Goal: Task Accomplishment & Management: Use online tool/utility

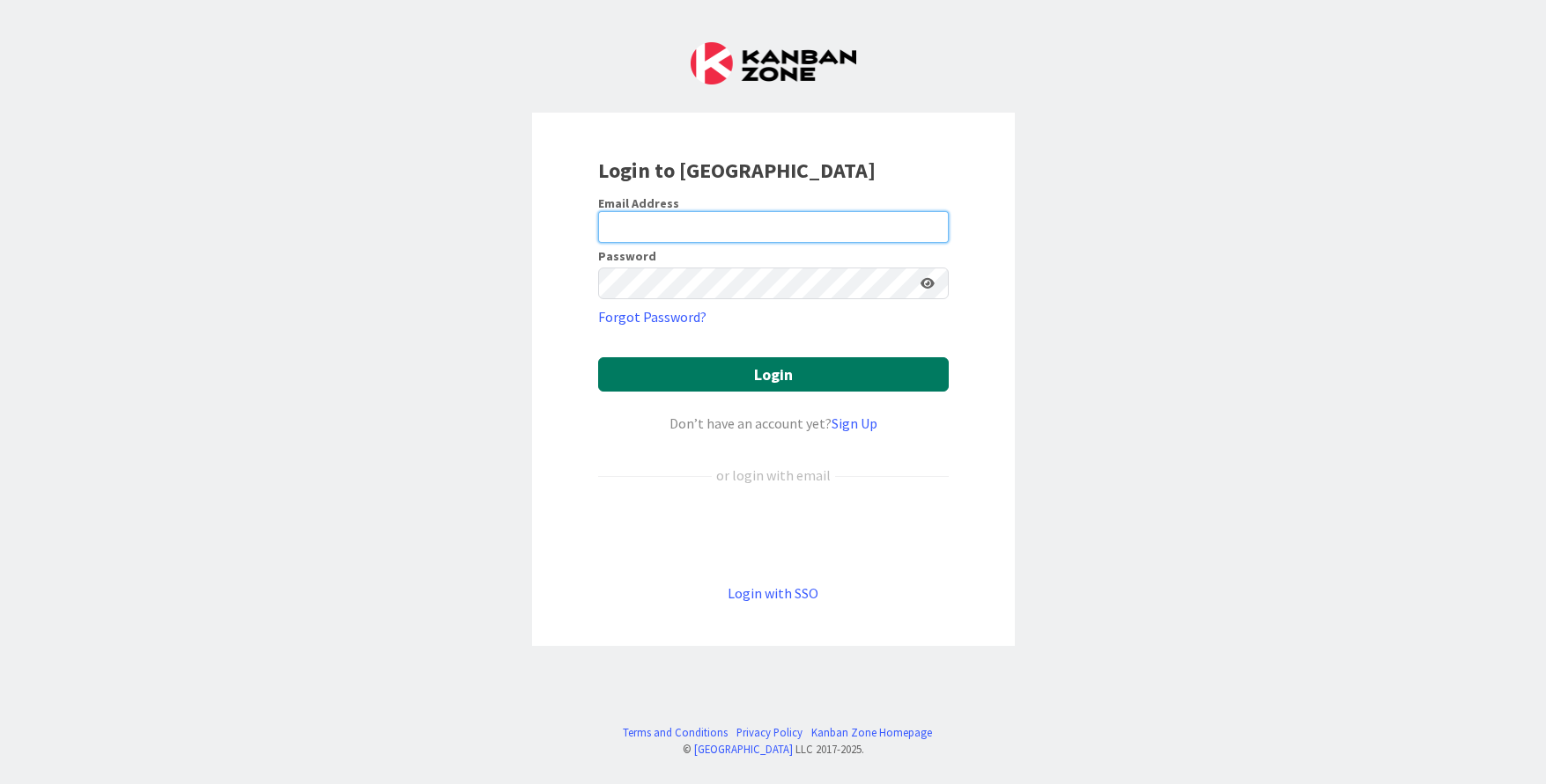
type input "[PERSON_NAME][EMAIL_ADDRESS][DOMAIN_NAME]"
click at [835, 379] on button "Login" at bounding box center [773, 374] width 351 height 34
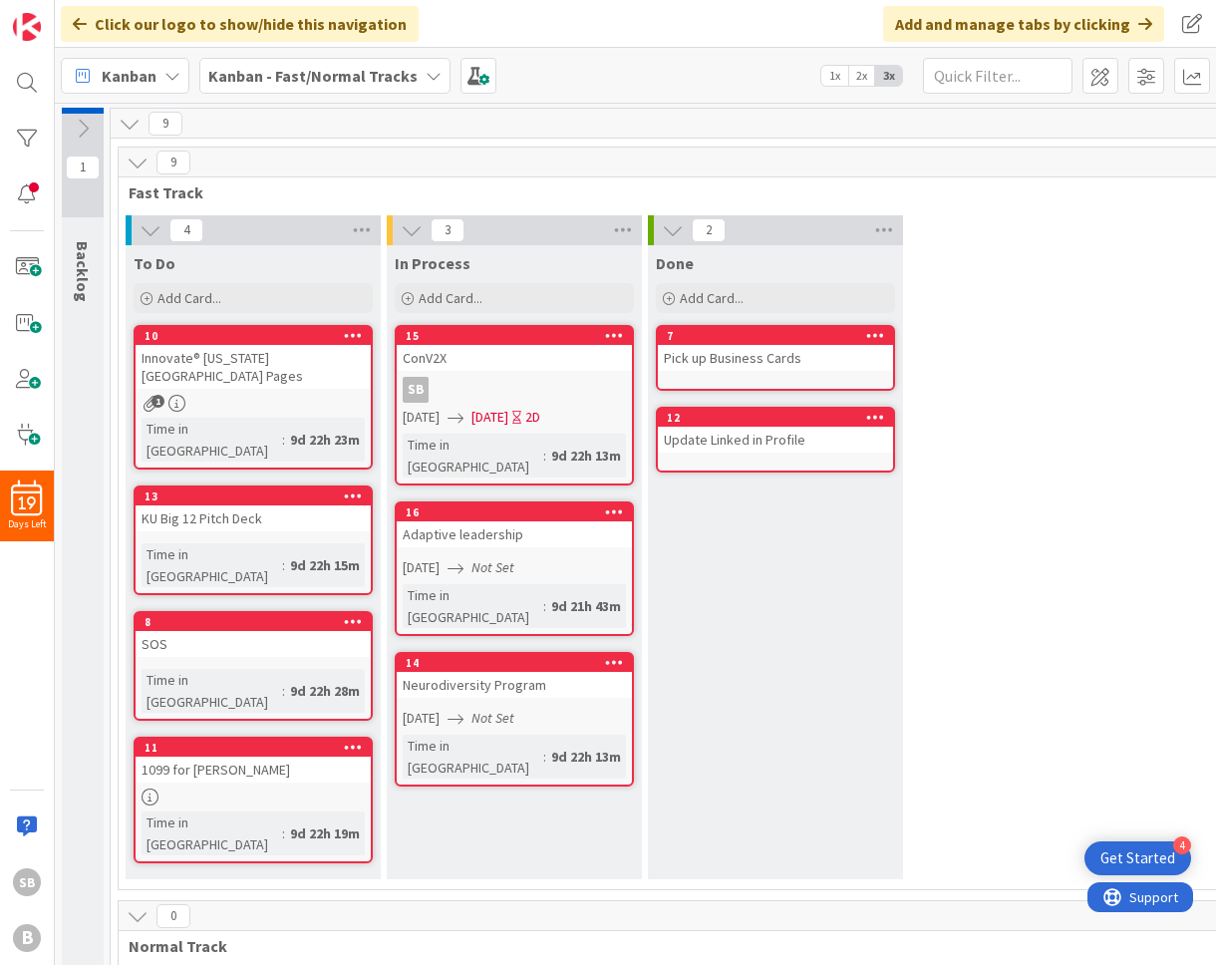
click at [672, 229] on icon at bounding box center [673, 230] width 22 height 22
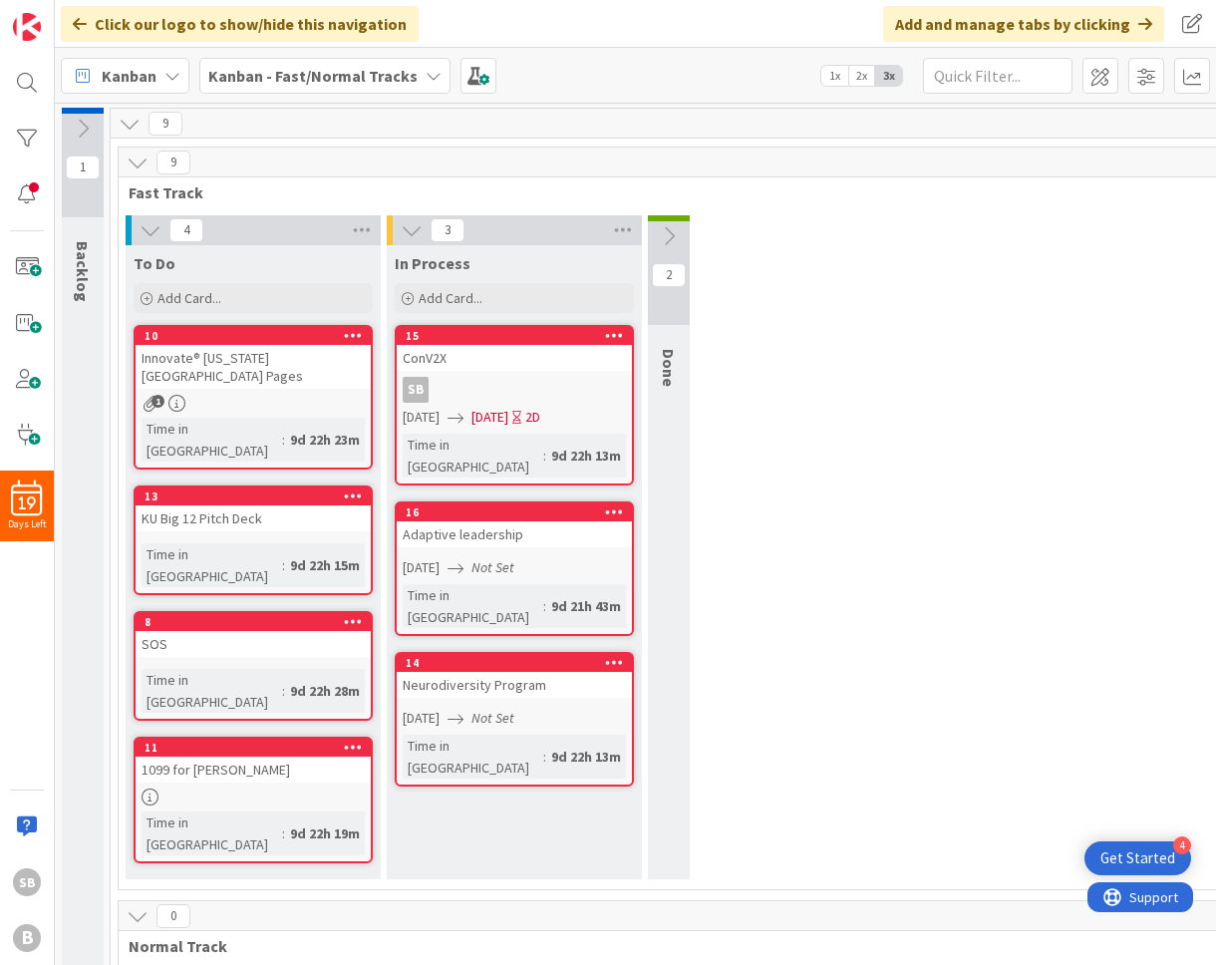
click at [945, 358] on div "4 To Do Add Card... 10 Innovate® [US_STATE][GEOGRAPHIC_DATA] Pages 1 Time in [G…" at bounding box center [776, 552] width 1306 height 674
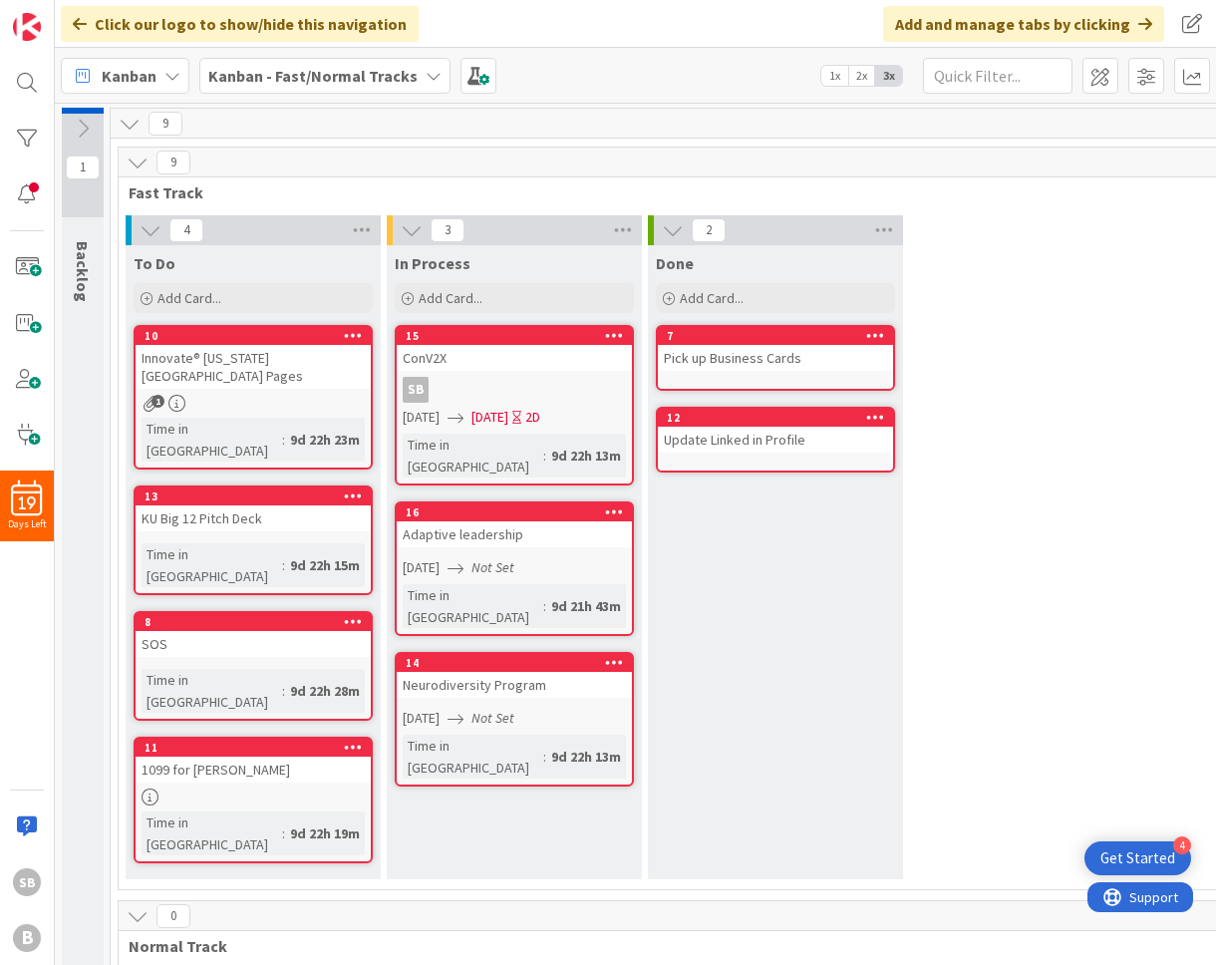
click at [615, 339] on icon at bounding box center [614, 335] width 19 height 14
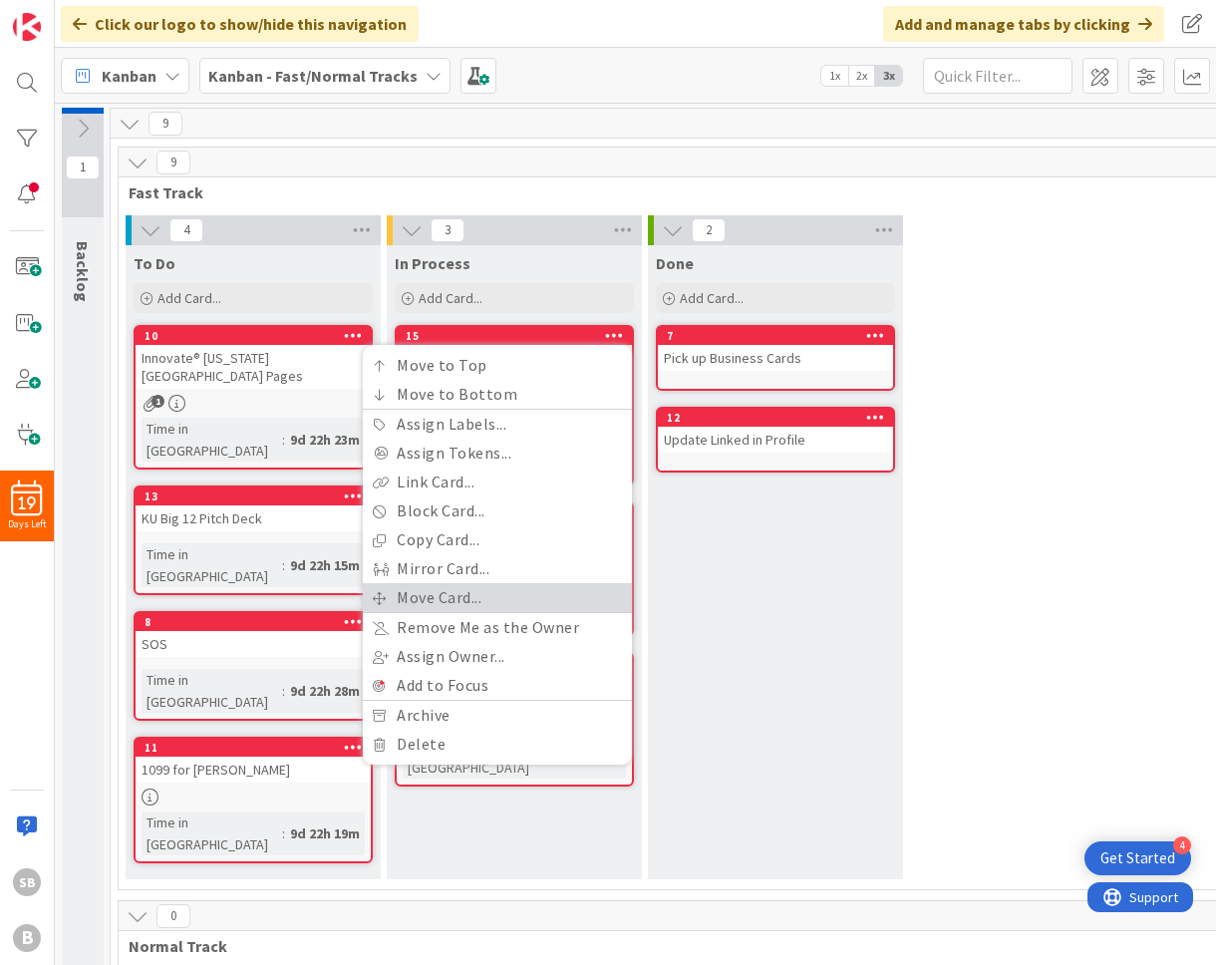
click at [468, 595] on link "Move Card..." at bounding box center [497, 597] width 269 height 29
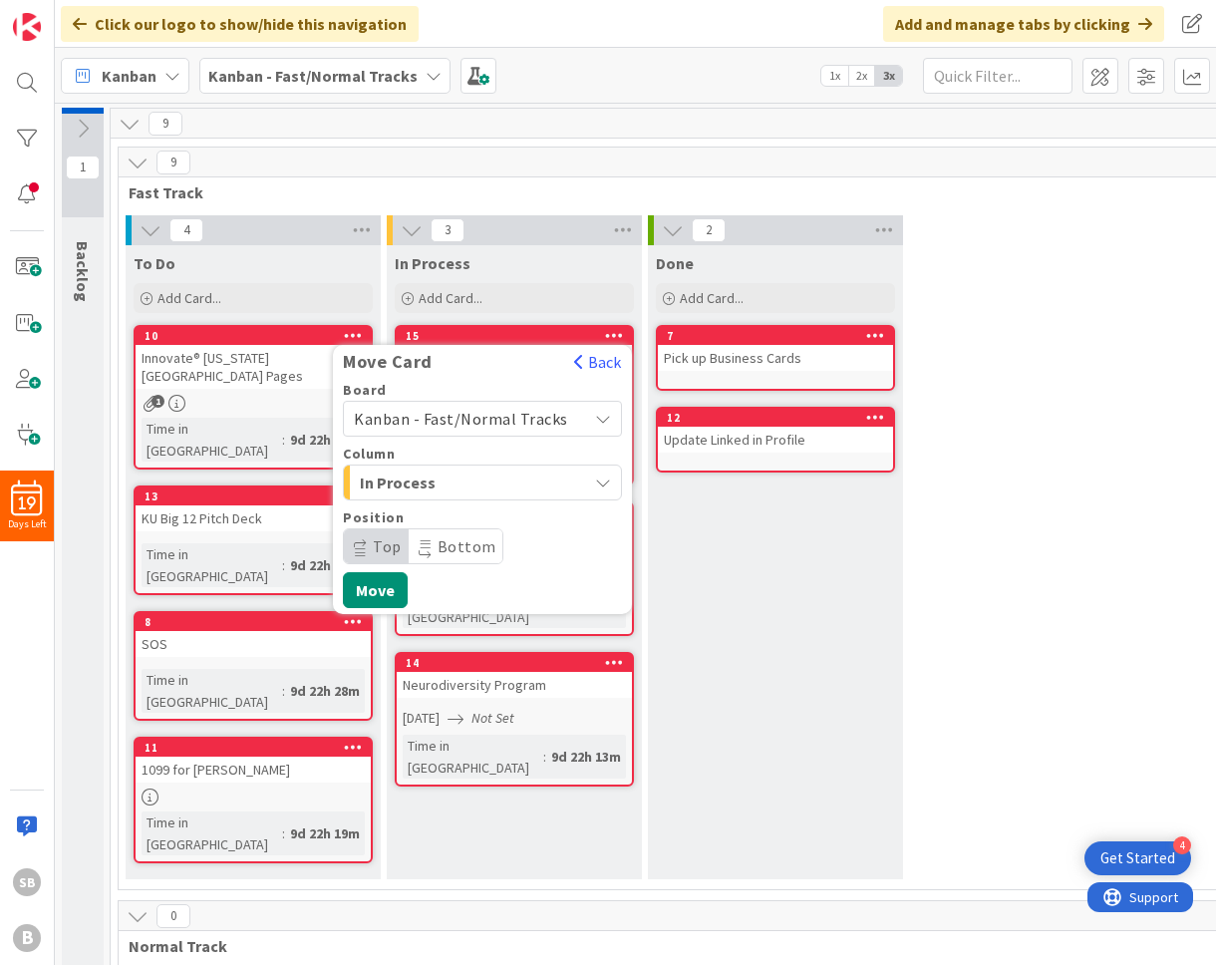
click at [463, 477] on span "In Process" at bounding box center [435, 483] width 150 height 26
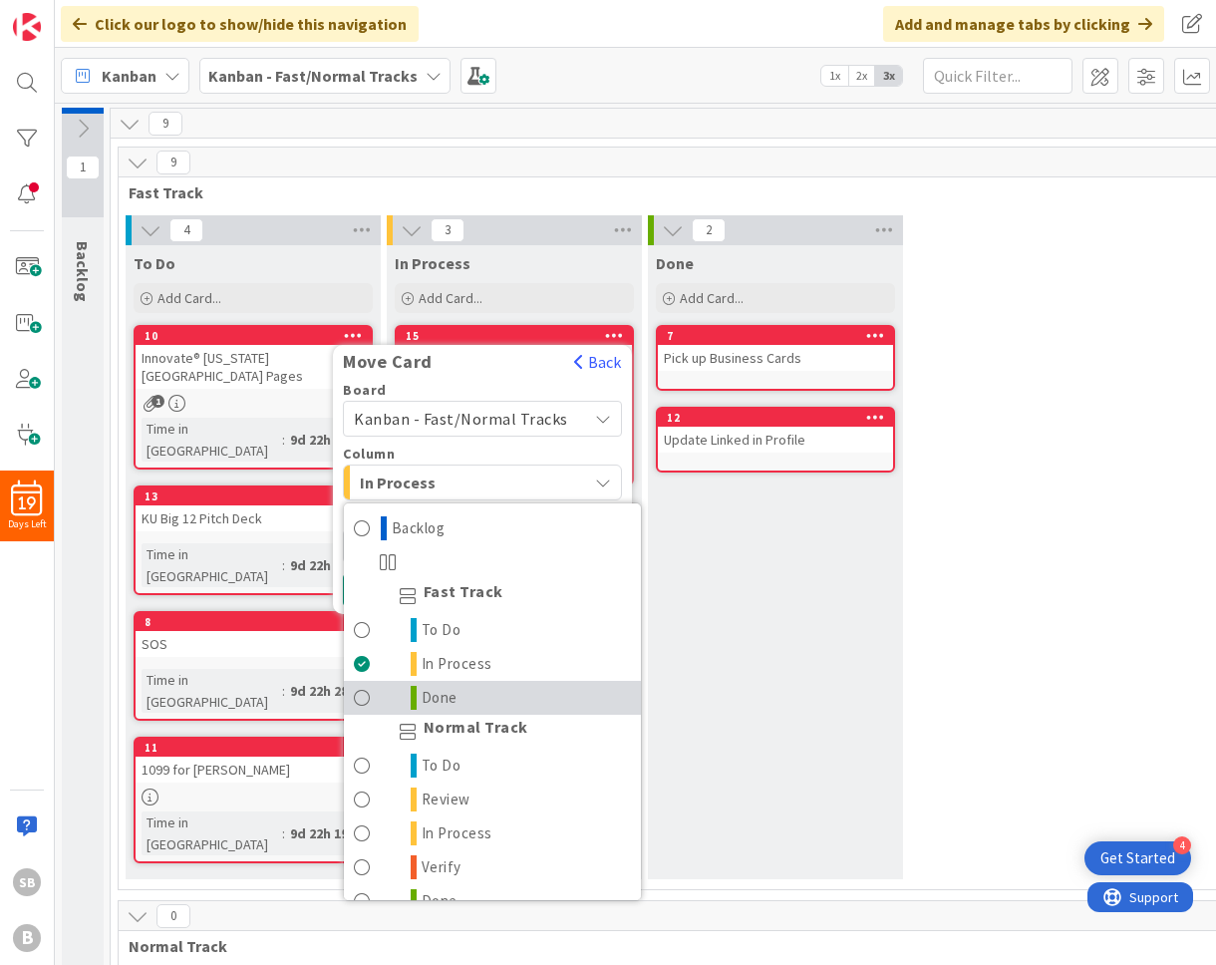
click at [511, 688] on link "Done" at bounding box center [492, 698] width 297 height 34
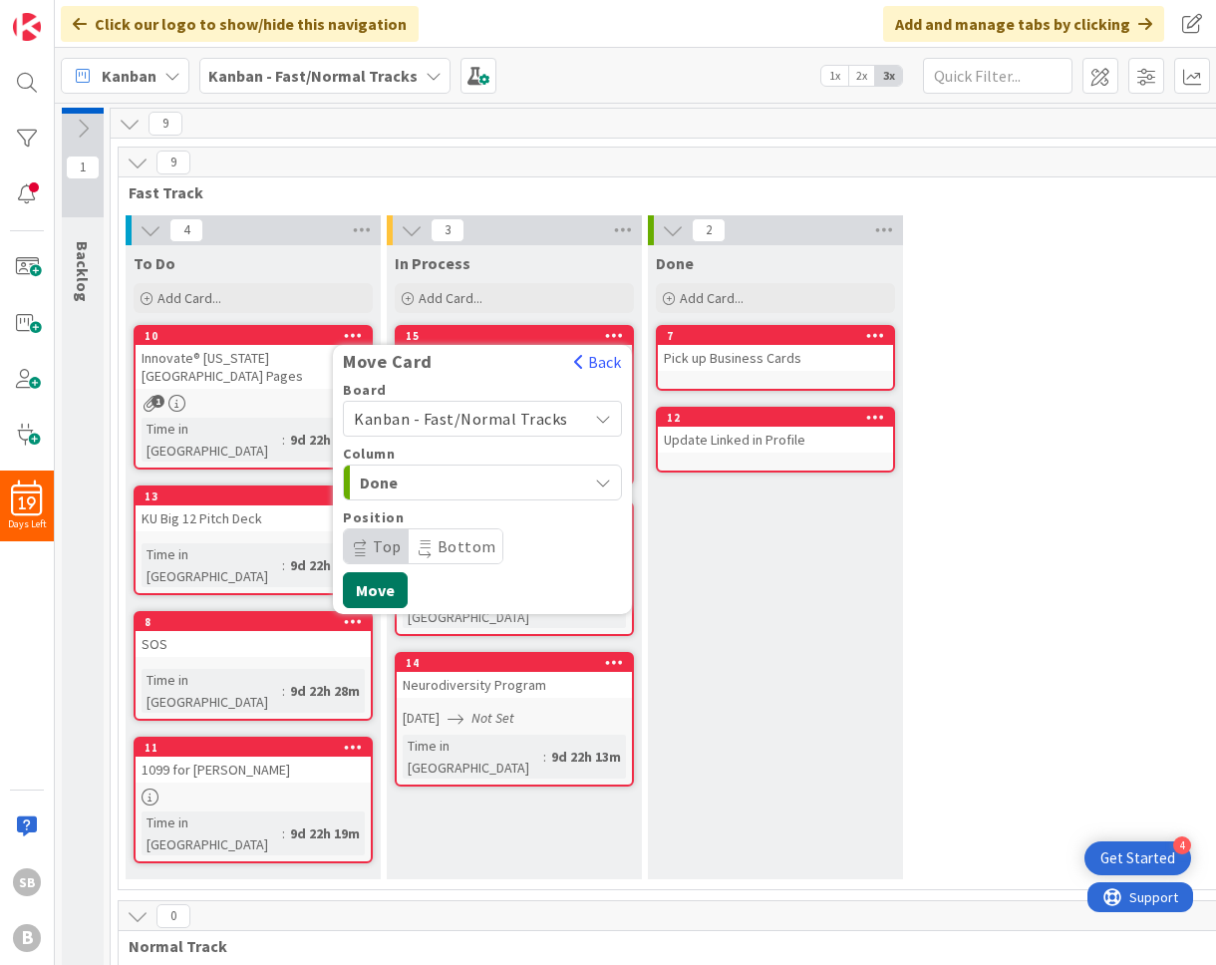
click at [376, 592] on button "Move" at bounding box center [375, 590] width 65 height 36
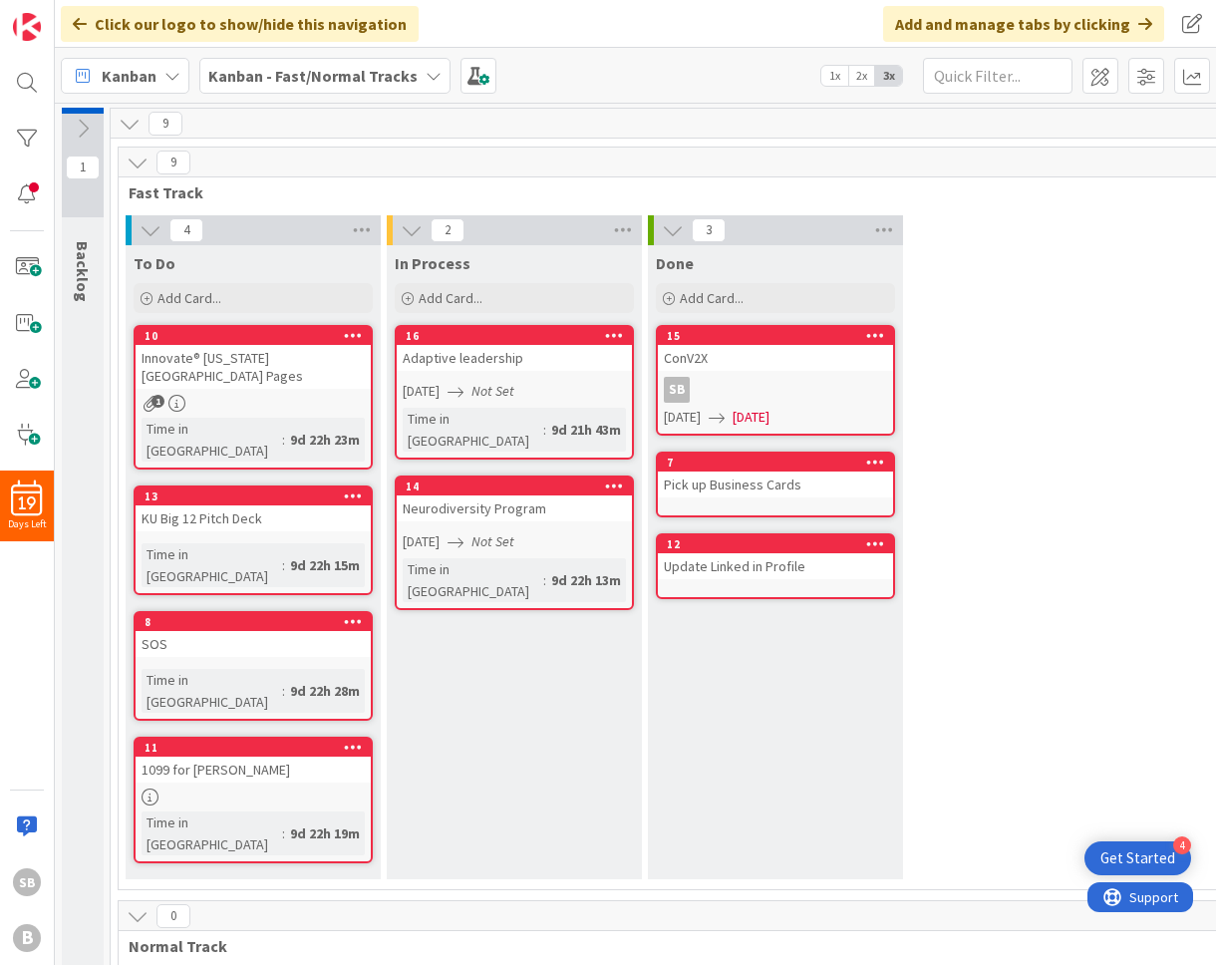
click at [615, 337] on icon at bounding box center [614, 335] width 19 height 14
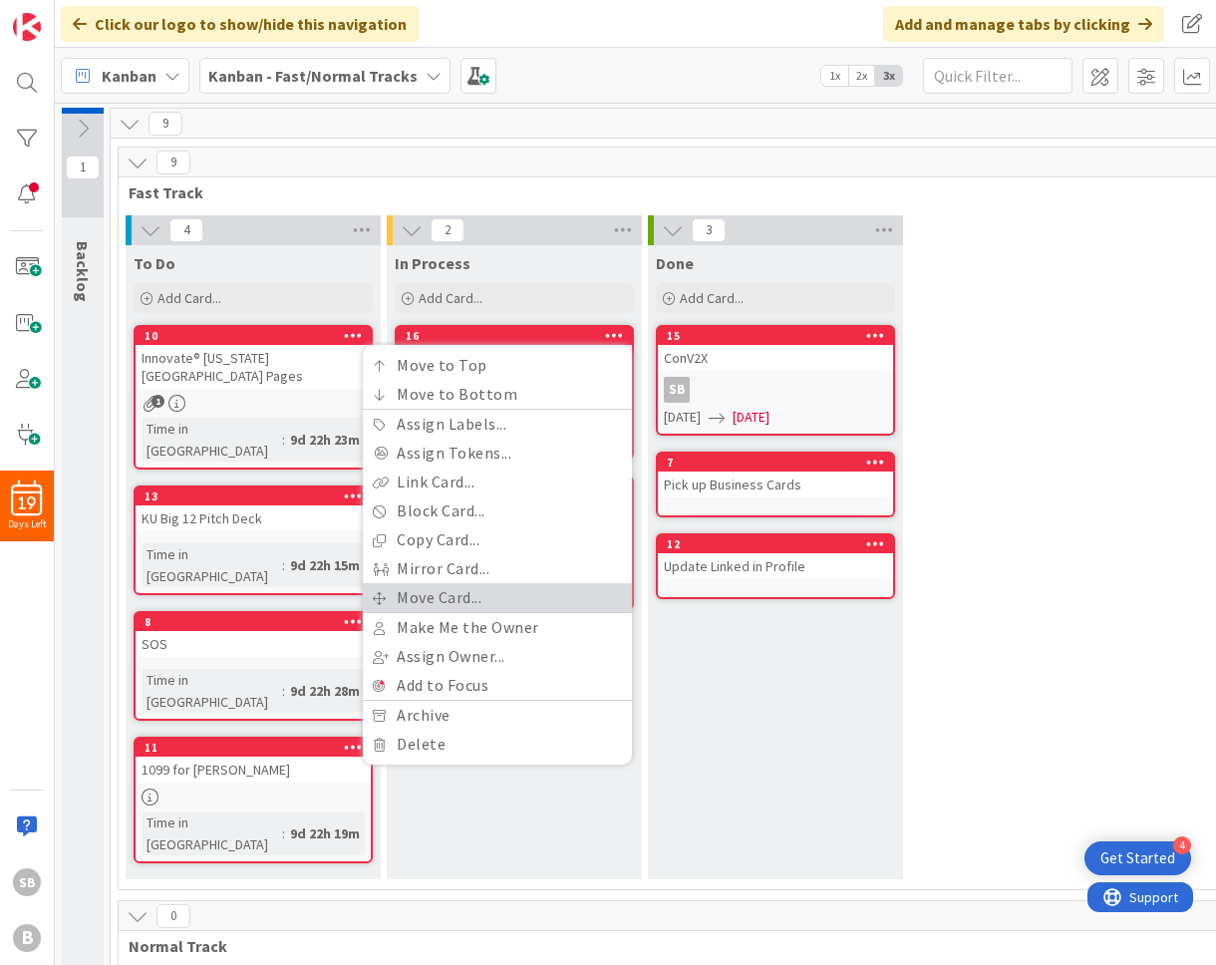
click at [448, 587] on link "Move Card..." at bounding box center [497, 597] width 269 height 29
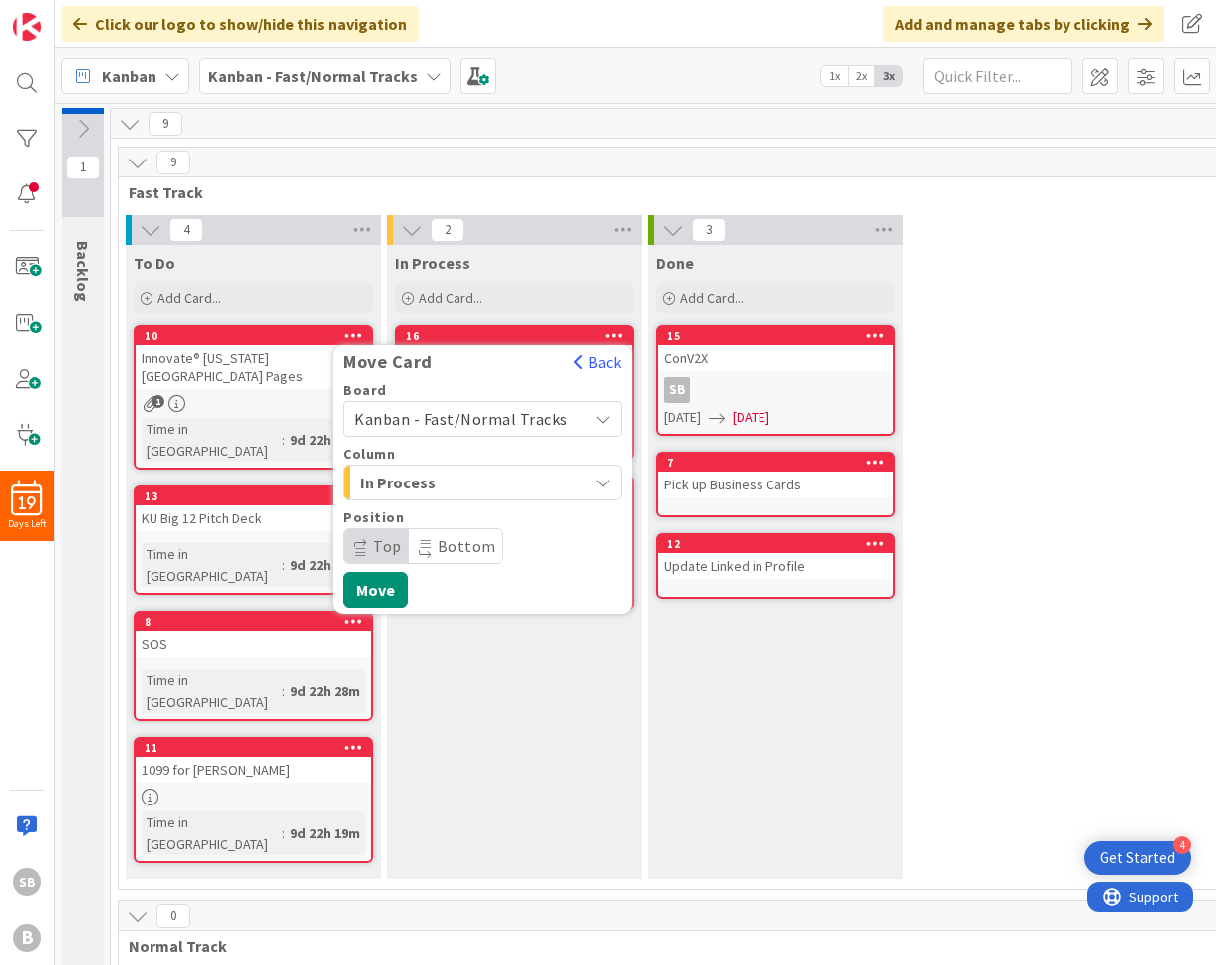
click at [404, 476] on span "In Process" at bounding box center [435, 483] width 150 height 26
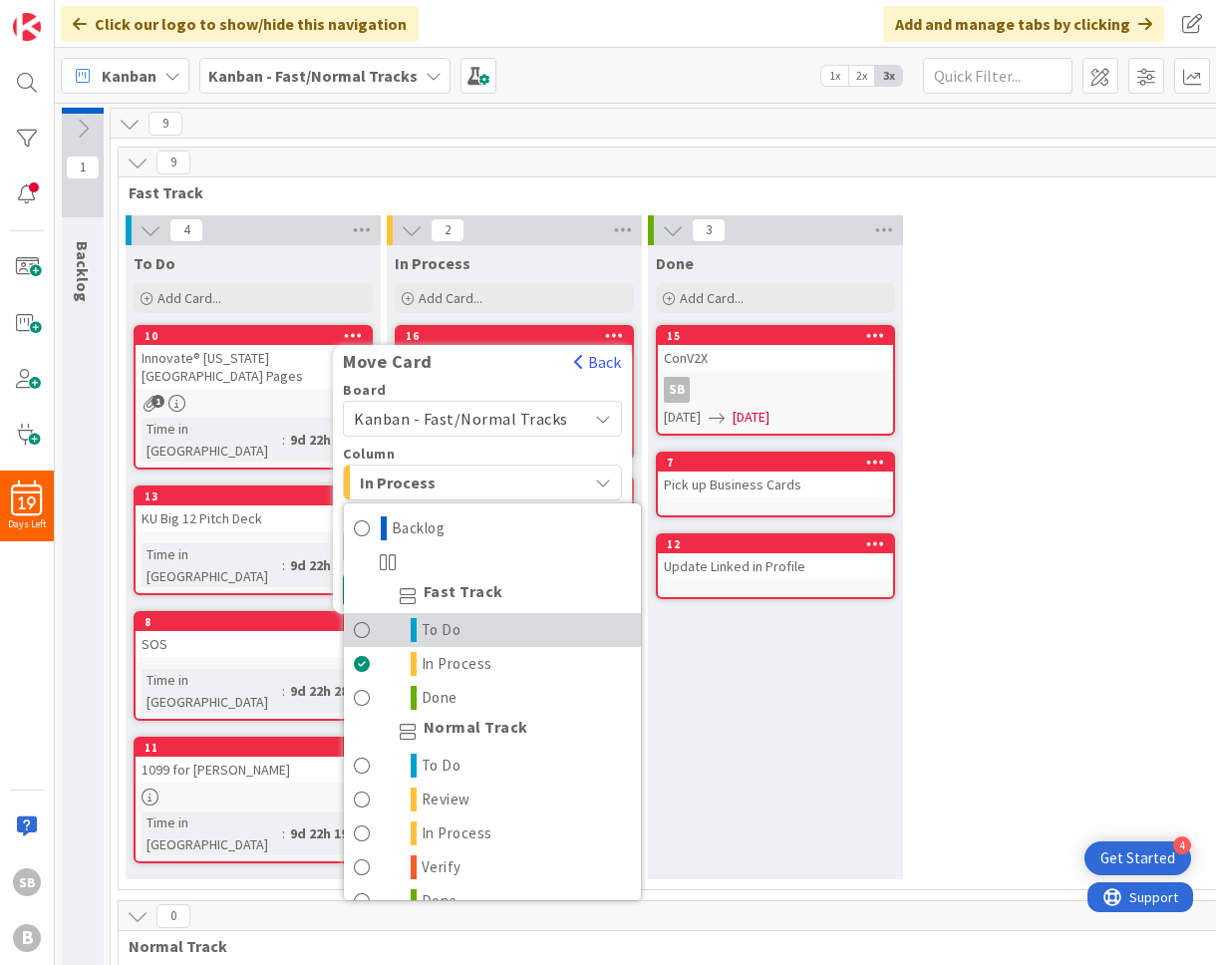
click at [416, 631] on icon at bounding box center [414, 630] width 6 height 24
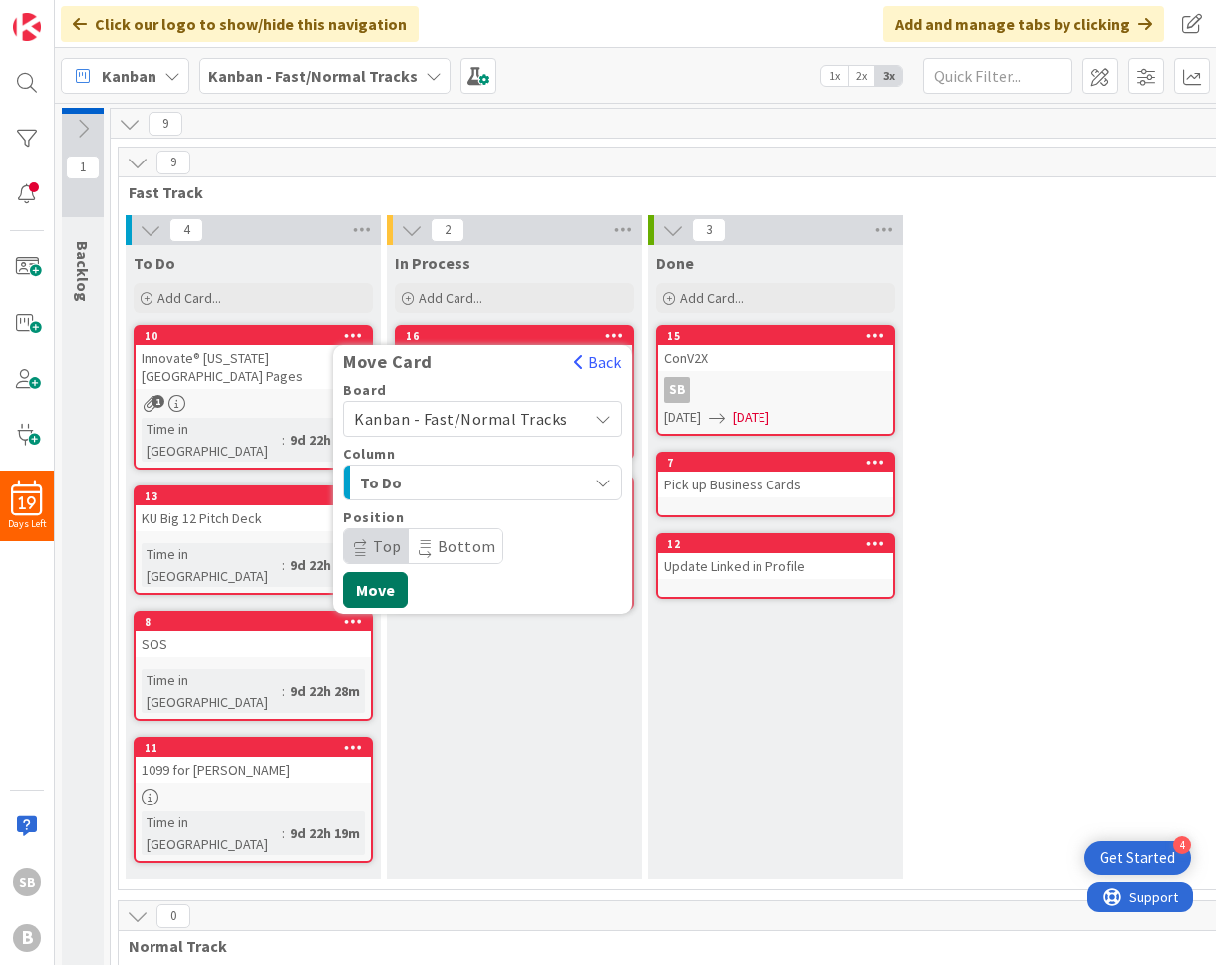
click at [368, 588] on button "Move" at bounding box center [375, 590] width 65 height 36
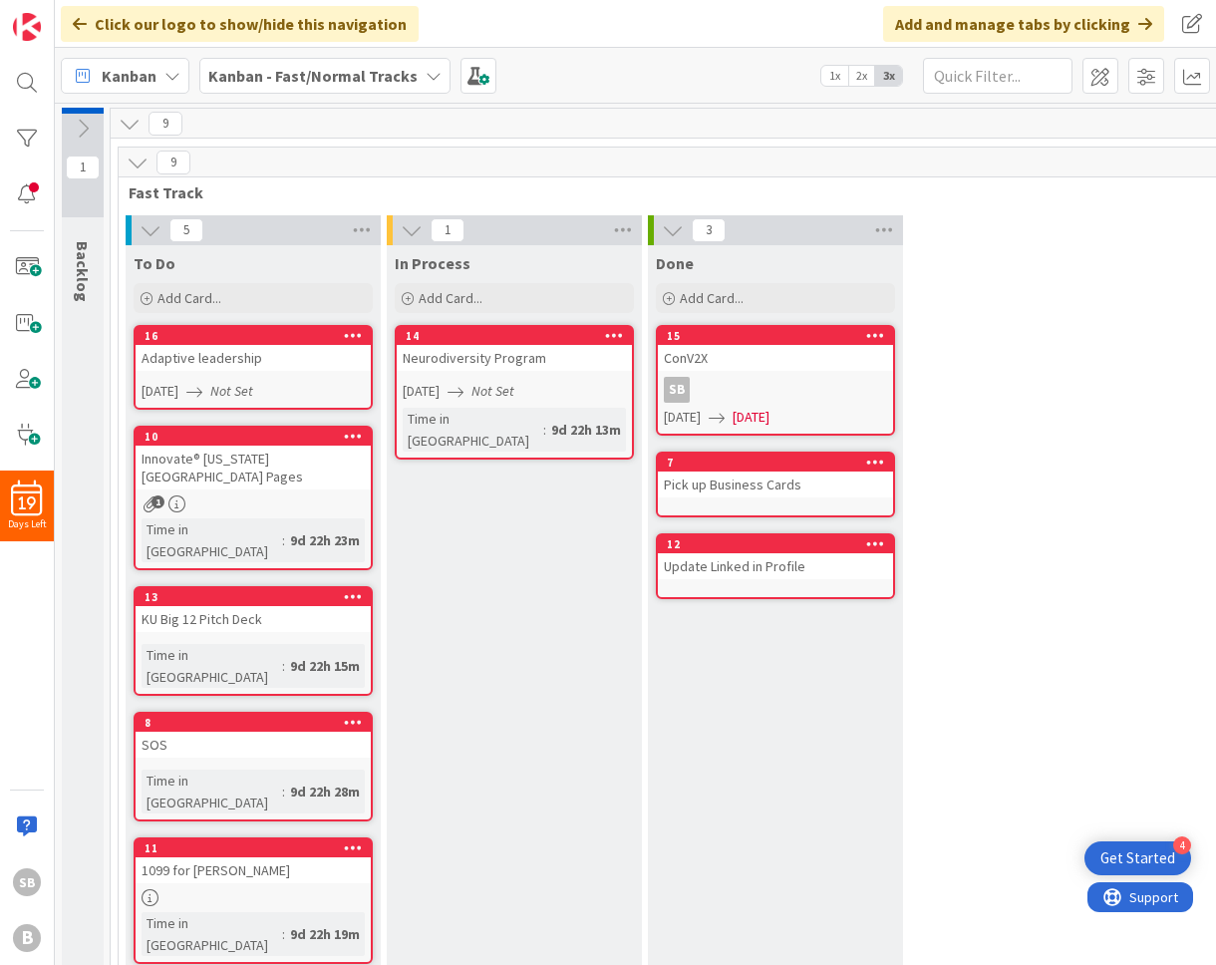
click at [618, 328] on icon at bounding box center [614, 335] width 19 height 14
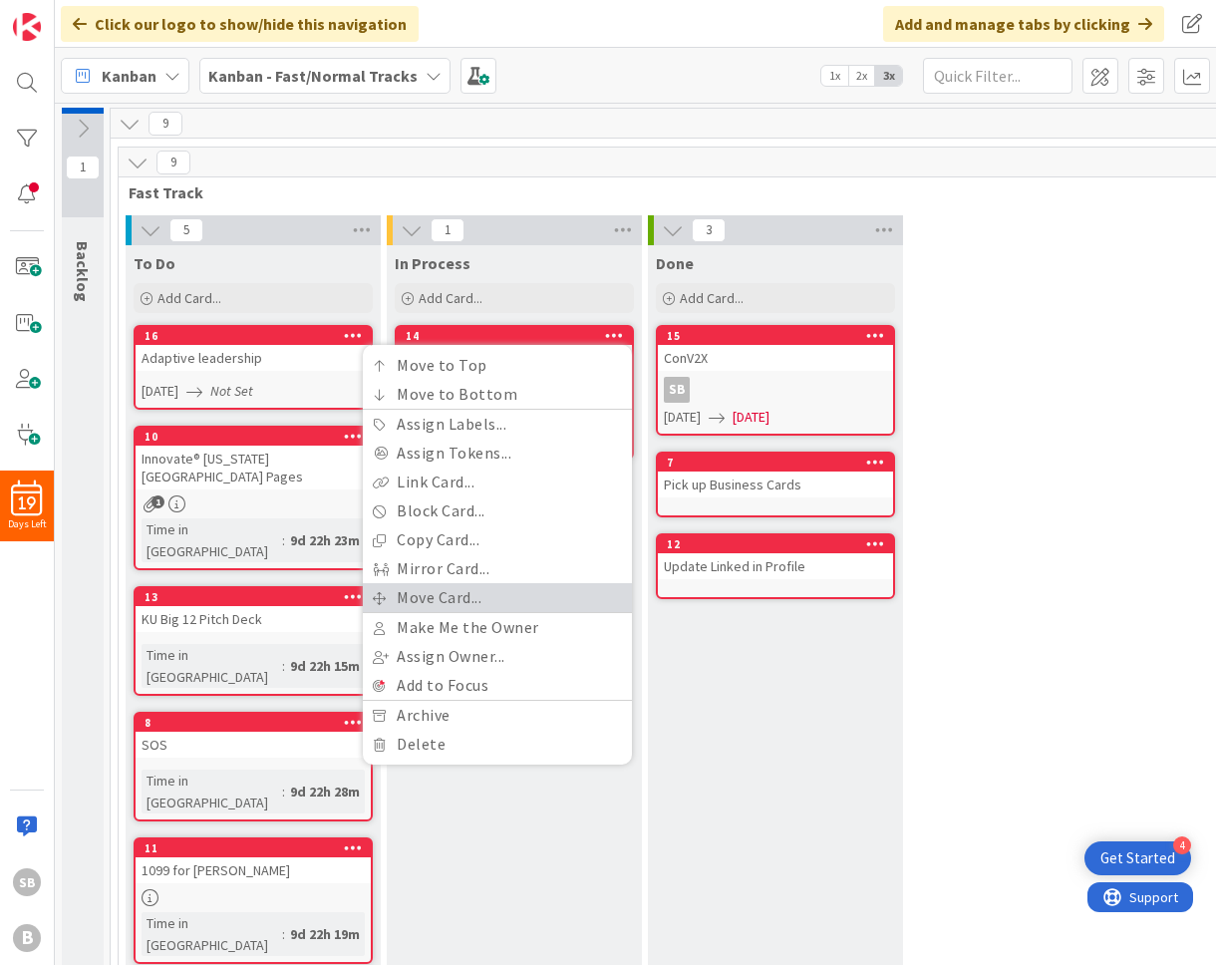
click at [520, 606] on link "Move Card..." at bounding box center [497, 597] width 269 height 29
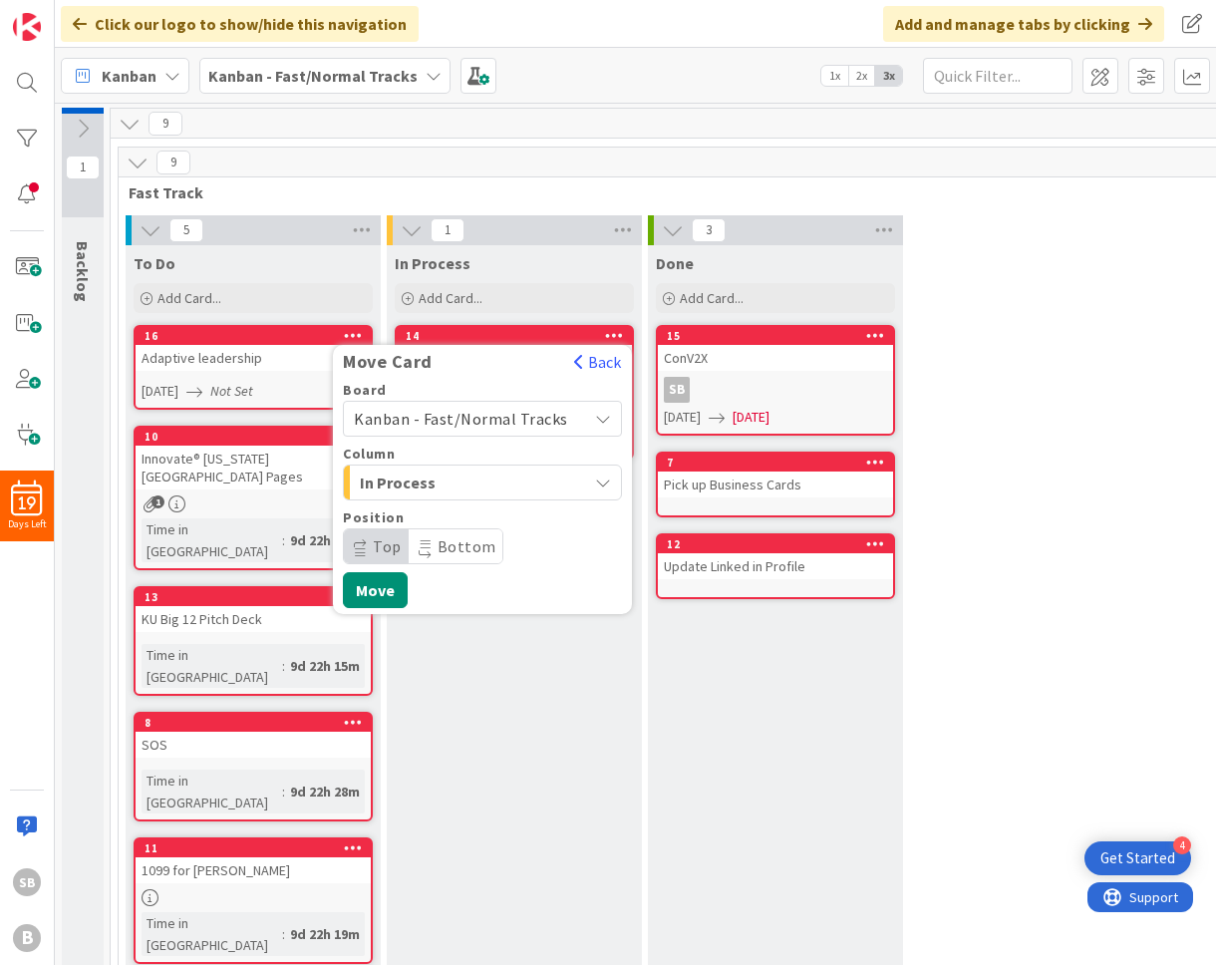
click at [389, 480] on span "In Process" at bounding box center [435, 483] width 150 height 26
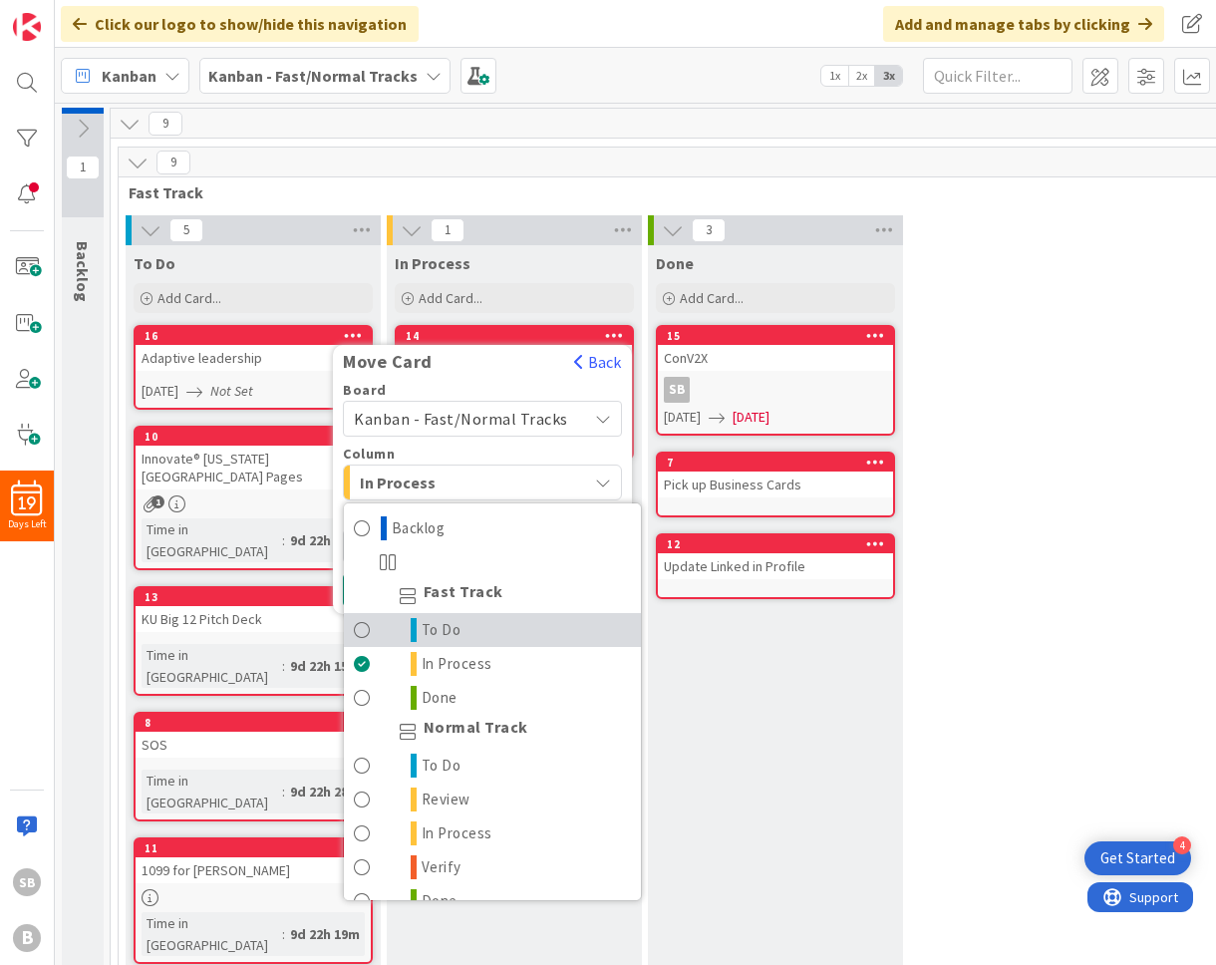
click at [457, 613] on link "To Do" at bounding box center [492, 630] width 297 height 34
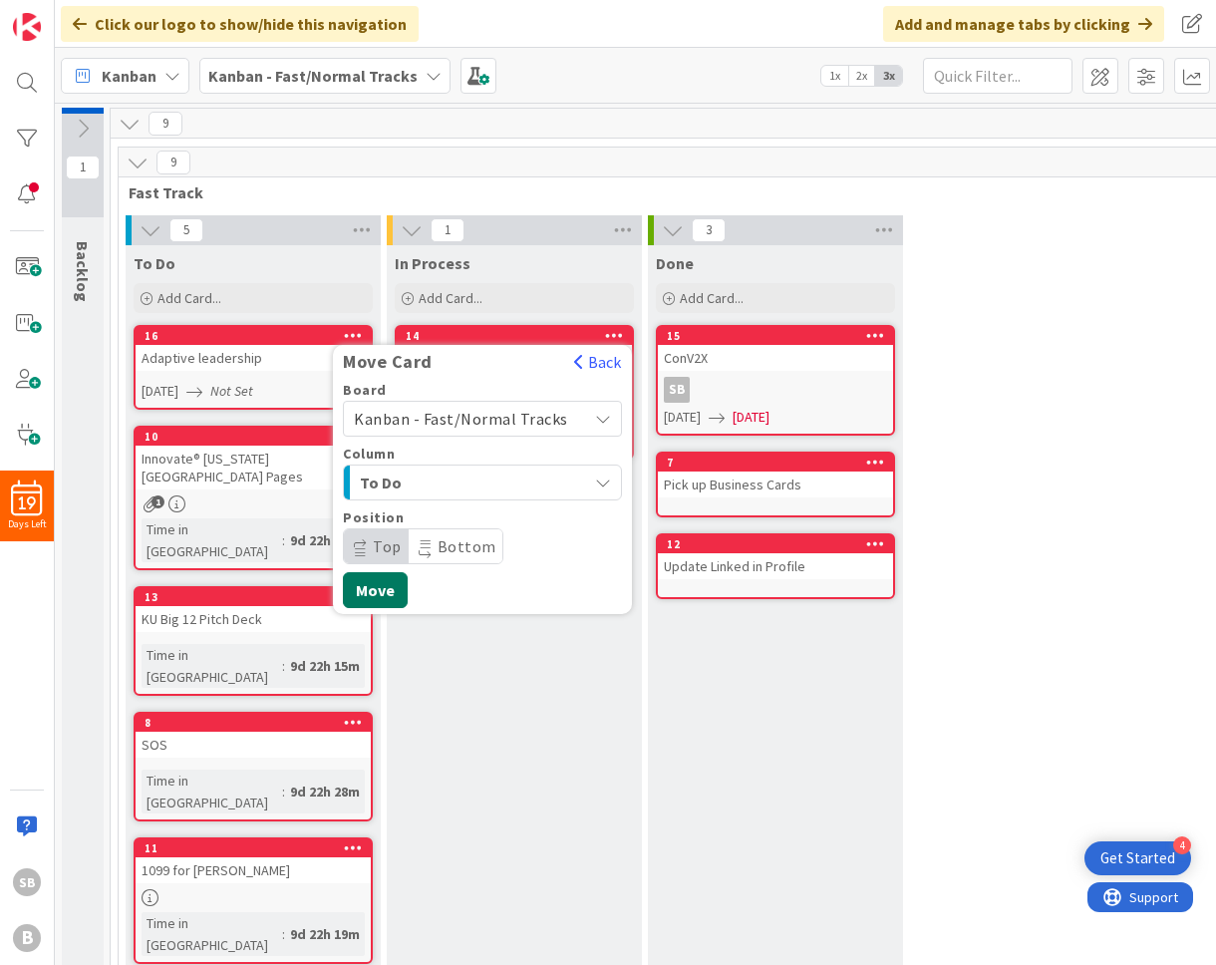
click at [375, 587] on button "Move" at bounding box center [375, 590] width 65 height 36
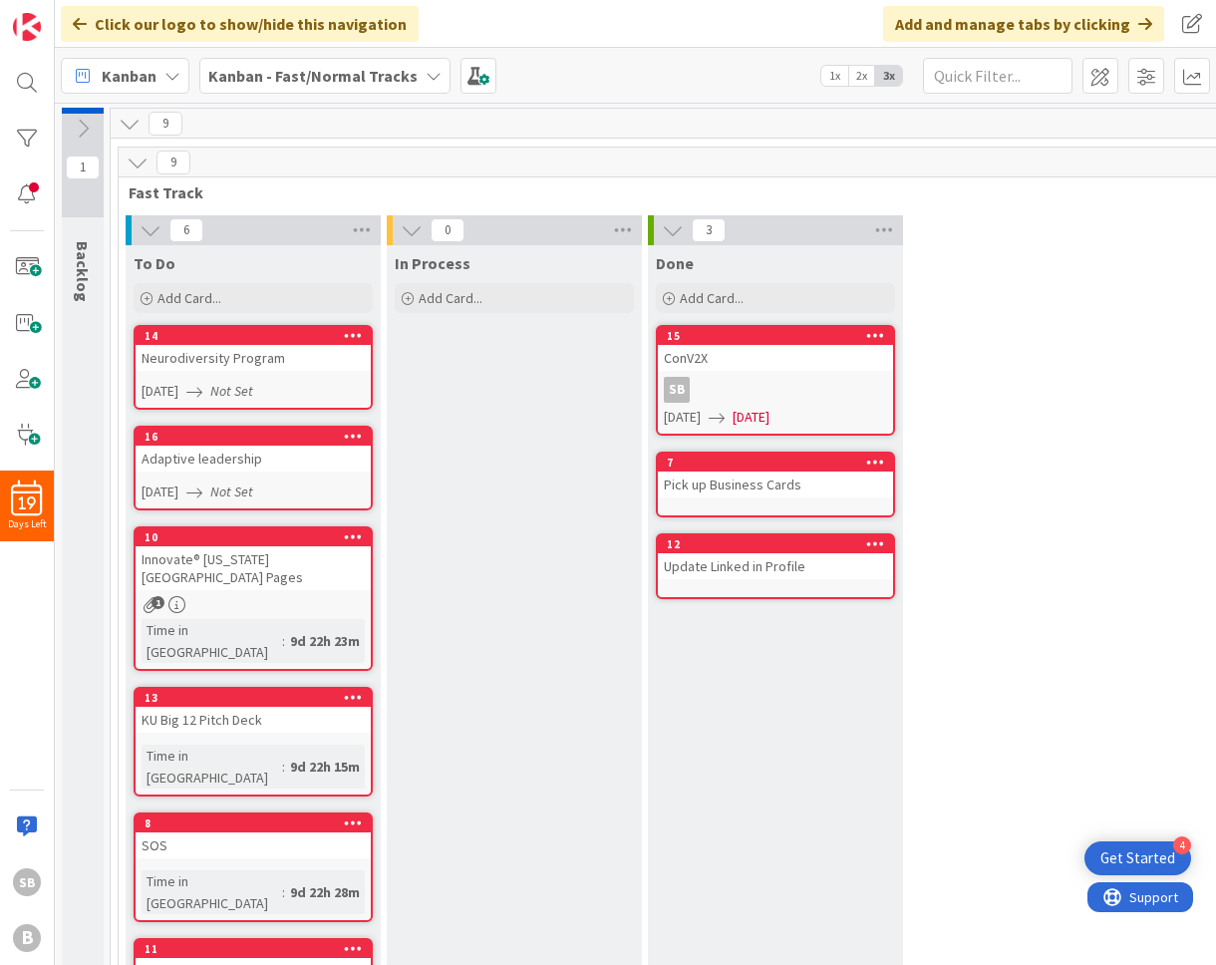
click at [375, 587] on div "To Do Add Card... 14 Neurodiversity Program [DATE] Not Set 16 Adaptive leadersh…" at bounding box center [253, 663] width 255 height 836
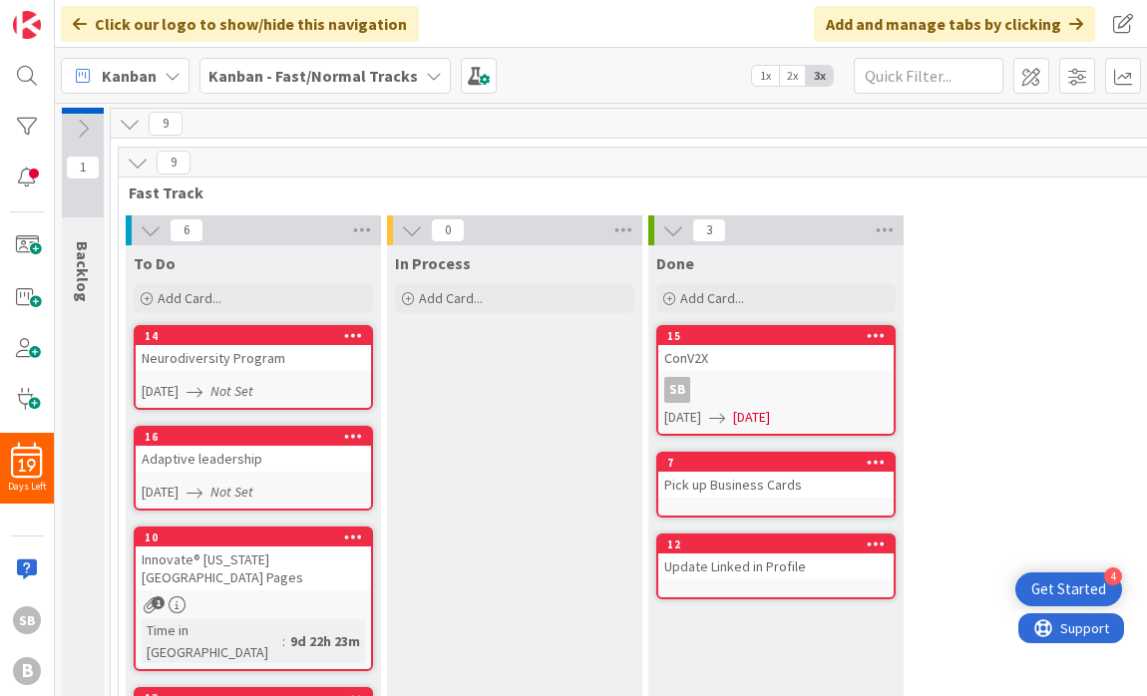
click at [672, 230] on icon at bounding box center [673, 230] width 22 height 22
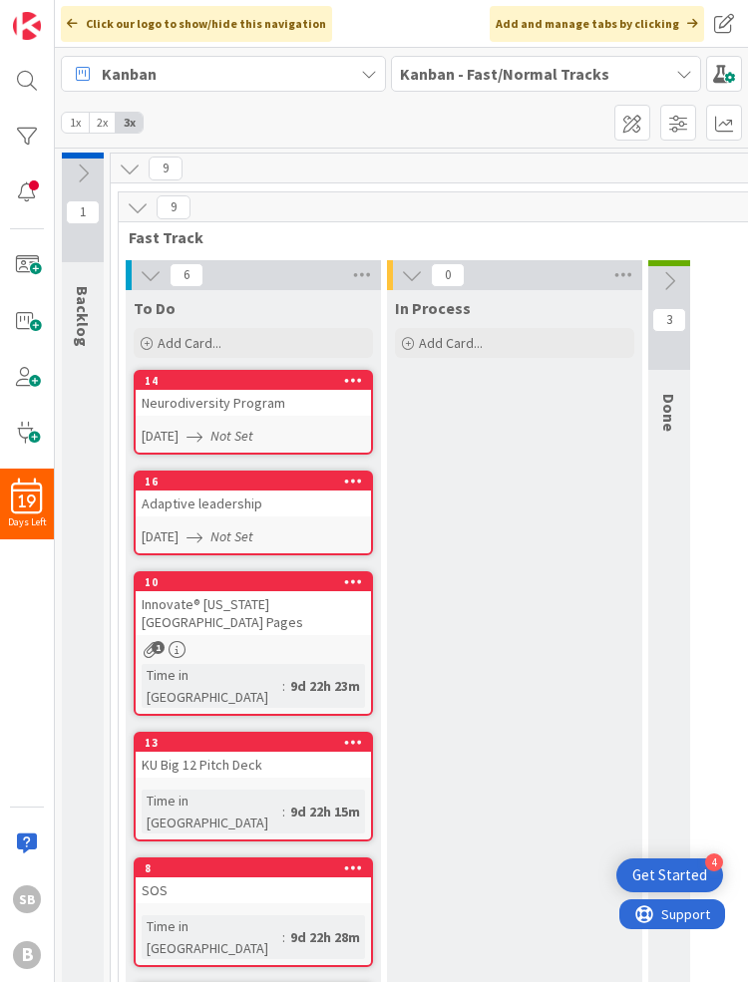
click at [528, 683] on div "In Process Add Card..." at bounding box center [514, 708] width 255 height 836
click at [25, 260] on span at bounding box center [27, 265] width 40 height 40
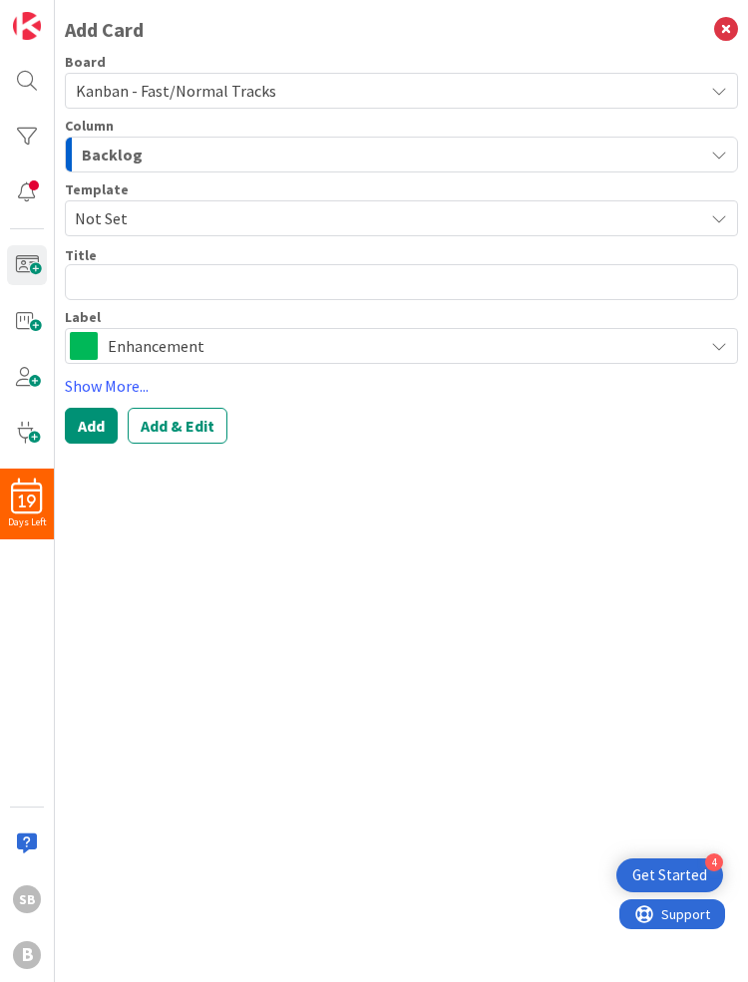
click at [168, 146] on div "Backlog" at bounding box center [390, 155] width 626 height 32
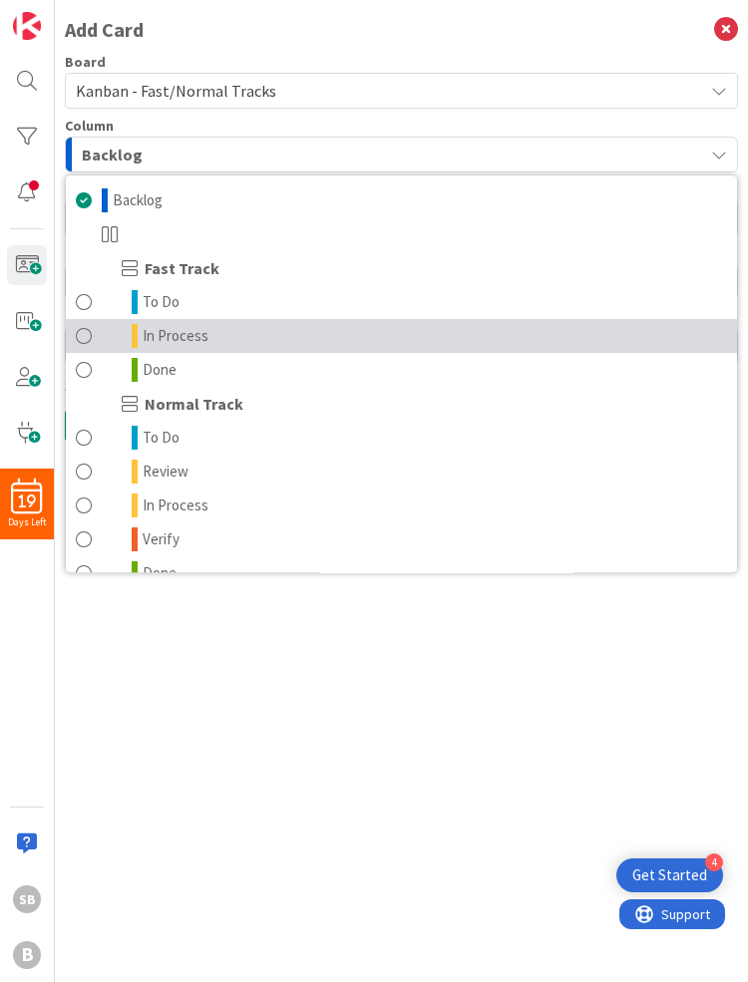
click at [193, 336] on span "In Process" at bounding box center [176, 336] width 66 height 24
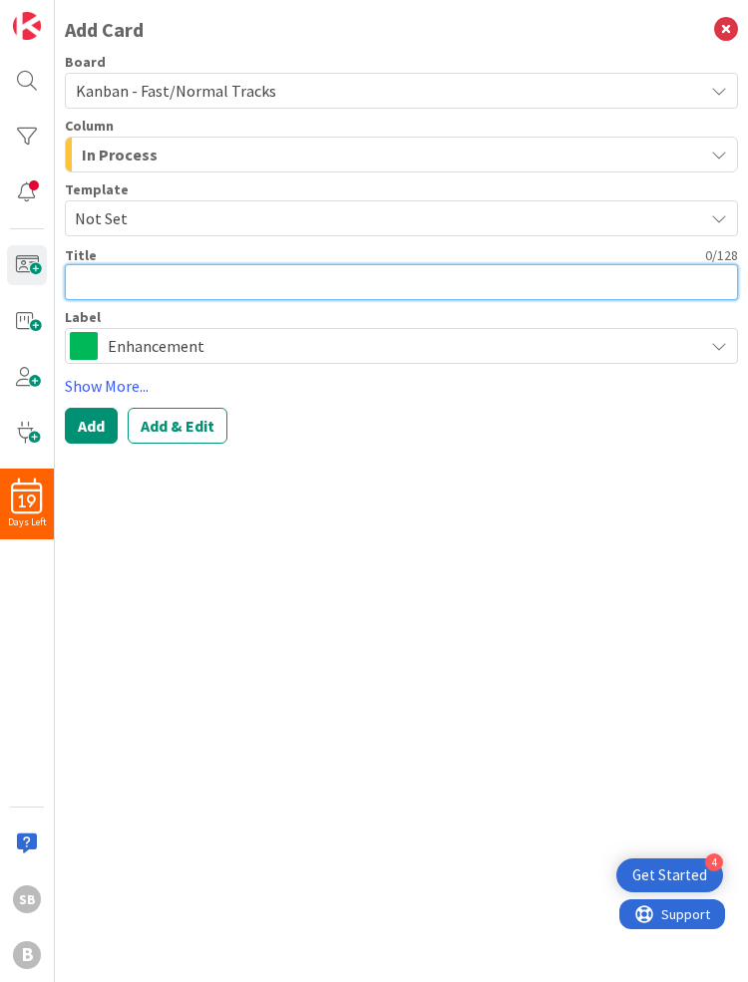
click at [152, 286] on textarea at bounding box center [401, 282] width 673 height 36
type textarea "x"
type textarea "V"
type textarea "x"
type textarea "Vi"
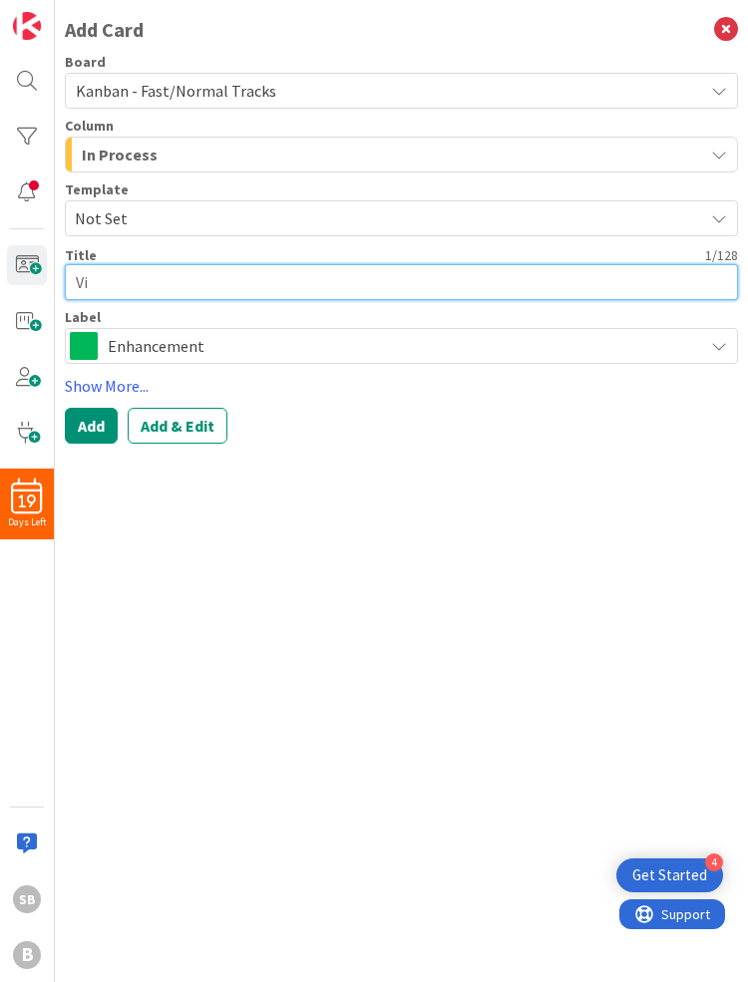
type textarea "x"
type textarea "Vir"
type textarea "x"
type textarea "Virt"
type textarea "x"
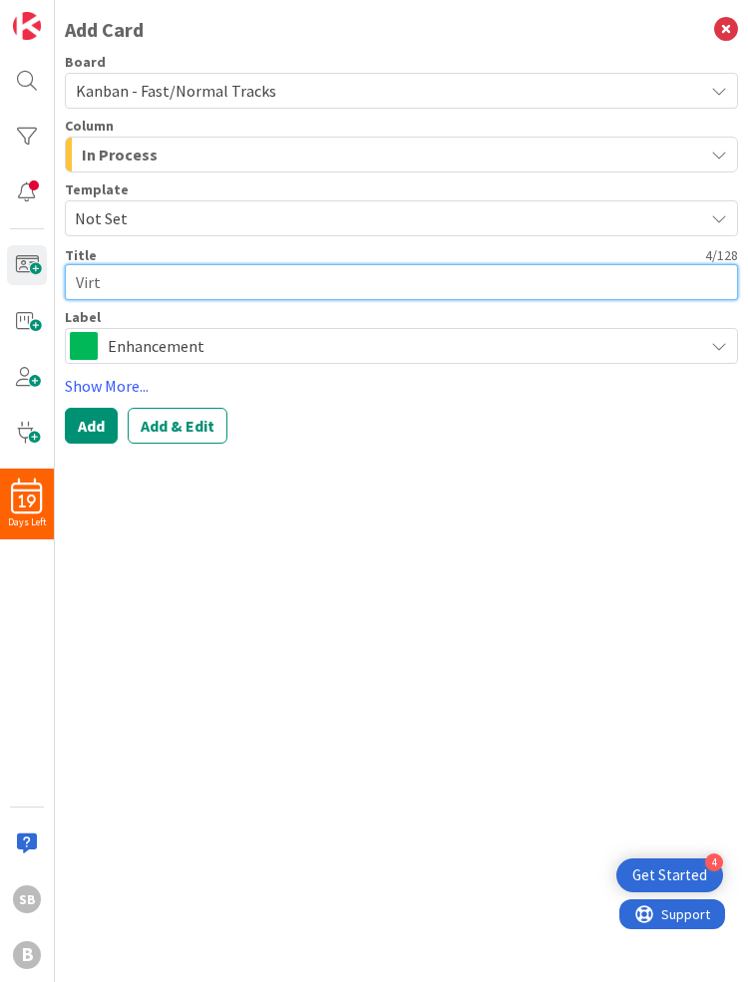
type textarea "Virtu"
type textarea "x"
type textarea "Virtua"
type textarea "x"
type textarea "Virtual"
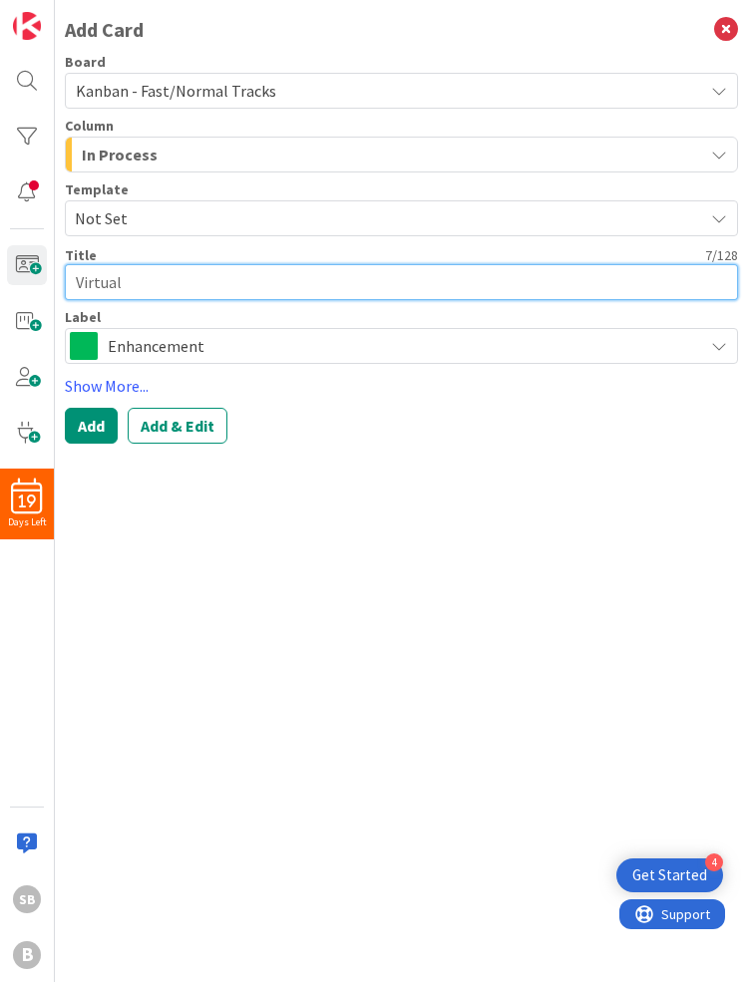
type textarea "x"
type textarea "Virtual"
type textarea "x"
type textarea "Virtual C"
type textarea "x"
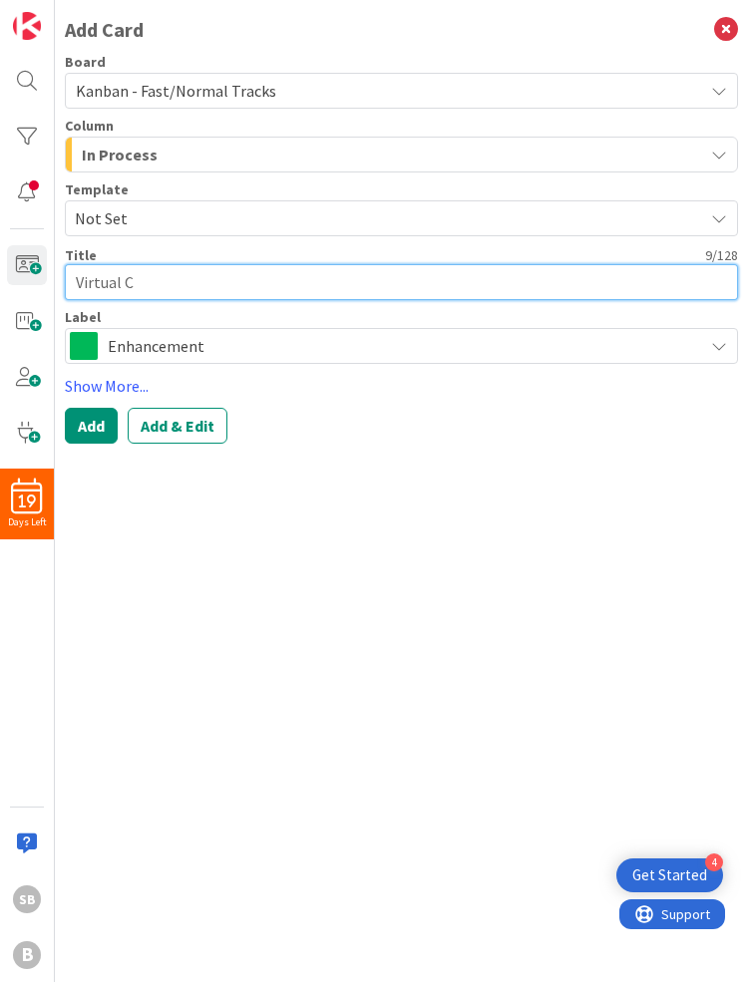
type textarea "Virtual Co"
type textarea "x"
type textarea "Virtual Con"
type textarea "x"
type textarea "Virtual Conn"
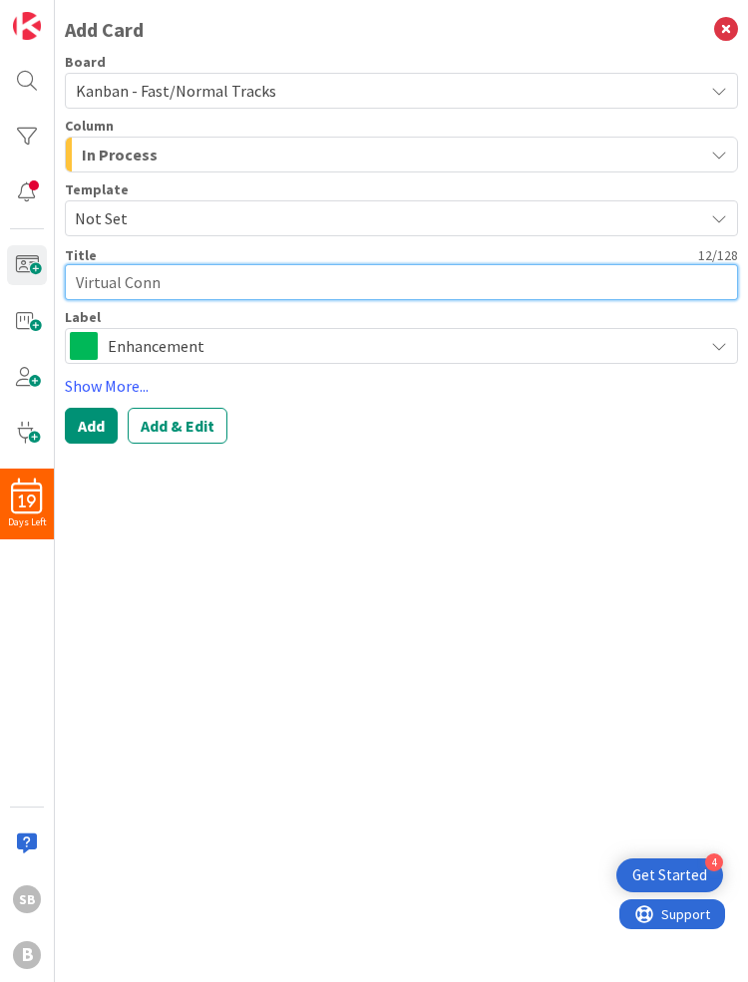
type textarea "x"
type textarea "Virtual Conne"
type textarea "x"
type textarea "Virtual Connec"
type textarea "x"
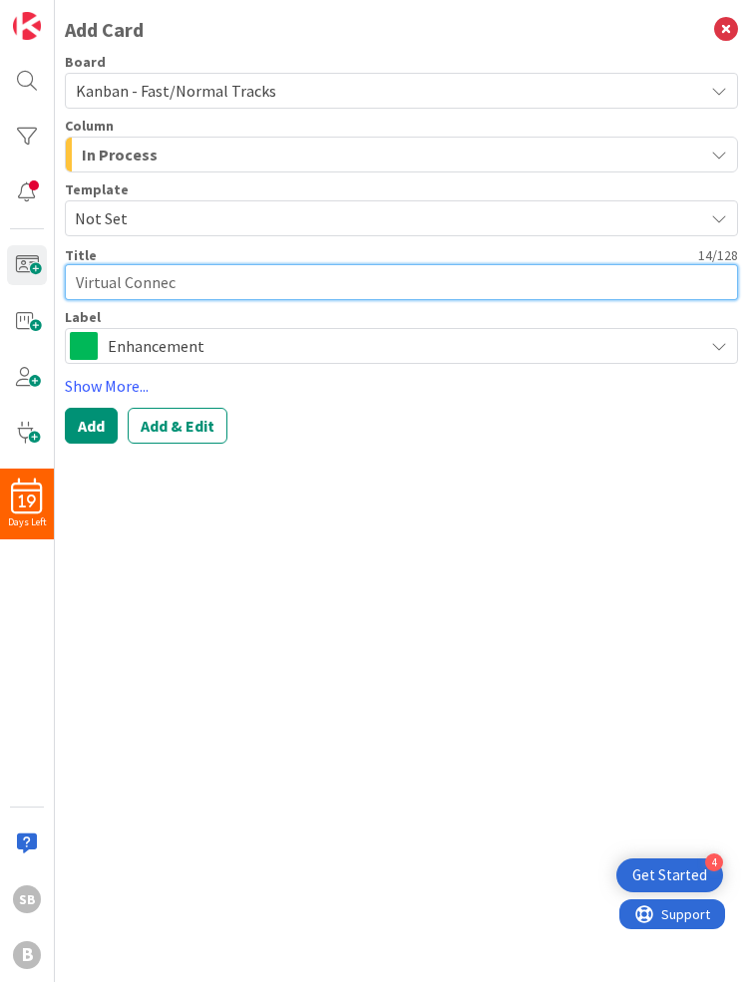
type textarea "Virtual Connect"
type textarea "x"
type textarea "Virtual Connect"
type textarea "x"
type textarea "Virtual Connect w"
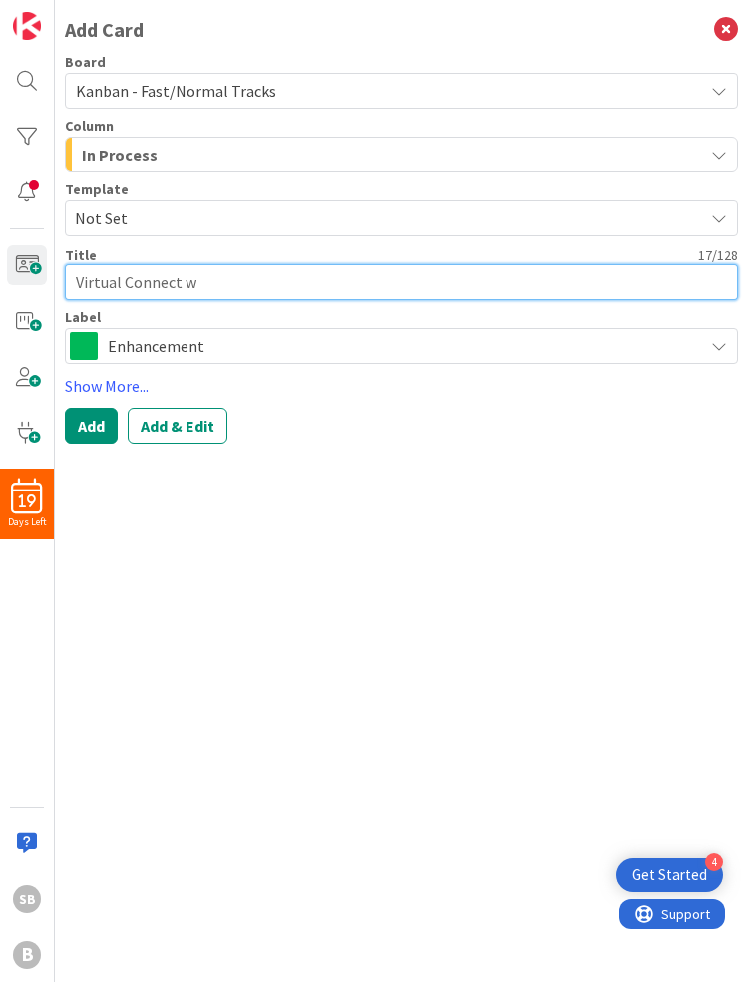
type textarea "x"
type textarea "Virtual Connect"
type textarea "x"
type textarea "Virtual Connect w"
type textarea "x"
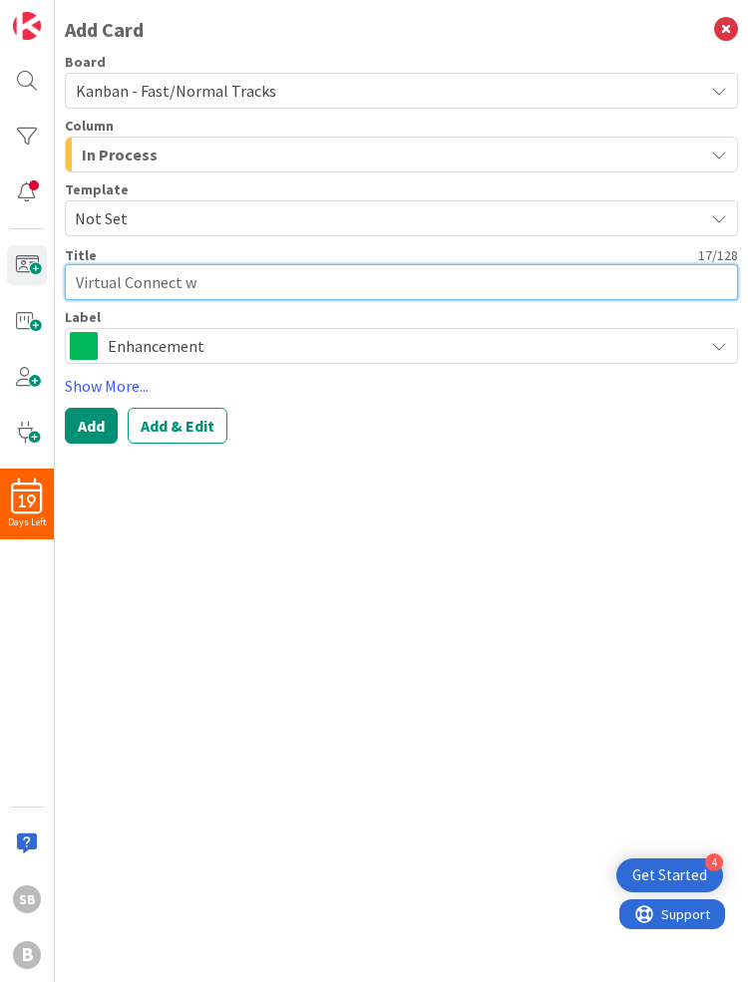
type textarea "Virtual Connect wi"
type textarea "x"
type textarea "Virtual Connect wit"
type textarea "x"
type textarea "Virtual Connect with"
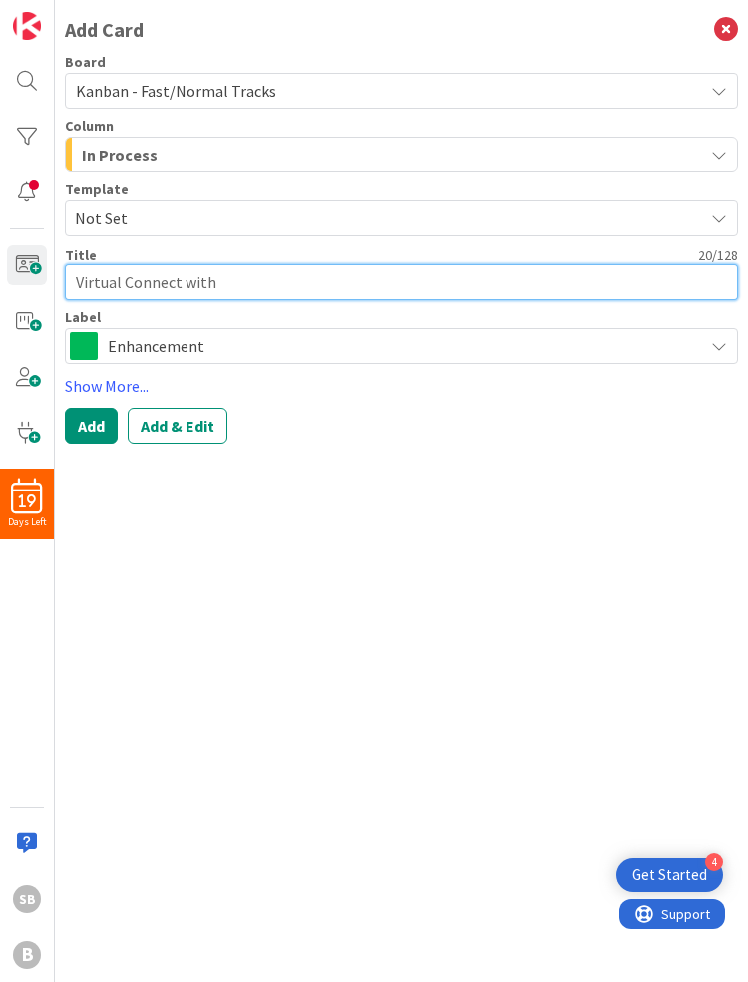
type textarea "x"
type textarea "Virtual Connect with"
type textarea "x"
type textarea "Virtual Connect with T"
type textarea "x"
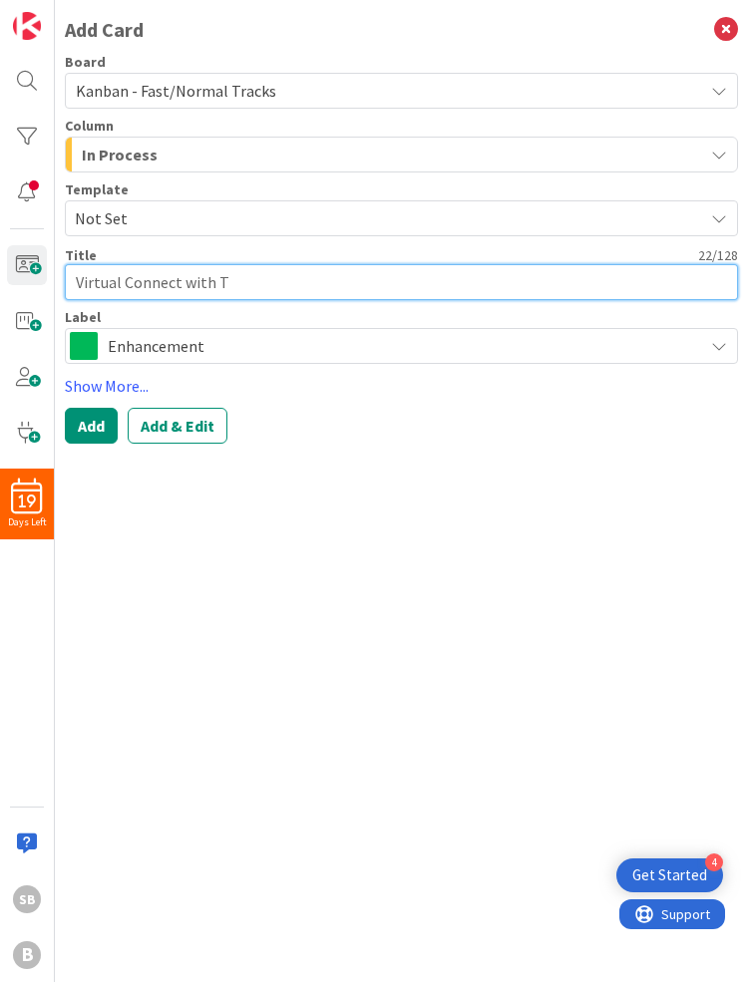
type textarea "Virtual Connect with Tr"
type textarea "x"
type textarea "Virtual Connect with Tre"
type textarea "x"
type textarea "Virtual Connect with Trey"
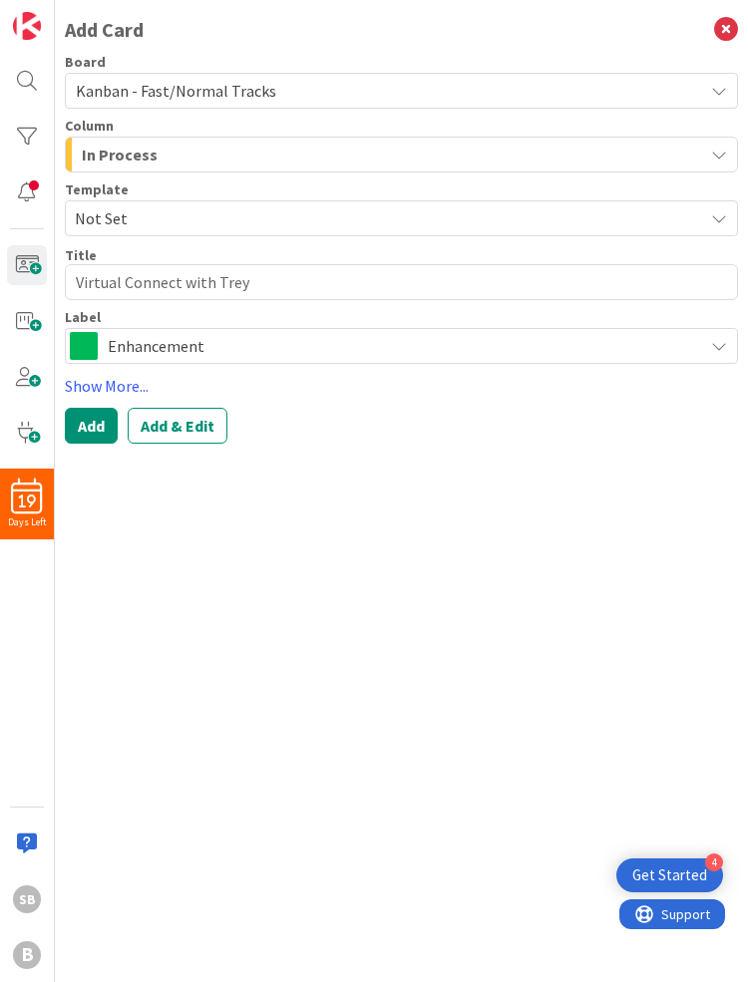
click at [287, 336] on span "Enhancement" at bounding box center [400, 346] width 585 height 28
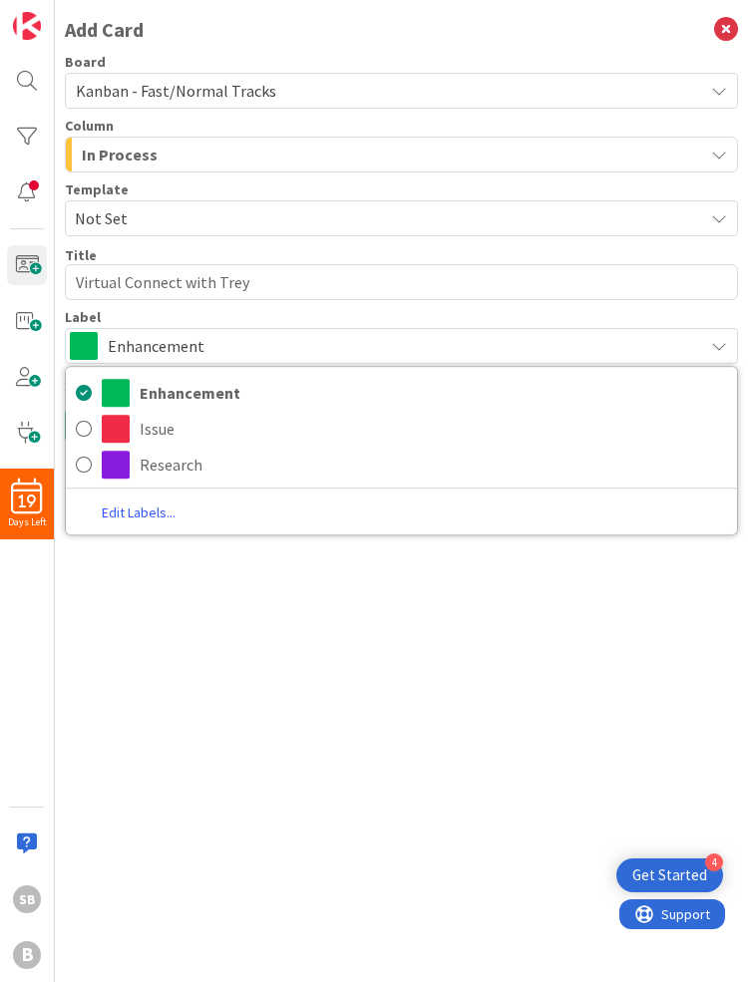
click at [127, 509] on link "Edit Labels..." at bounding box center [139, 513] width 146 height 27
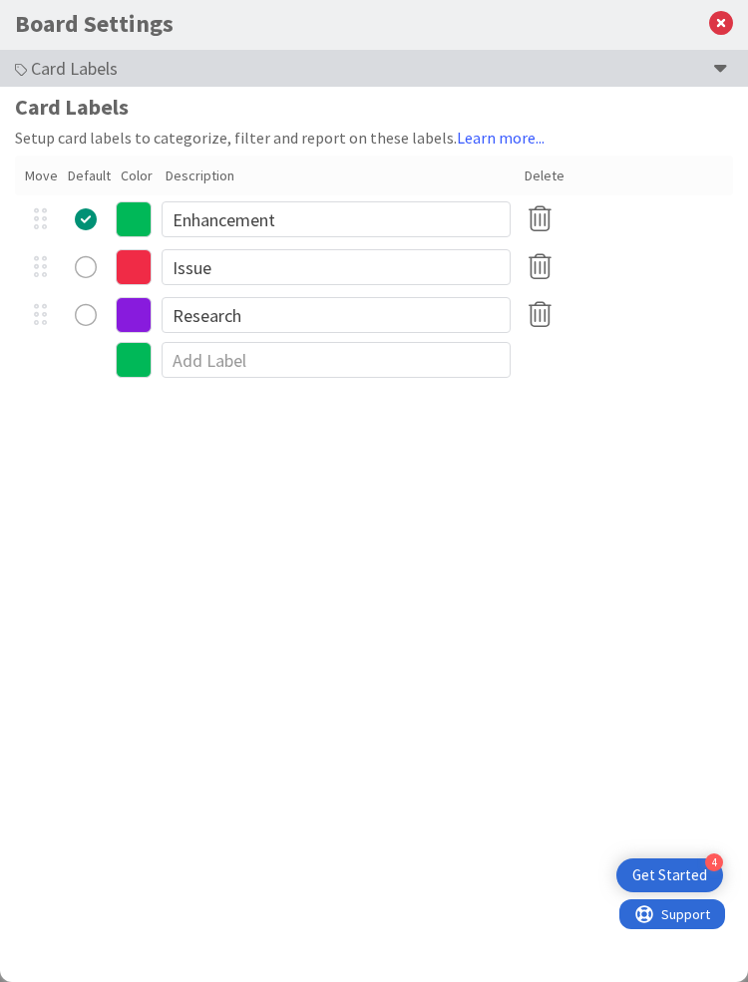
type textarea "x"
click at [221, 356] on input at bounding box center [336, 360] width 349 height 36
type input "Admin"
click at [136, 365] on icon at bounding box center [134, 363] width 36 height 36
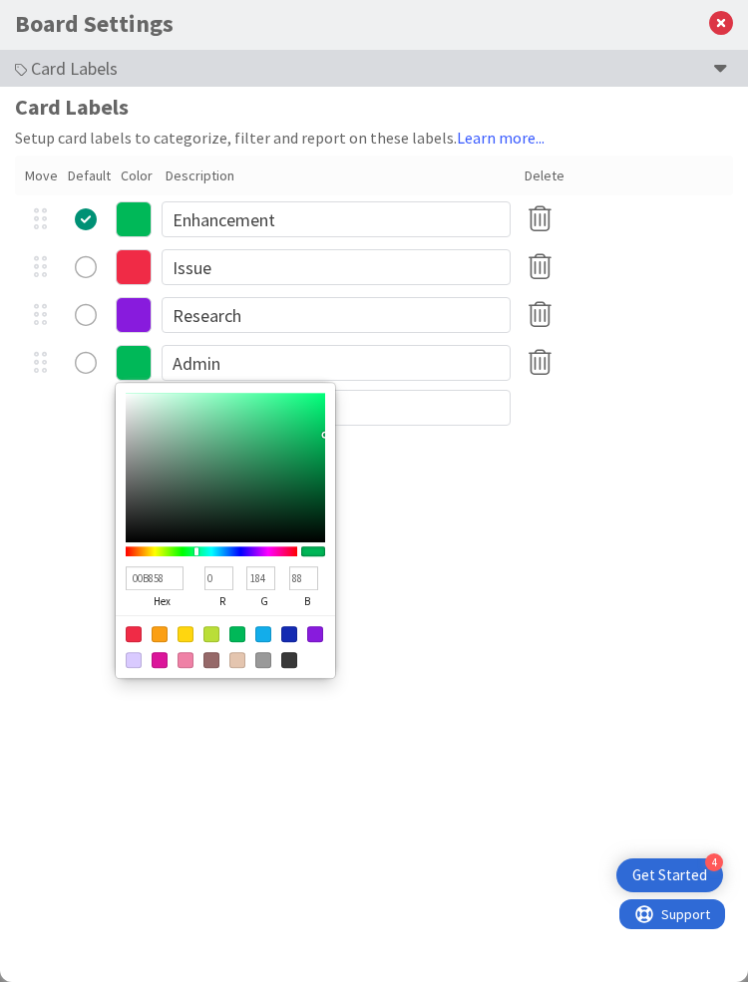
click at [241, 655] on div at bounding box center [237, 660] width 16 height 16
type input "E4C5AF"
type input "228"
type input "197"
type input "175"
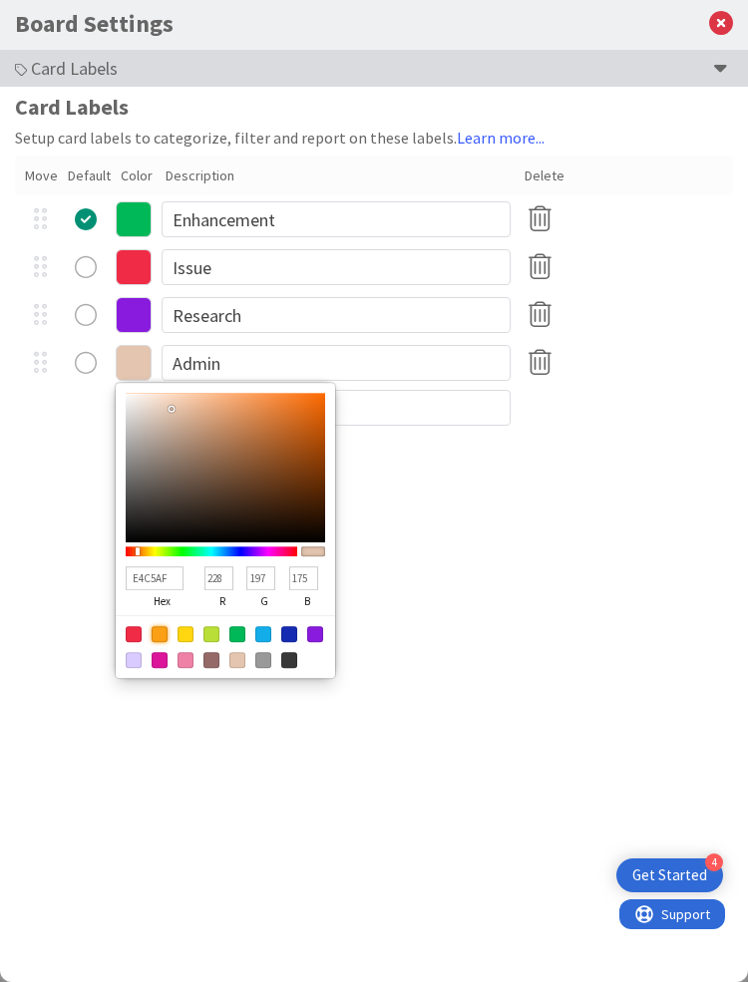
click at [162, 634] on div at bounding box center [160, 634] width 16 height 16
type input "FB9F14"
type input "251"
type input "159"
type input "20"
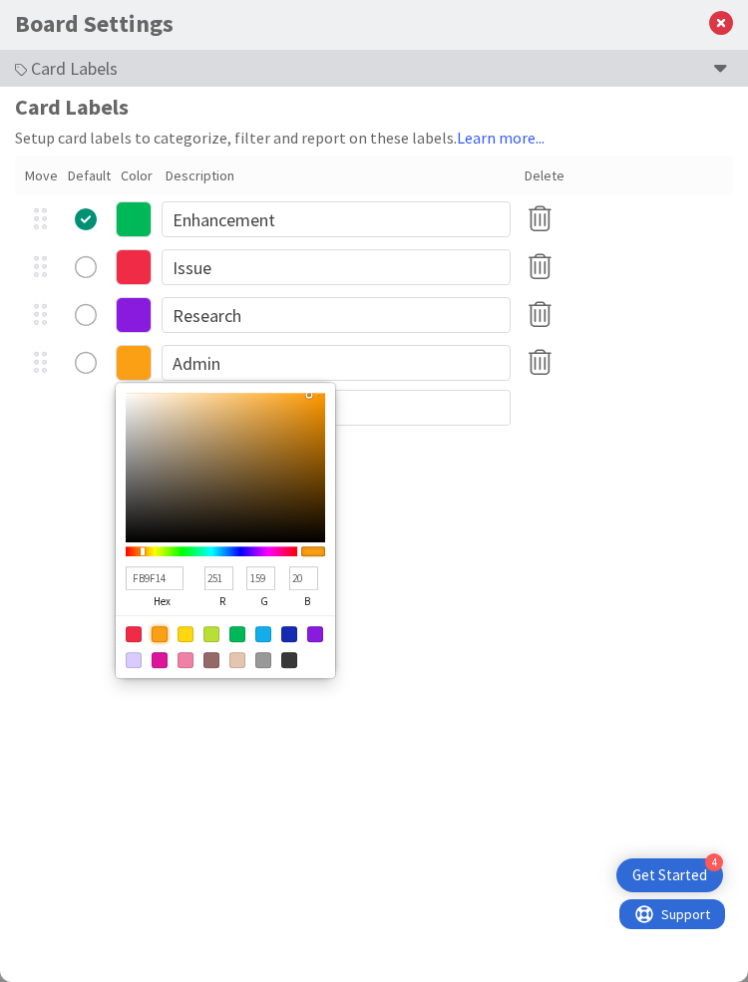
click at [589, 440] on div "Board Settings Card Labels Card Labels Setup card labels to categorize, filter …" at bounding box center [374, 491] width 748 height 982
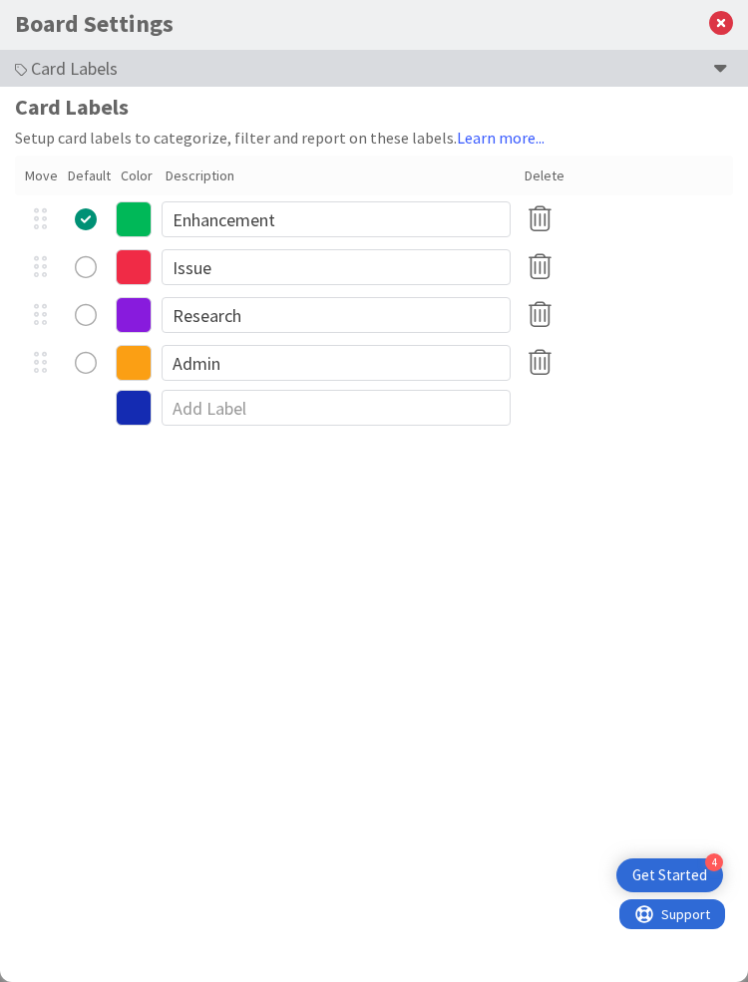
click at [85, 366] on div "radio" at bounding box center [86, 363] width 22 height 22
click at [582, 613] on div "Board Settings Card Labels Card Labels Setup card labels to categorize, filter …" at bounding box center [374, 491] width 748 height 982
click at [720, 26] on icon at bounding box center [721, 24] width 24 height 24
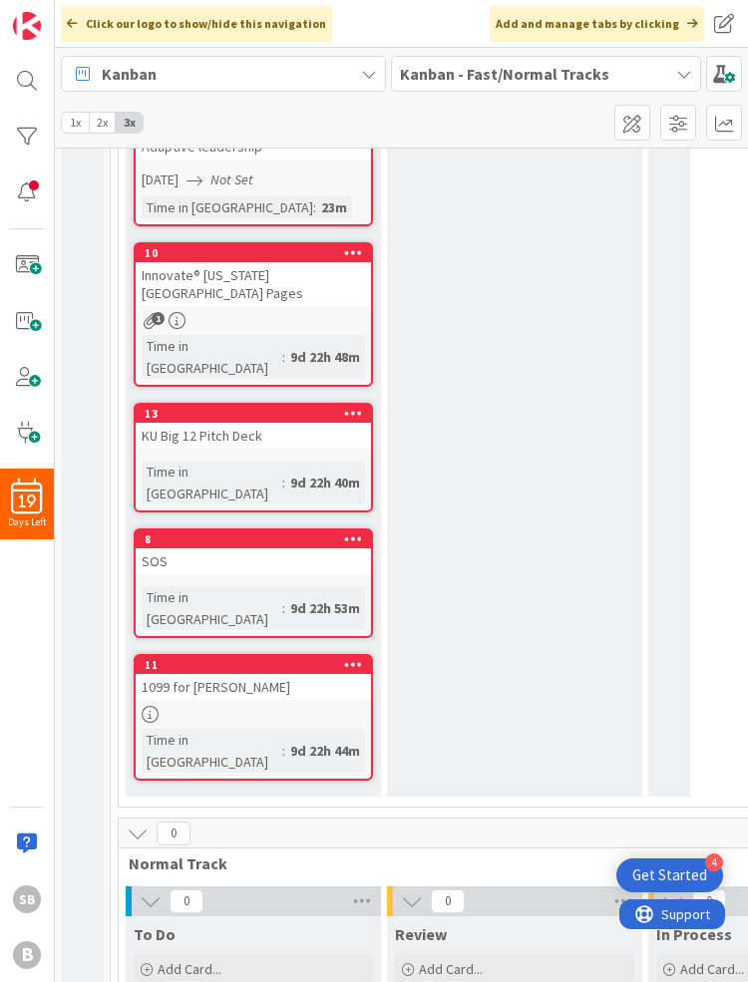
scroll to position [391, 0]
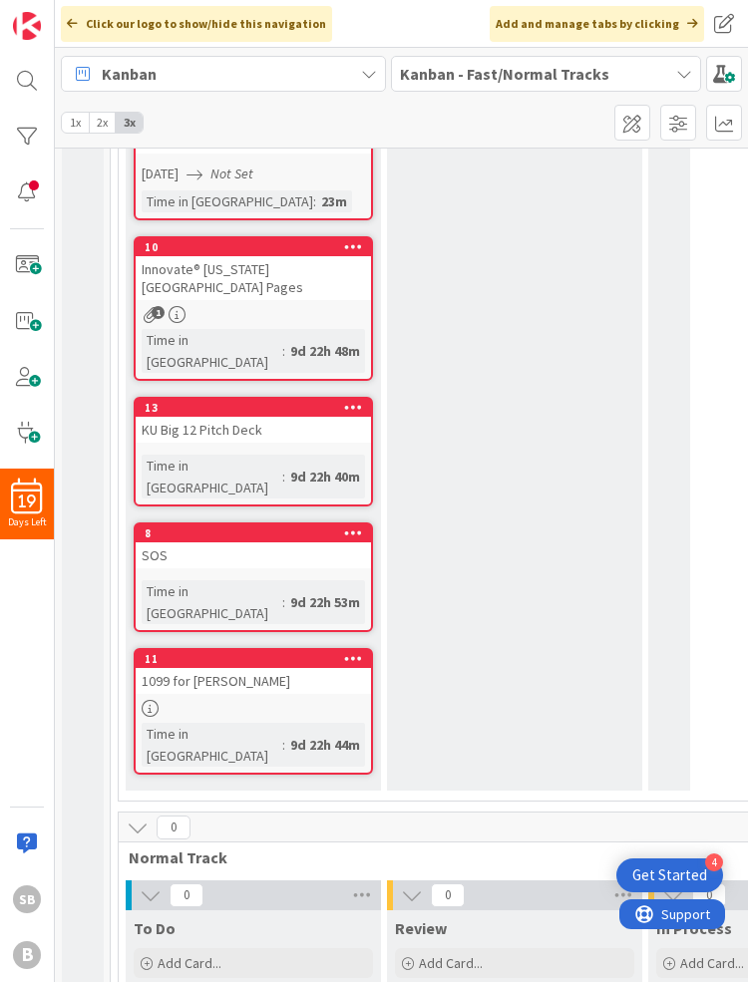
click at [225, 452] on div "To Do Add Card... 14 Neurodiversity Program [DATE] Not Set Time in [GEOGRAPHIC_…" at bounding box center [253, 344] width 255 height 891
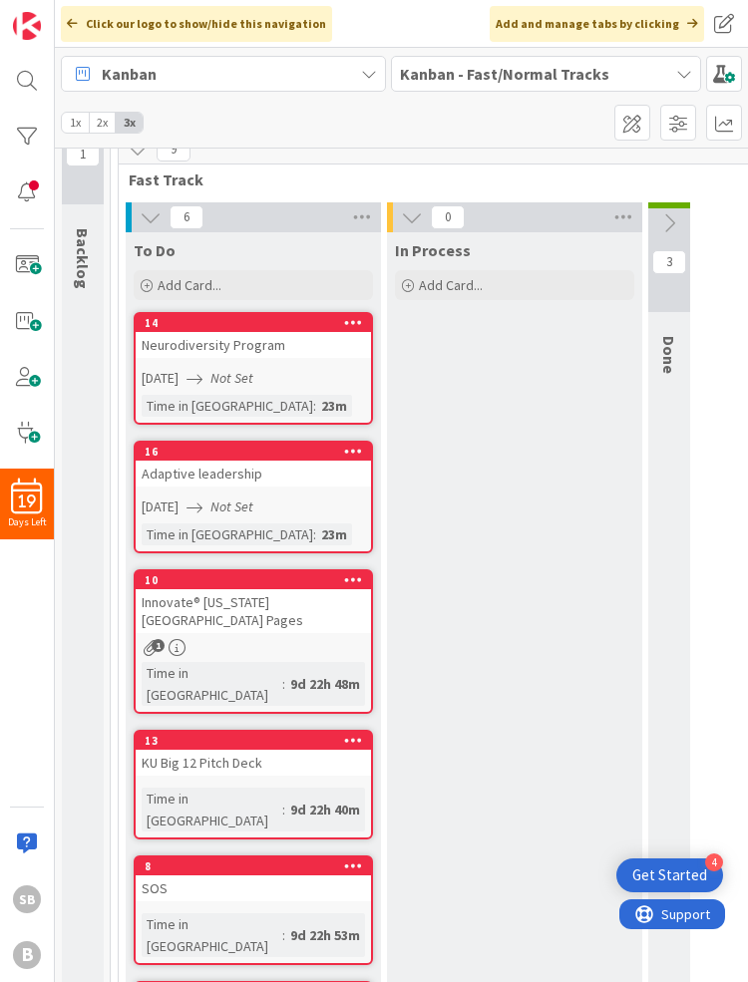
scroll to position [0, 0]
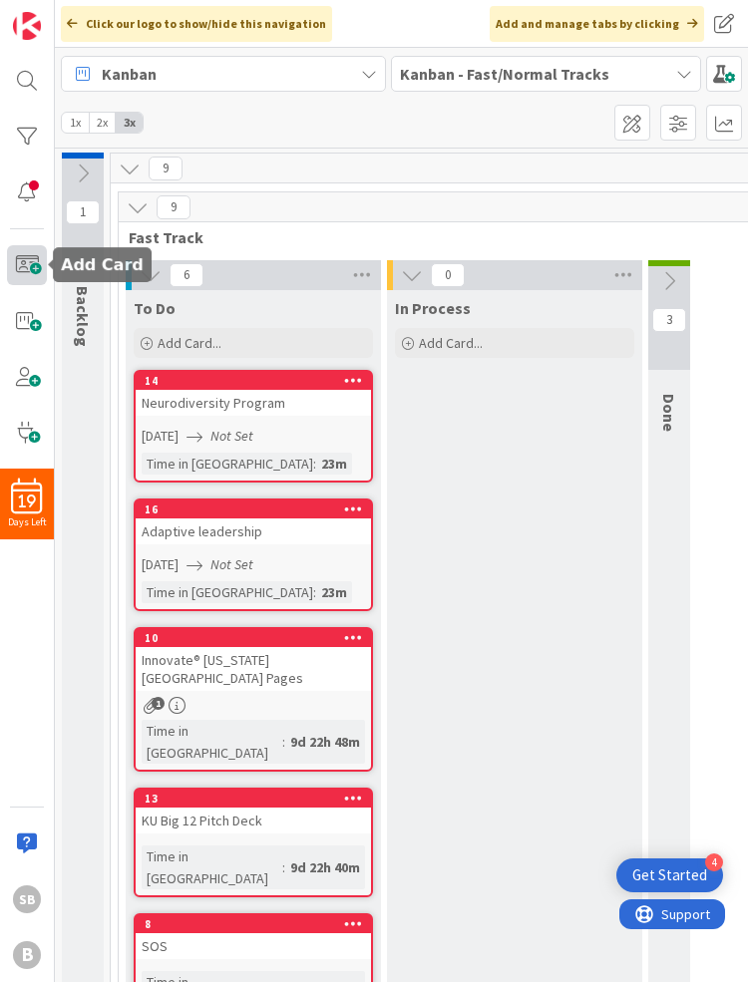
click at [34, 260] on span at bounding box center [27, 265] width 40 height 40
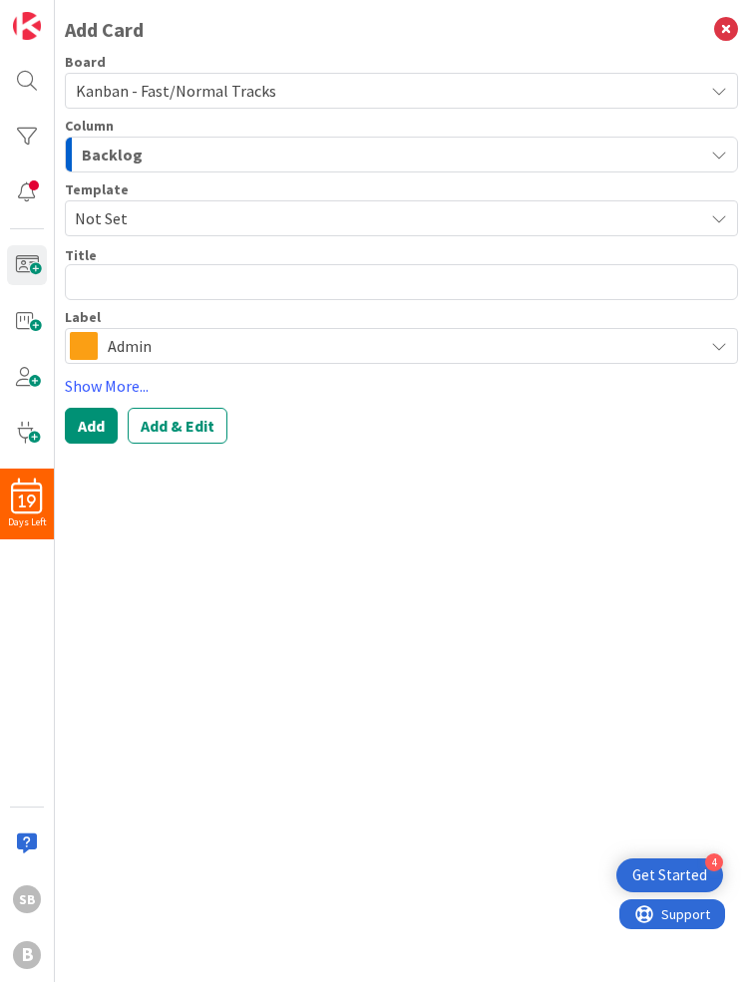
click at [149, 265] on textarea at bounding box center [401, 282] width 673 height 36
click at [135, 137] on button "Backlog" at bounding box center [401, 155] width 673 height 36
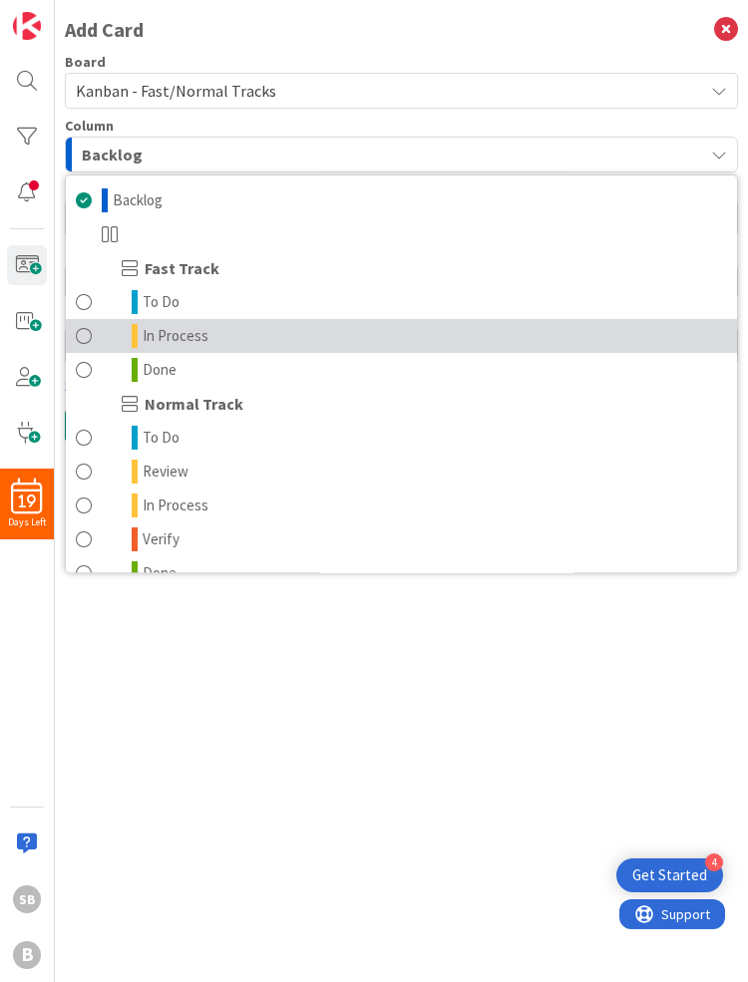
click at [87, 339] on span at bounding box center [84, 336] width 16 height 24
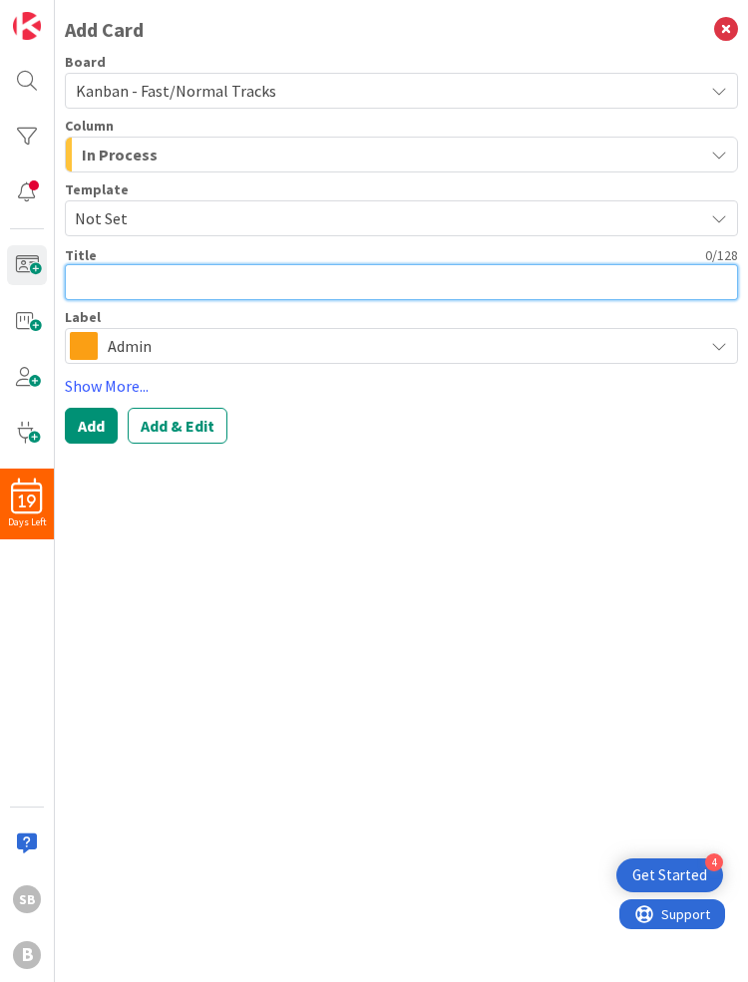
click at [120, 274] on textarea at bounding box center [401, 282] width 673 height 36
type textarea "x"
type textarea "V"
type textarea "x"
type textarea "Vi"
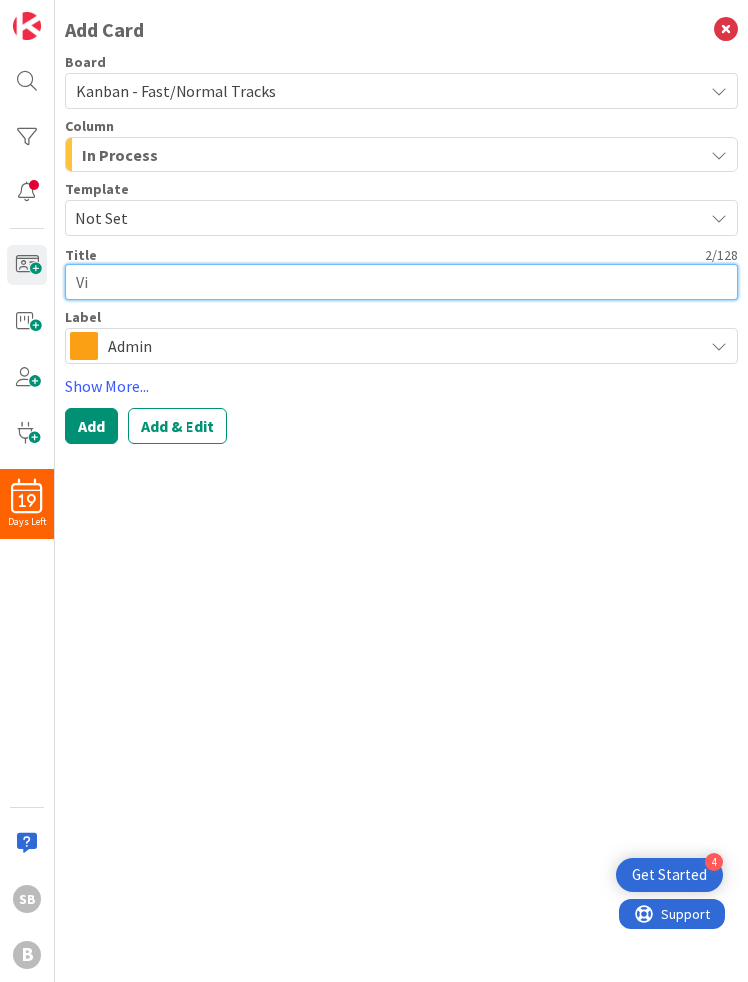
type textarea "x"
type textarea "Vir"
type textarea "x"
type textarea "Virt"
type textarea "x"
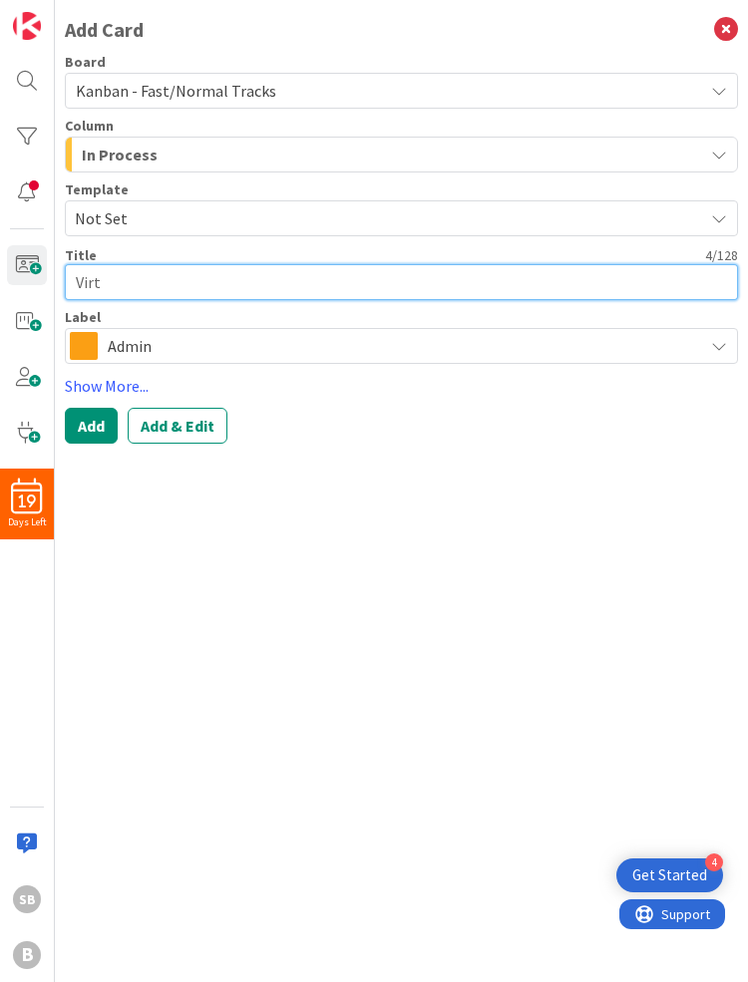
type textarea "Virtu"
type textarea "x"
type textarea "Virtua"
type textarea "x"
type textarea "Virtual"
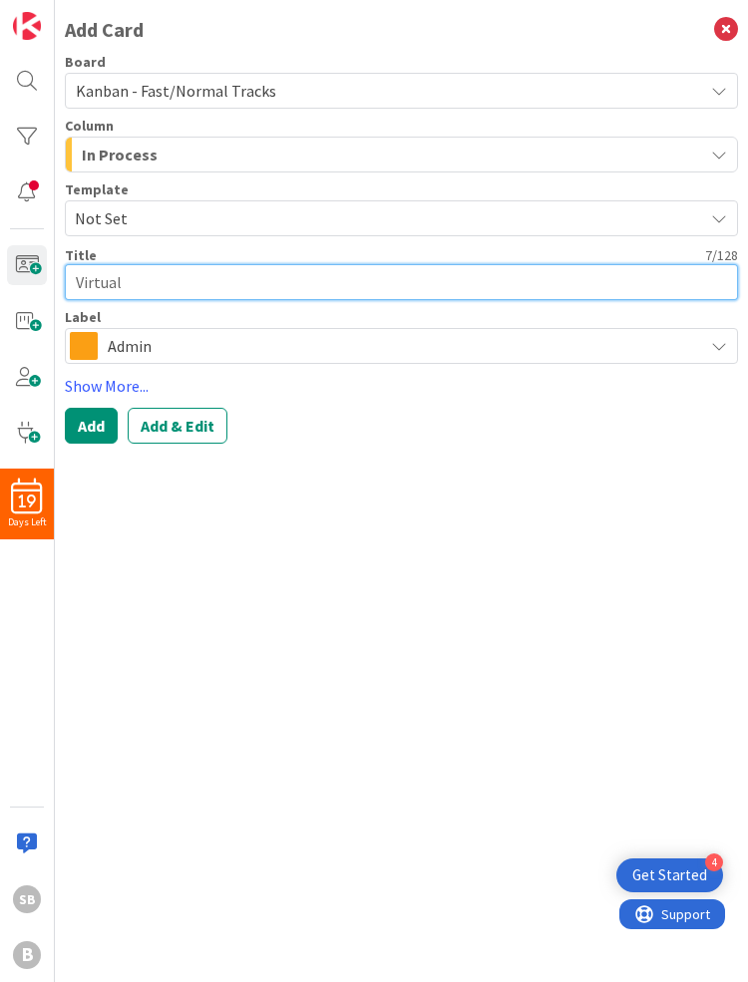
type textarea "x"
type textarea "Virtual"
type textarea "x"
type textarea "Virtual C"
type textarea "x"
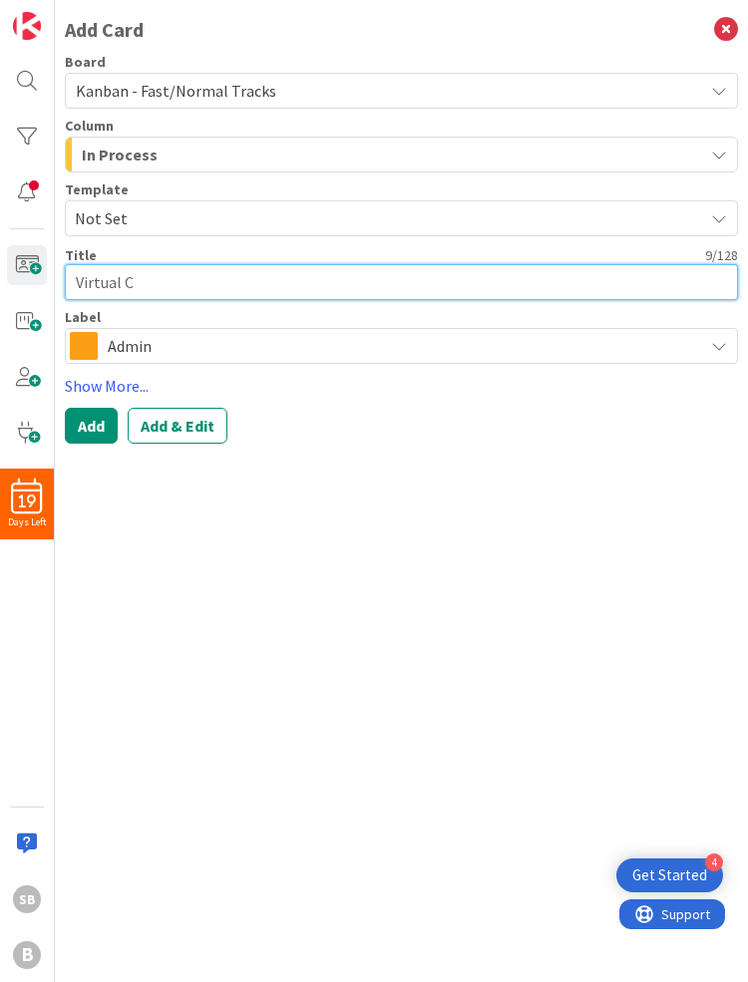
type textarea "Virtual Co"
type textarea "x"
type textarea "Virtual Con"
type textarea "x"
type textarea "Virtual Conn"
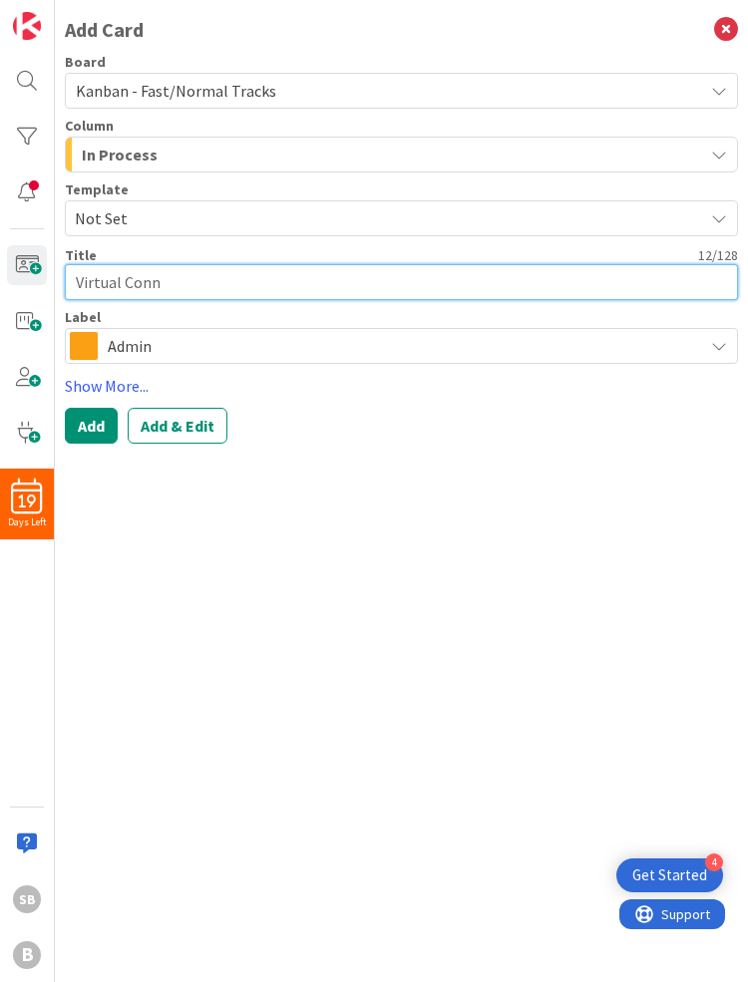
type textarea "x"
type textarea "Virtual Conne"
type textarea "x"
type textarea "Virtual Connec"
type textarea "x"
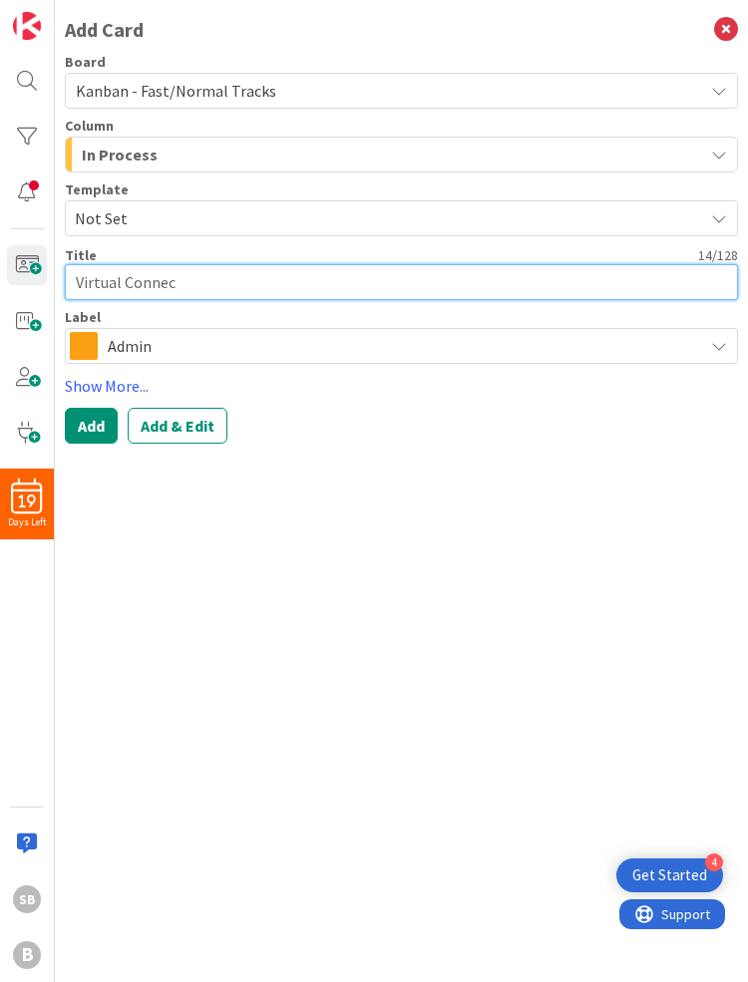
type textarea "Virtual Connect"
type textarea "x"
type textarea "Virtual Connect"
type textarea "x"
type textarea "Virtual Connect w"
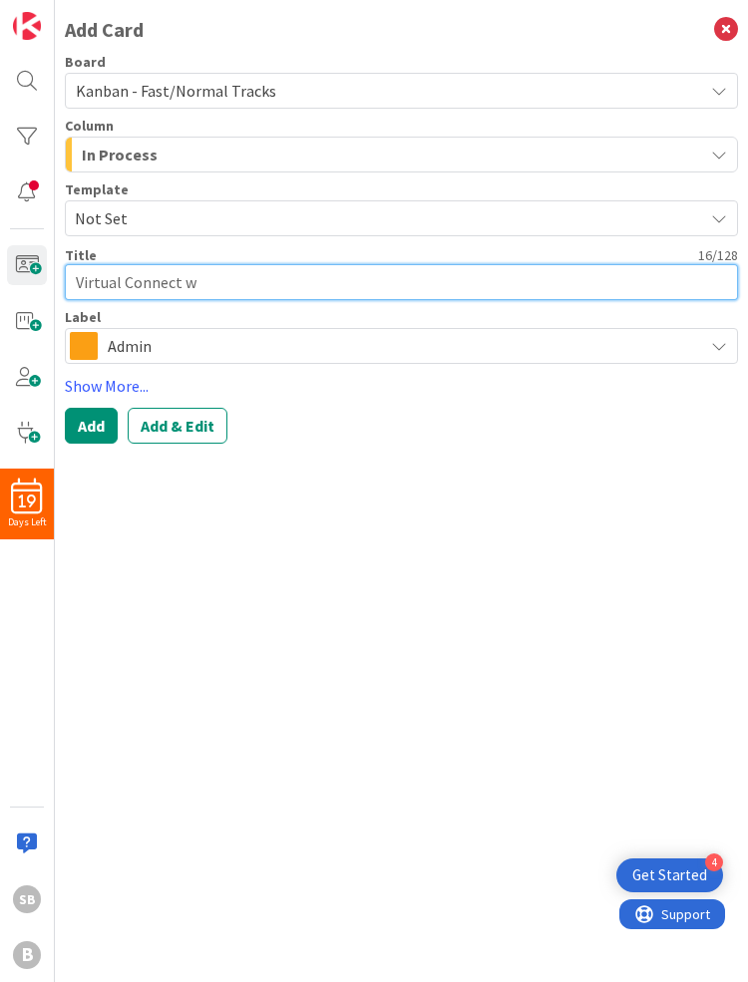
type textarea "x"
type textarea "Virtual Connect wi"
type textarea "x"
type textarea "Virtual Connect wit"
type textarea "x"
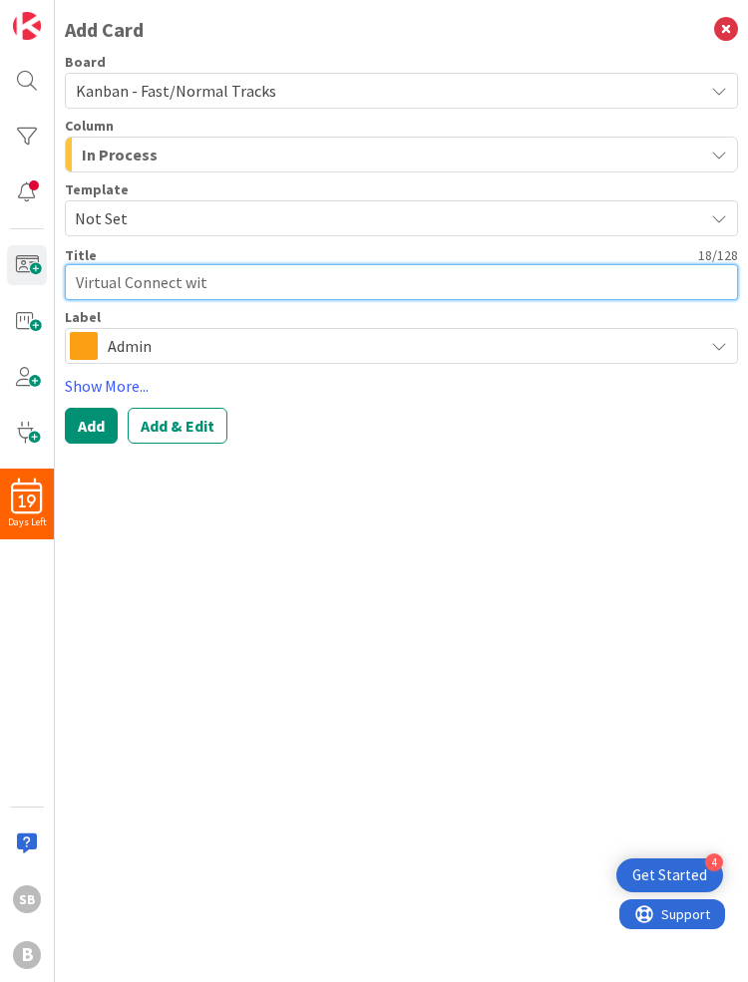
type textarea "Virtual Connect with"
type textarea "x"
type textarea "Virtual Connect with"
type textarea "x"
type textarea "Virtual Connect with T"
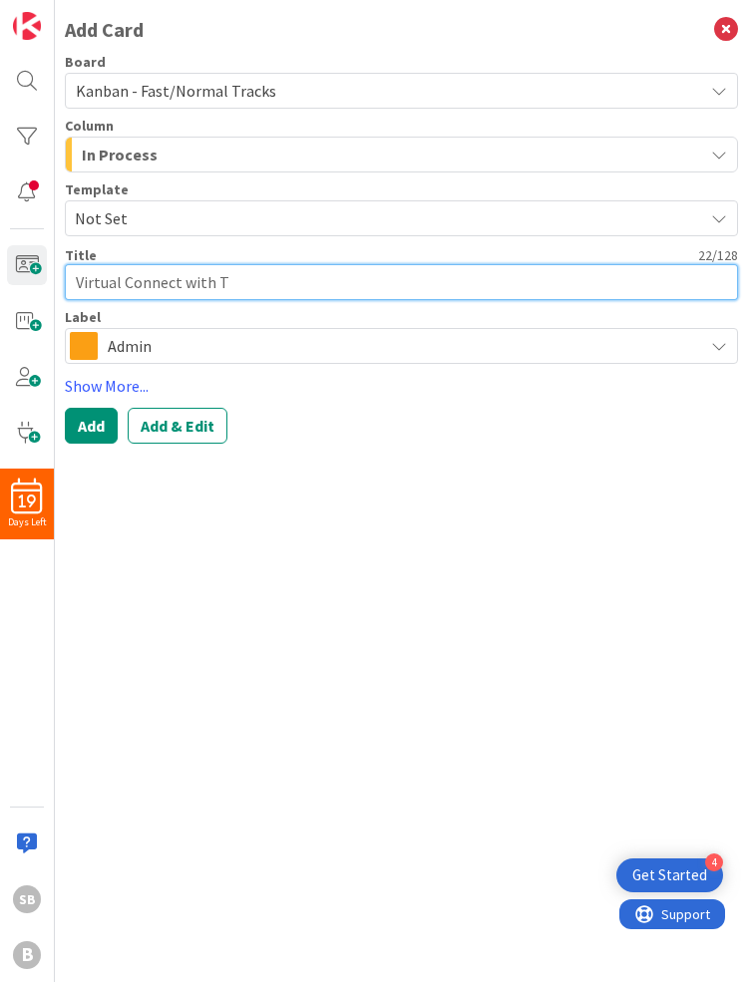
type textarea "x"
type textarea "Virtual Connect with Tre"
type textarea "x"
type textarea "Virtual Connect with Trey"
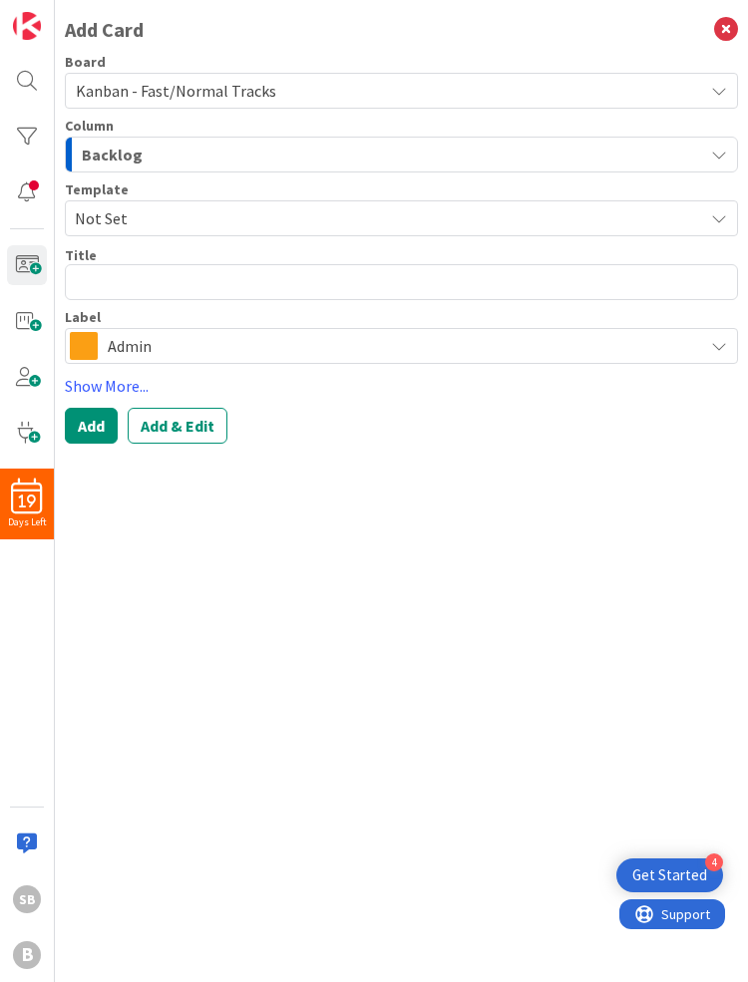
click at [236, 595] on div "Add Card Board Kanban - Fast/Normal Tracks Column Backlog Backlog Fast Track To…" at bounding box center [401, 491] width 693 height 982
click at [725, 29] on icon at bounding box center [726, 30] width 24 height 24
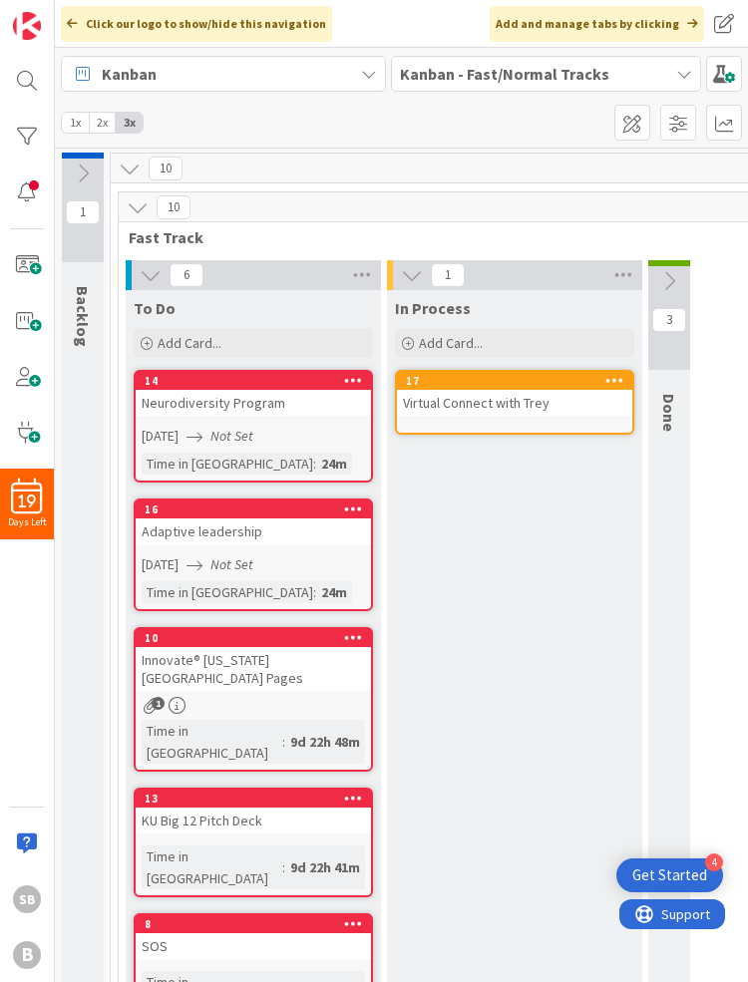
click at [551, 800] on div "In Process Add Card... 17 Virtual Connect with Trey" at bounding box center [514, 735] width 255 height 891
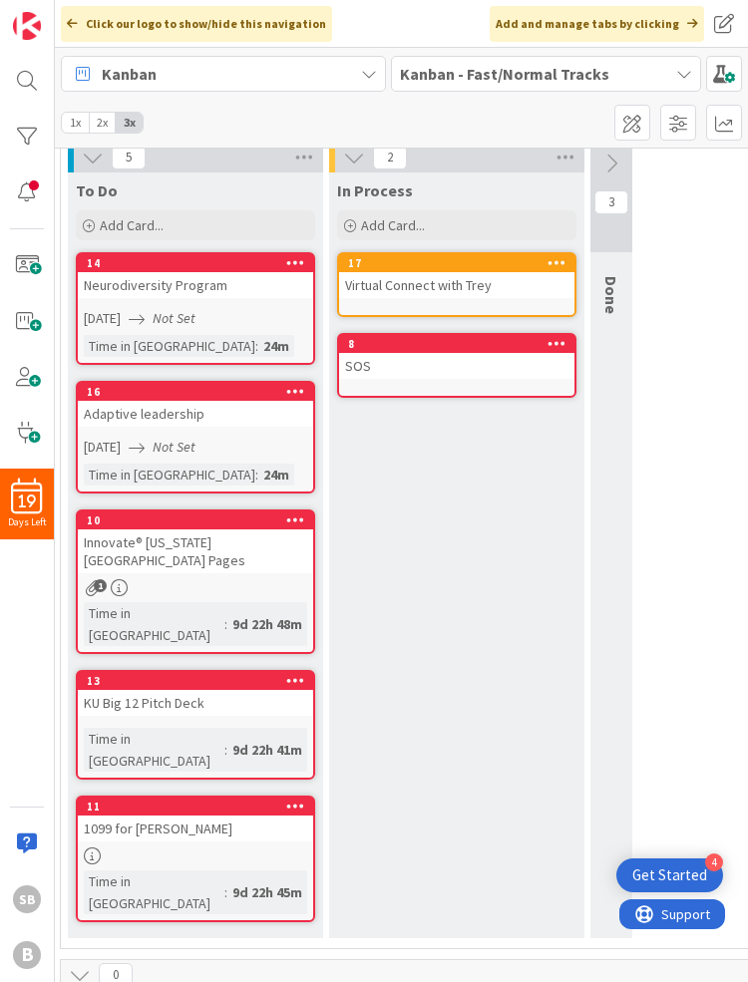
scroll to position [118, 85]
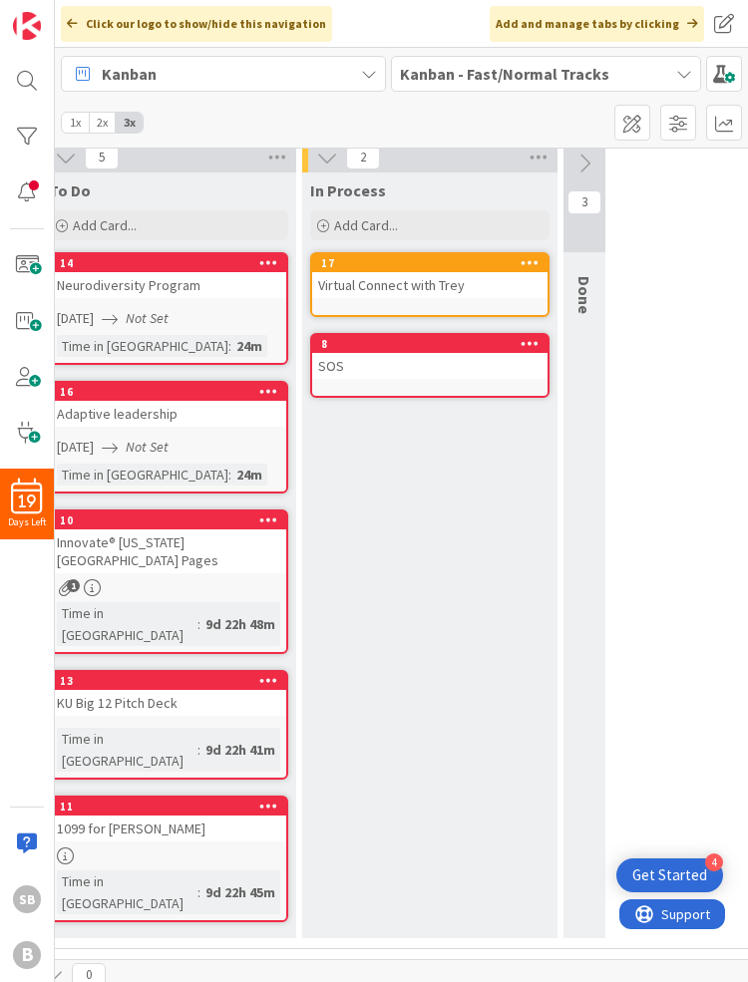
click at [429, 368] on div "SOS" at bounding box center [429, 366] width 235 height 26
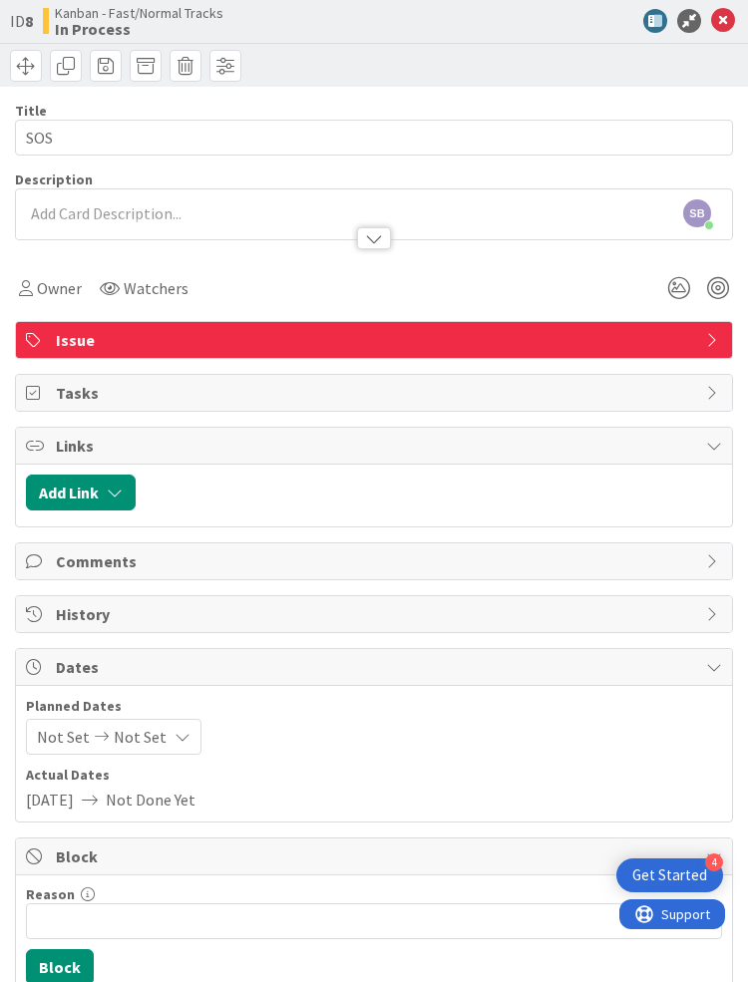
click at [186, 328] on span "Issue" at bounding box center [376, 340] width 640 height 24
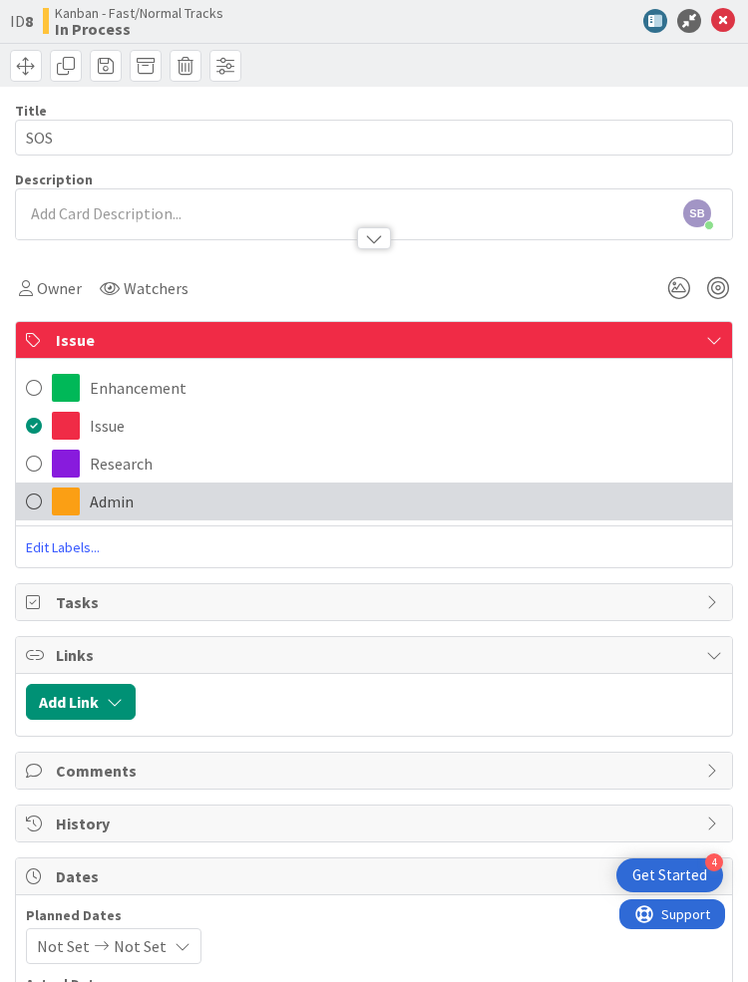
click at [34, 499] on span at bounding box center [34, 502] width 16 height 30
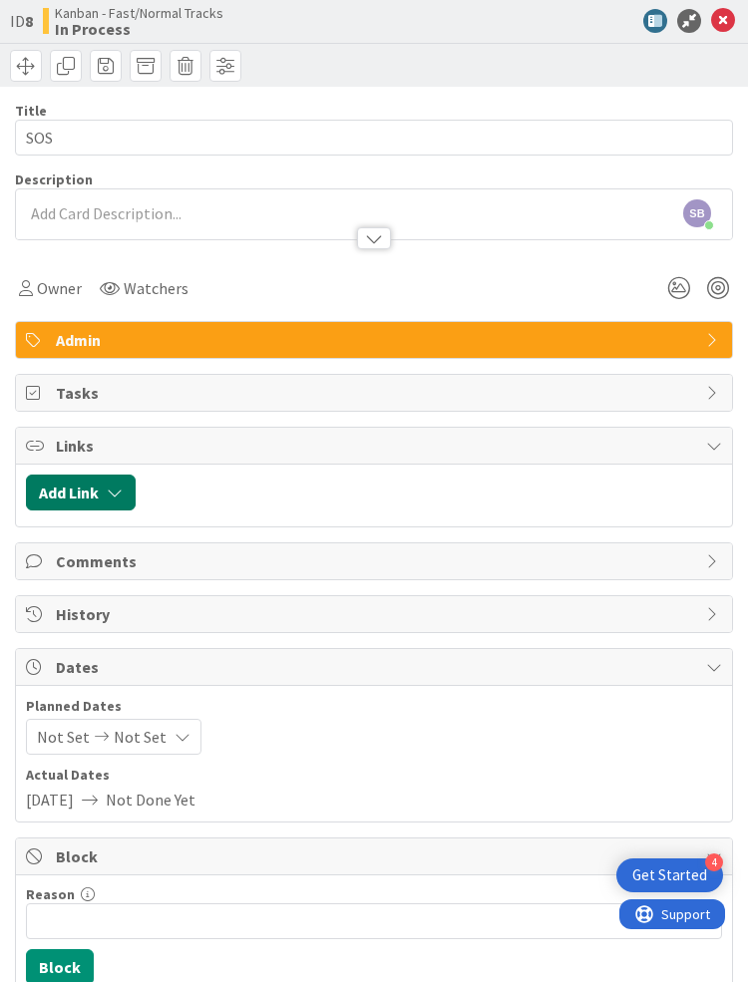
click at [92, 502] on button "Add Link" at bounding box center [81, 493] width 110 height 36
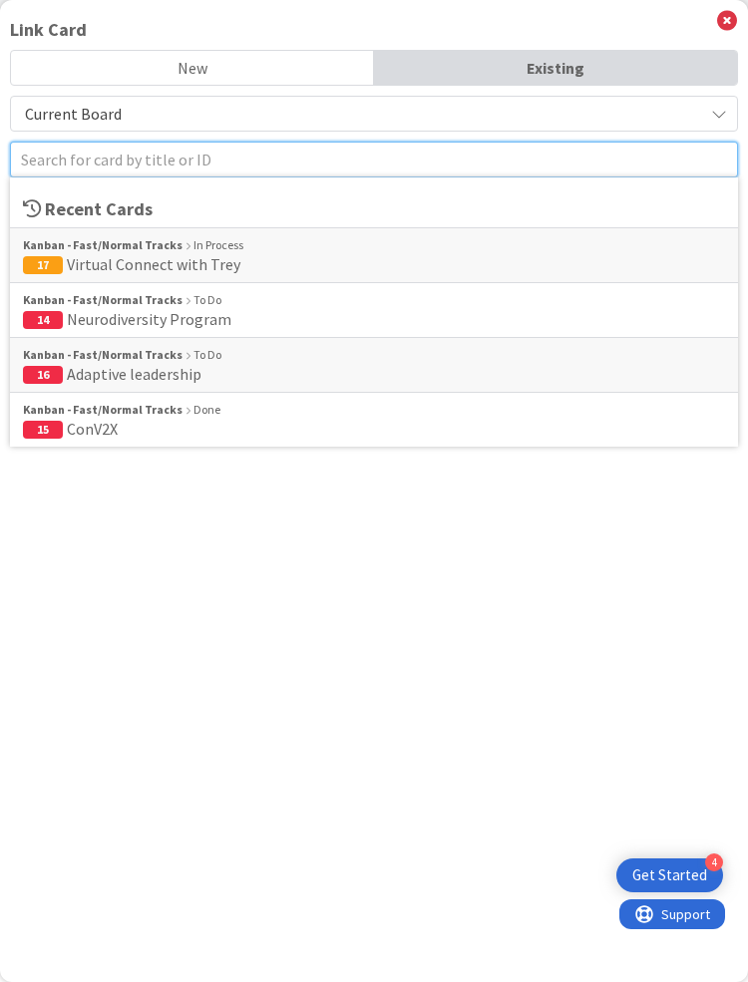
click at [201, 172] on input "text" at bounding box center [374, 160] width 728 height 36
click at [492, 651] on div "Link Card New Existing Current Board Recent Cards Kanban - Fast/Normal Tracks I…" at bounding box center [374, 491] width 748 height 982
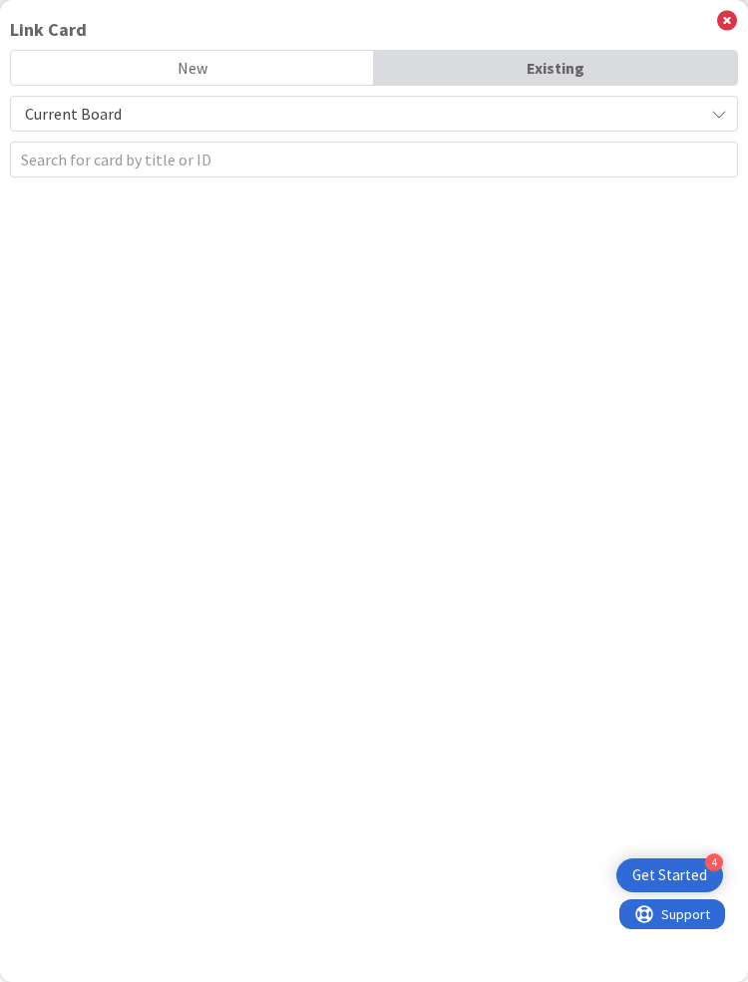
click at [449, 67] on div "Existing" at bounding box center [555, 68] width 363 height 34
click at [232, 70] on div "New" at bounding box center [192, 68] width 363 height 34
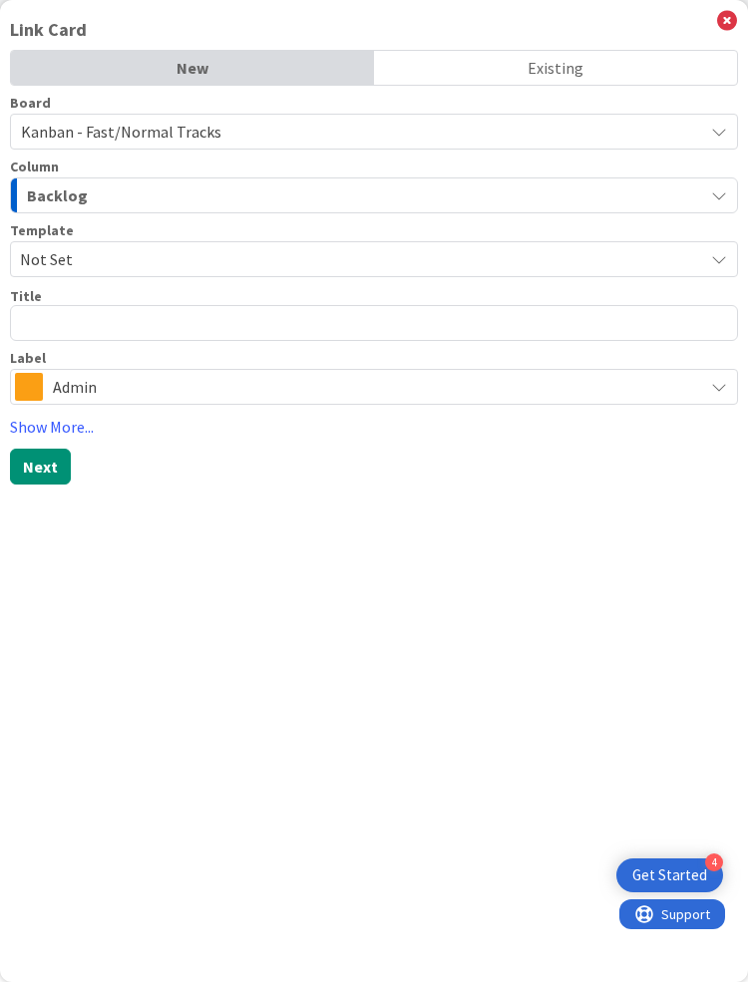
click at [496, 56] on div "Existing" at bounding box center [555, 68] width 363 height 34
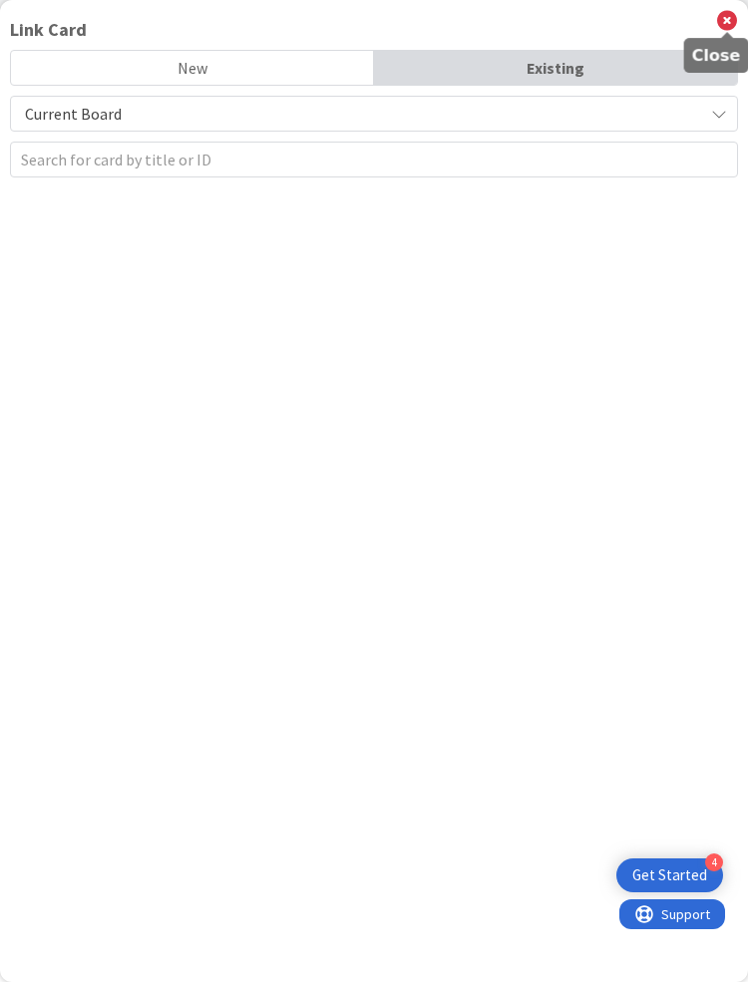
click at [730, 22] on icon at bounding box center [727, 21] width 20 height 22
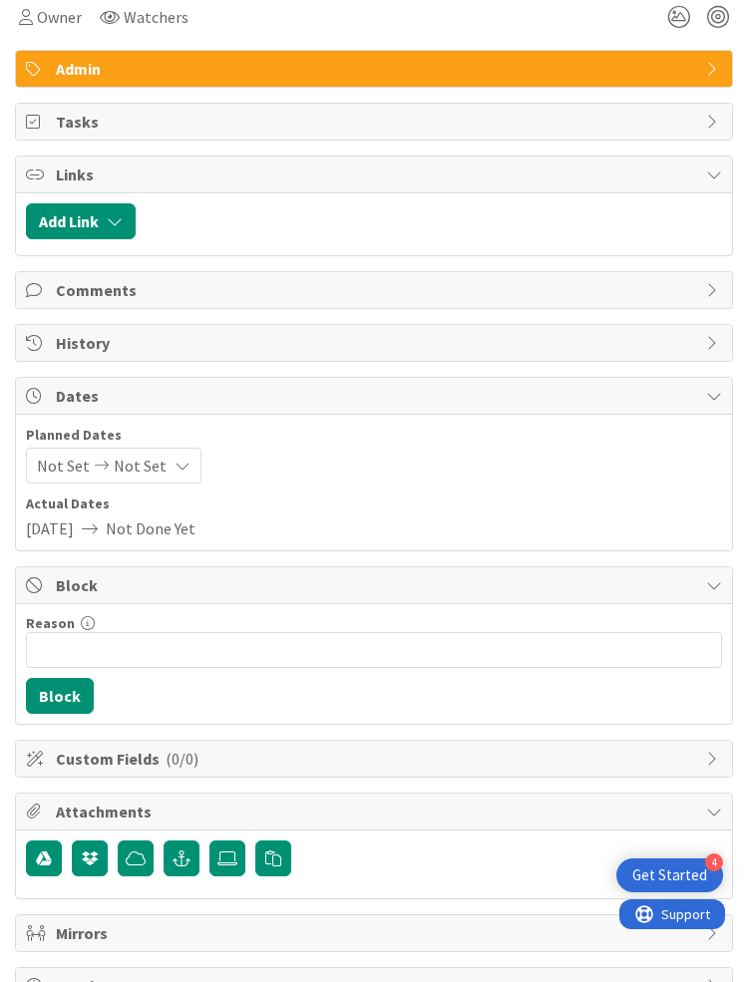
scroll to position [294, 0]
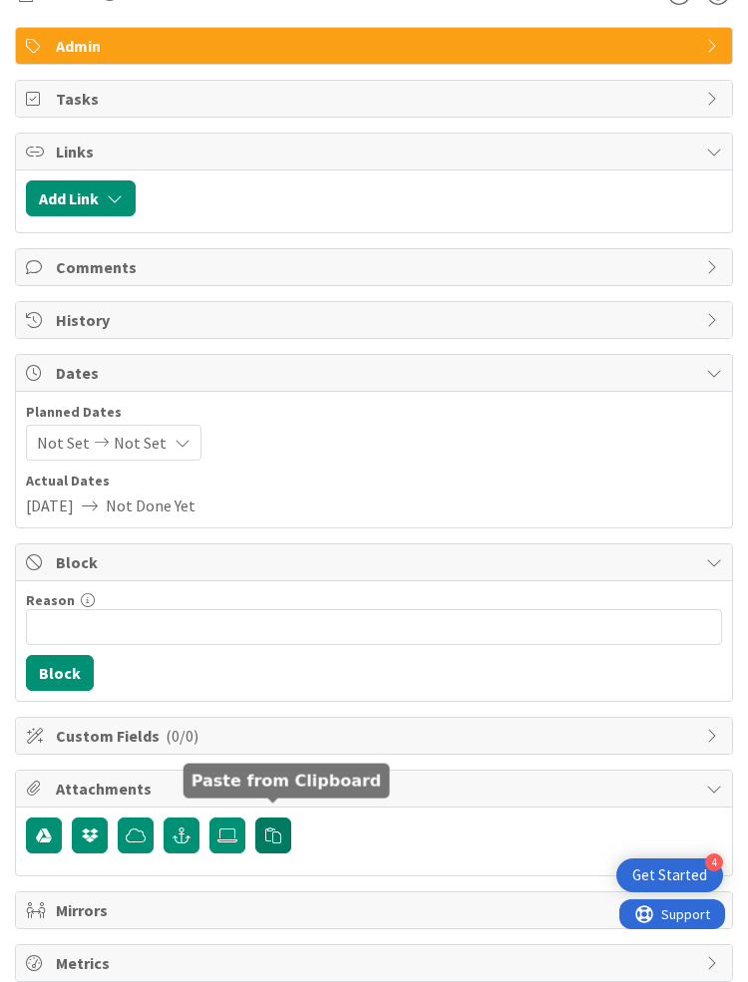
click at [268, 828] on icon "button" at bounding box center [273, 836] width 16 height 16
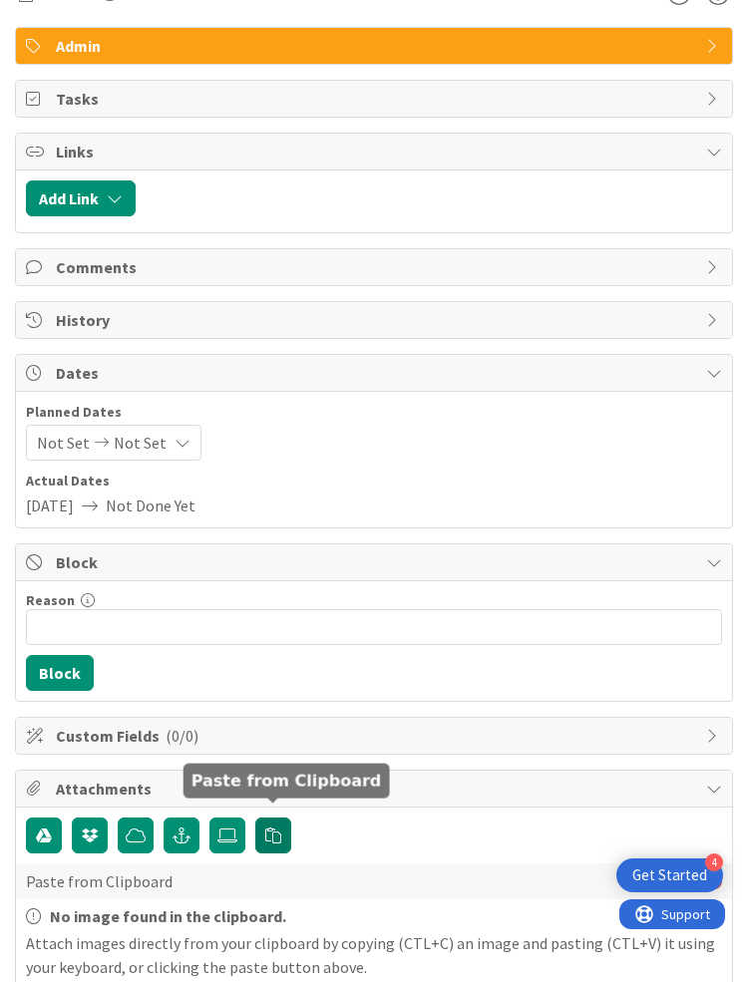
scroll to position [0, 0]
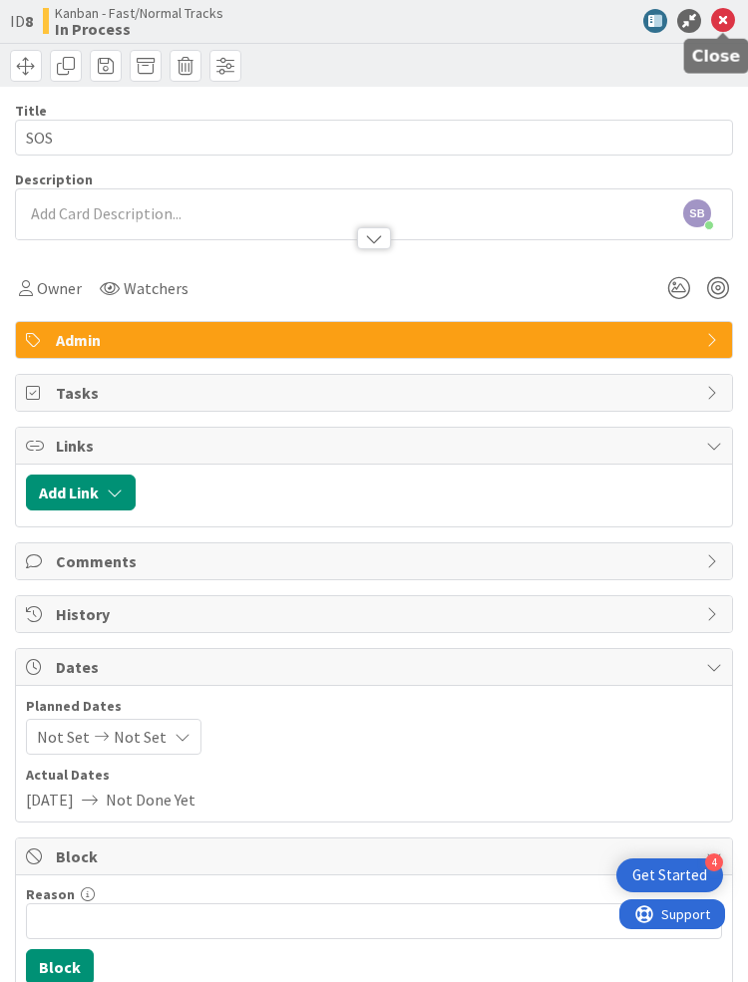
click at [724, 15] on icon at bounding box center [723, 21] width 24 height 24
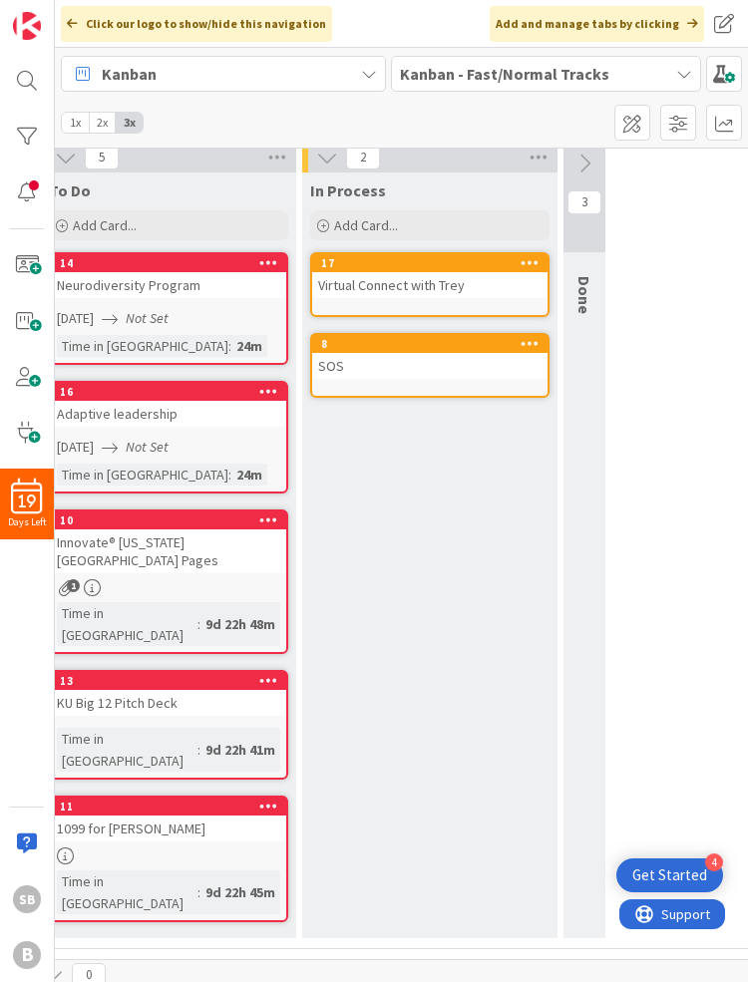
click at [532, 261] on icon at bounding box center [529, 262] width 19 height 14
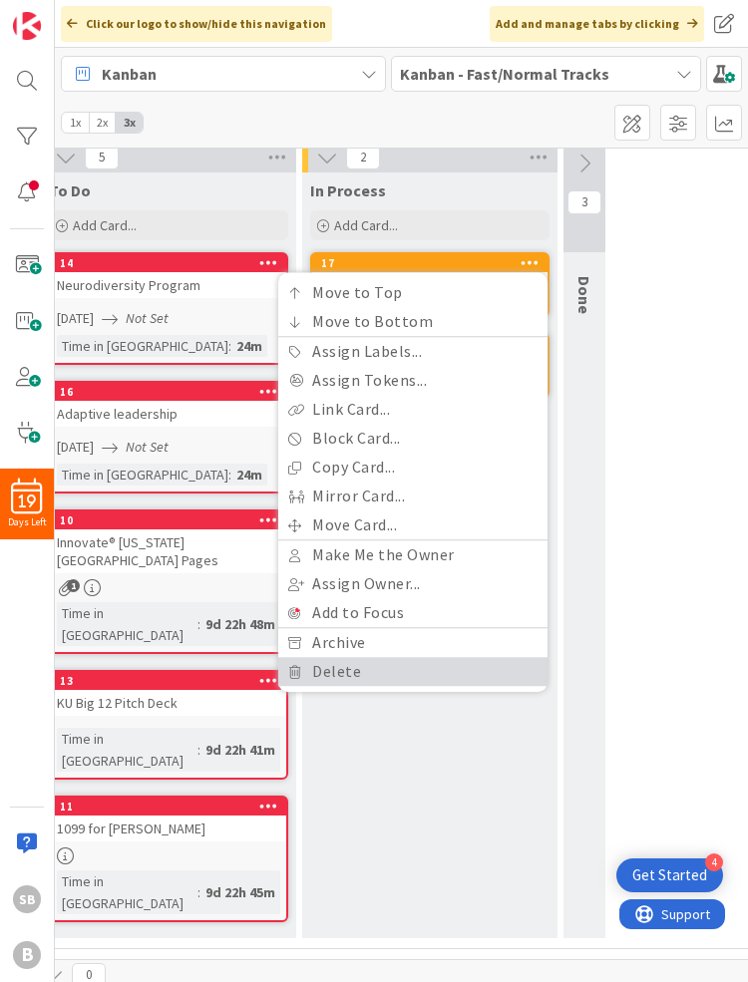
click at [333, 672] on link "Delete" at bounding box center [412, 671] width 269 height 29
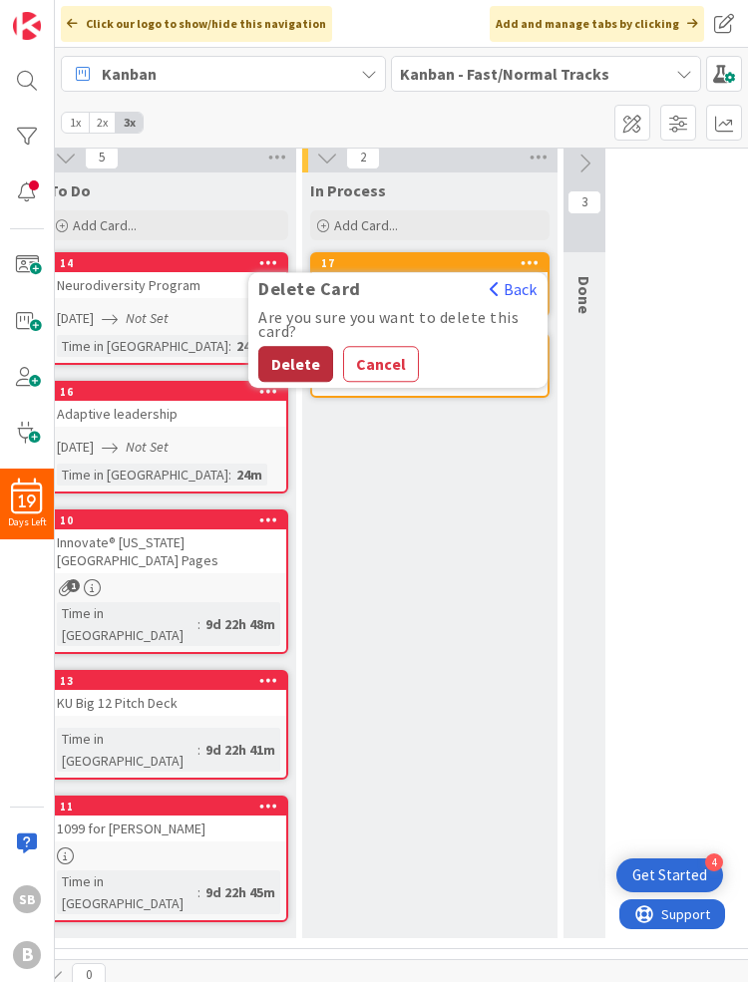
click at [286, 364] on button "Delete" at bounding box center [295, 364] width 75 height 36
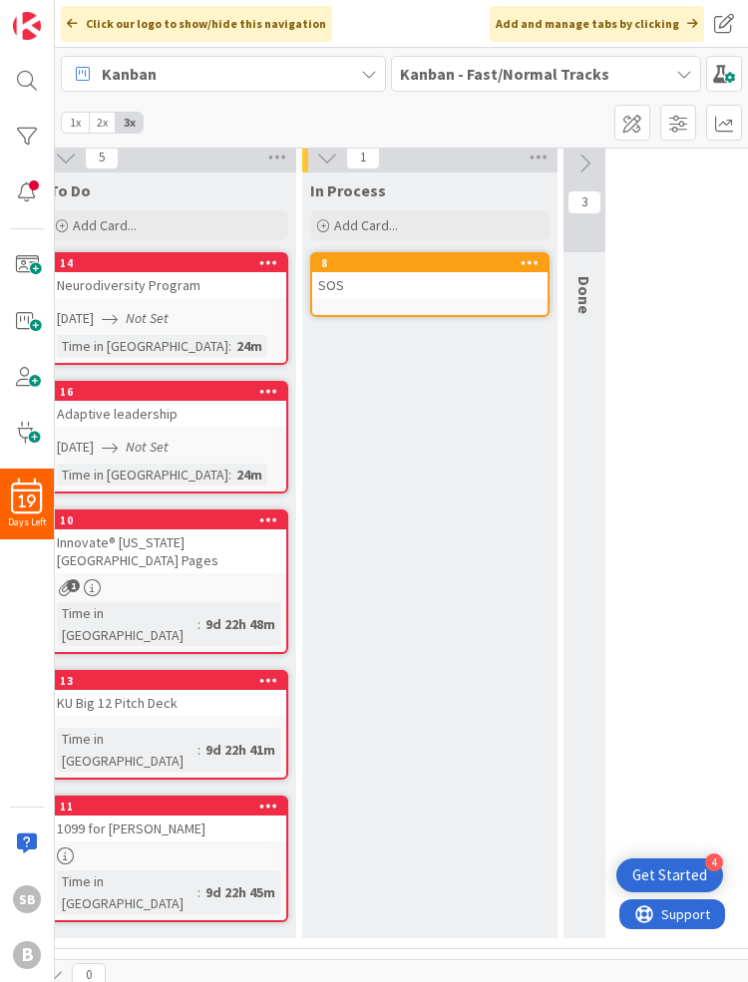
click at [536, 264] on icon at bounding box center [529, 262] width 19 height 14
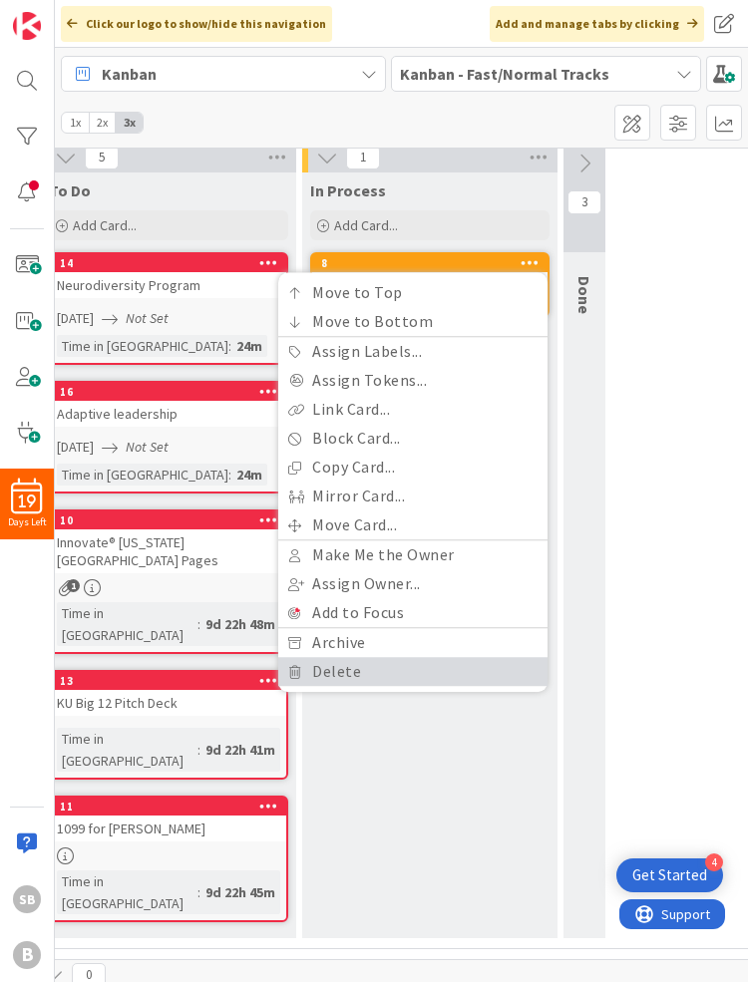
click at [320, 668] on link "Delete" at bounding box center [412, 671] width 269 height 29
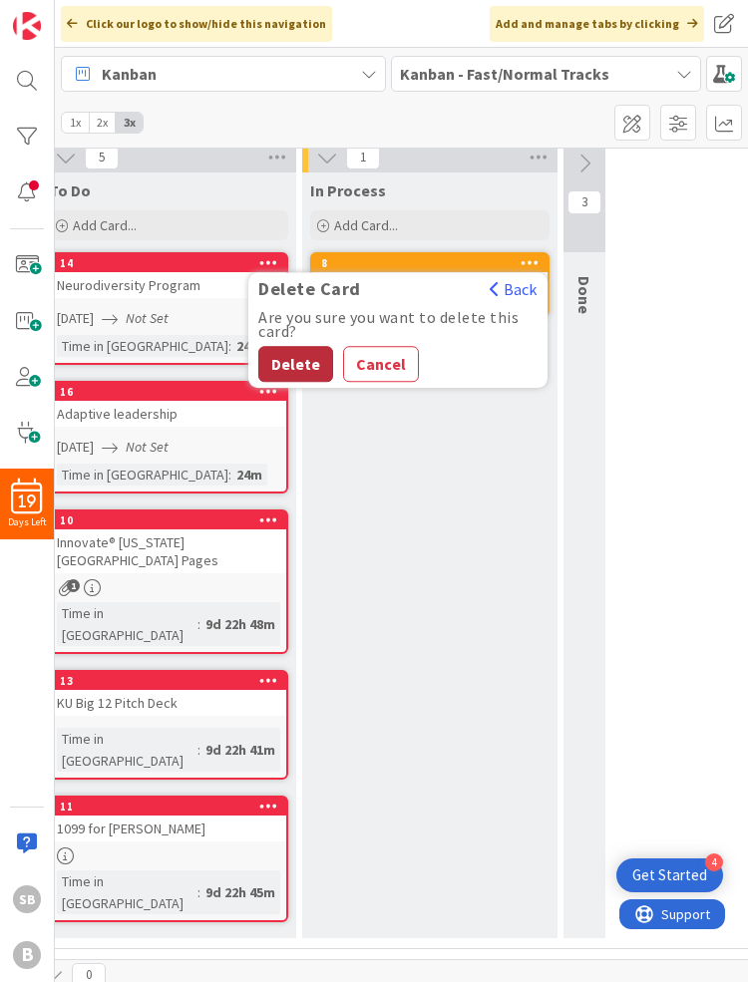
click at [294, 347] on button "Delete" at bounding box center [295, 364] width 75 height 36
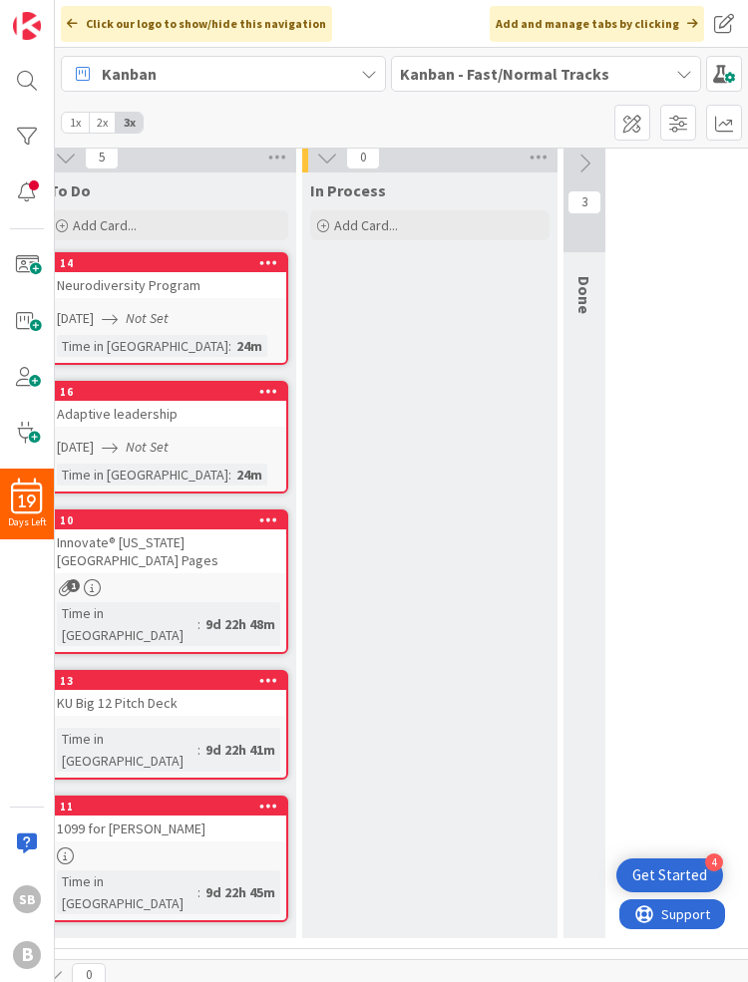
click at [390, 362] on div "In Process Add Card..." at bounding box center [429, 555] width 255 height 766
click at [266, 257] on icon at bounding box center [268, 262] width 19 height 14
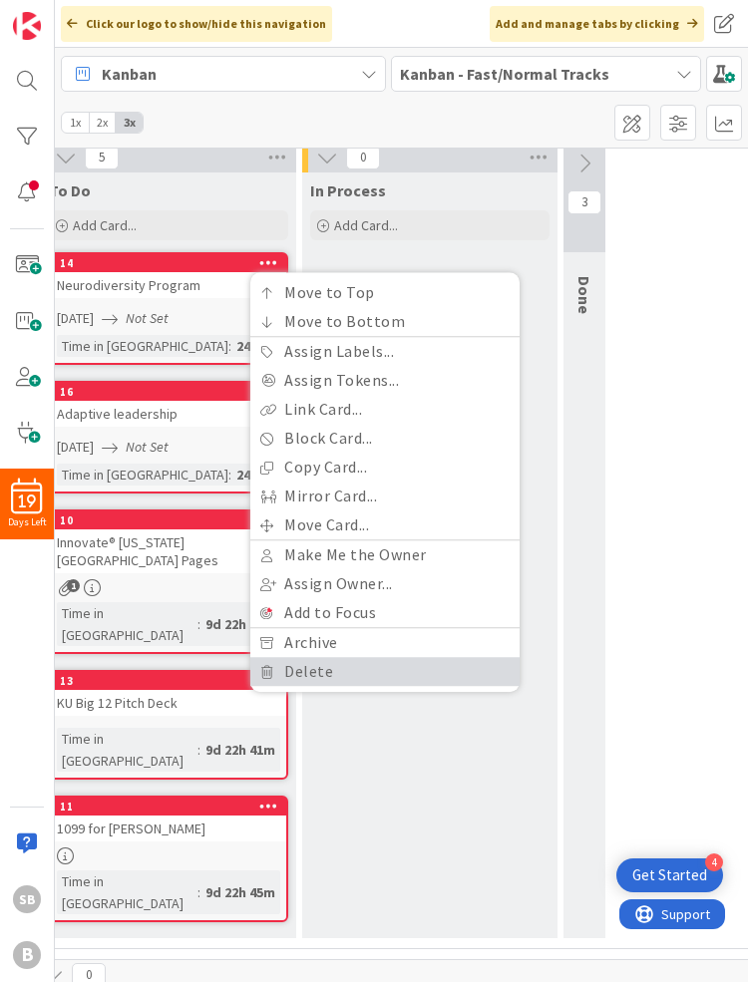
click at [290, 661] on link "Delete" at bounding box center [384, 671] width 269 height 29
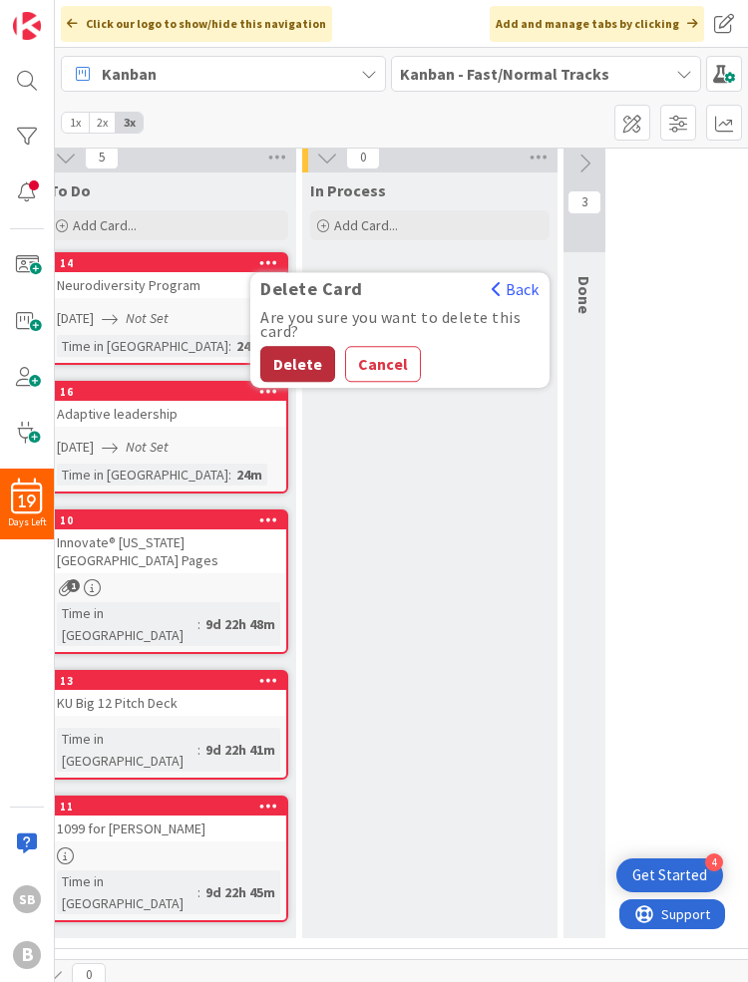
click at [289, 349] on button "Delete" at bounding box center [297, 364] width 75 height 36
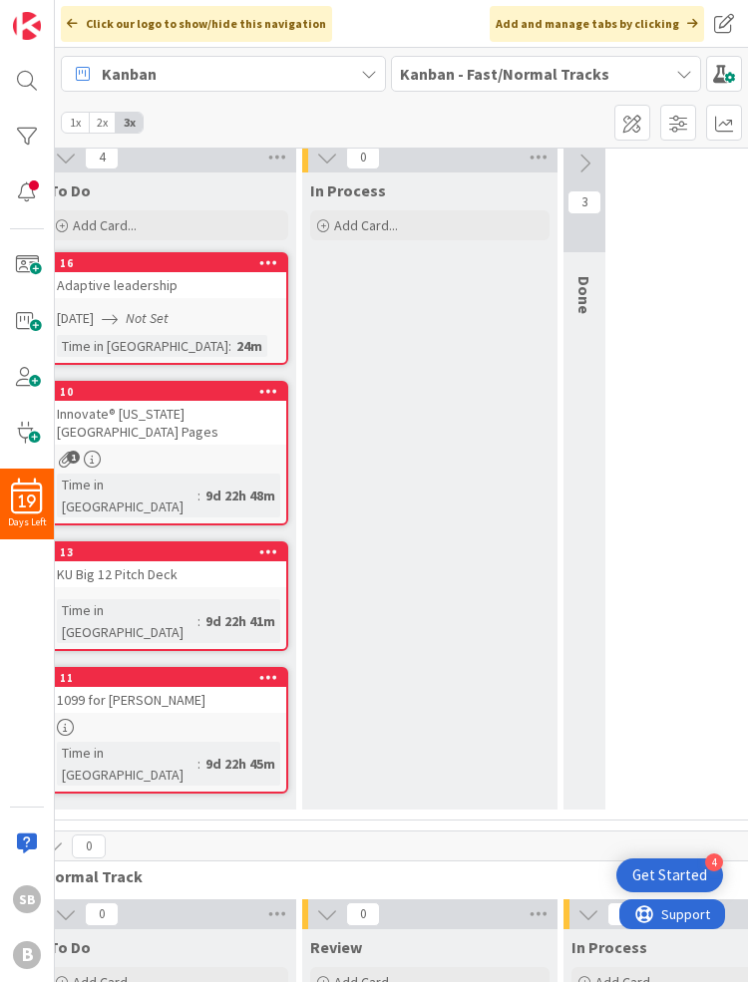
click at [272, 255] on icon at bounding box center [268, 262] width 19 height 14
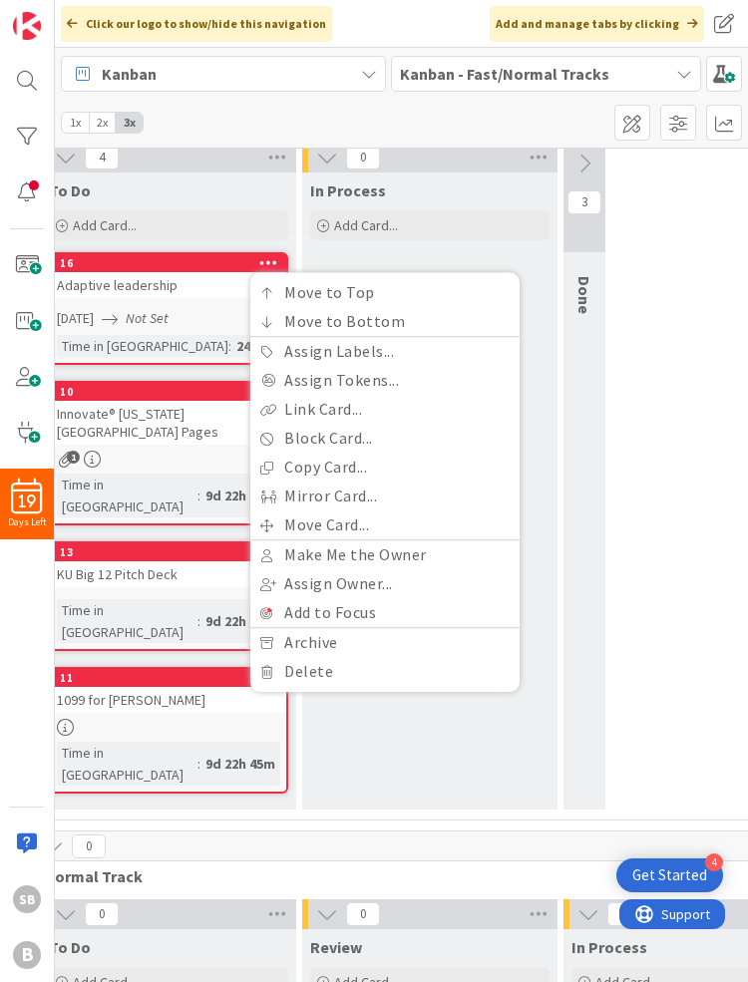
click at [472, 241] on div "In Process Add Card..." at bounding box center [429, 208] width 255 height 72
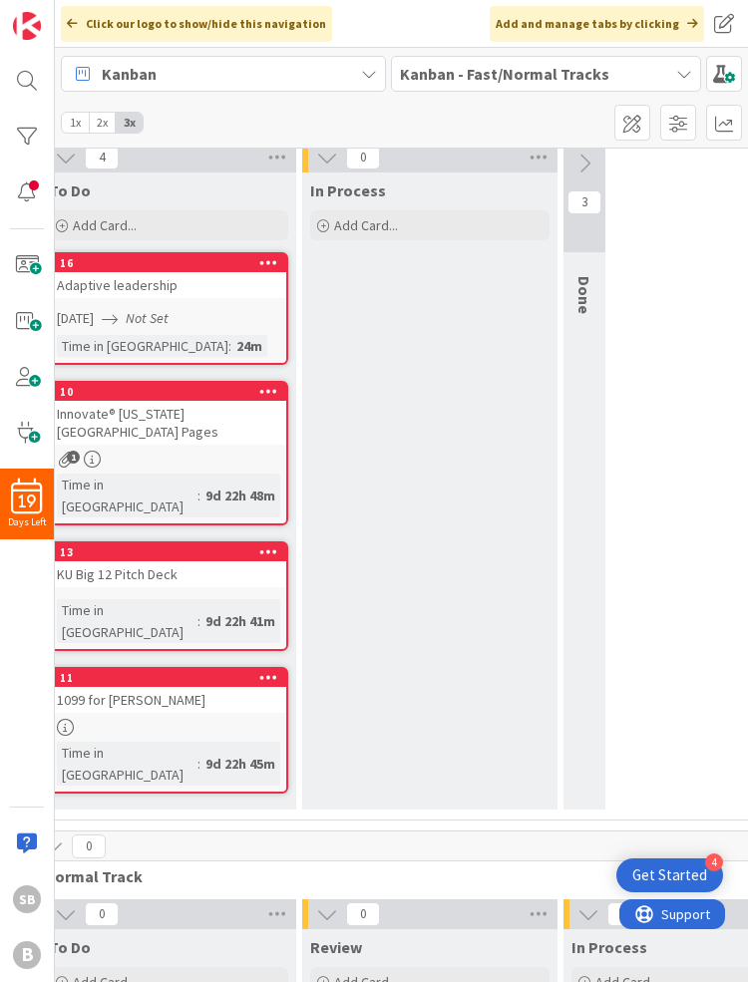
click at [167, 451] on div "1" at bounding box center [168, 459] width 235 height 17
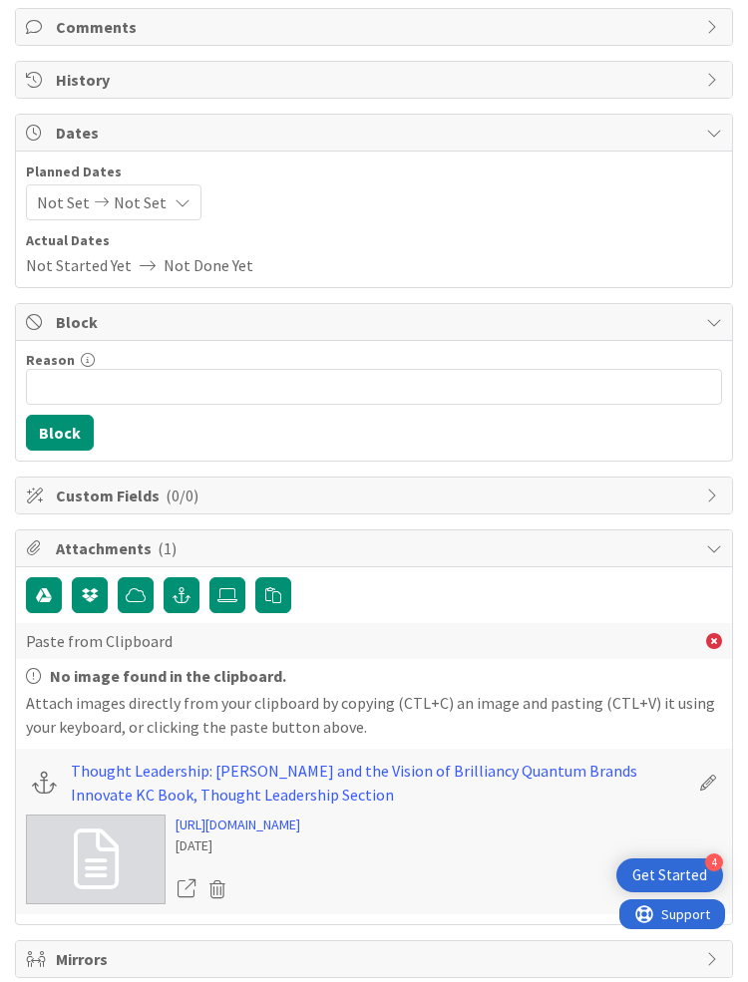
scroll to position [635, 0]
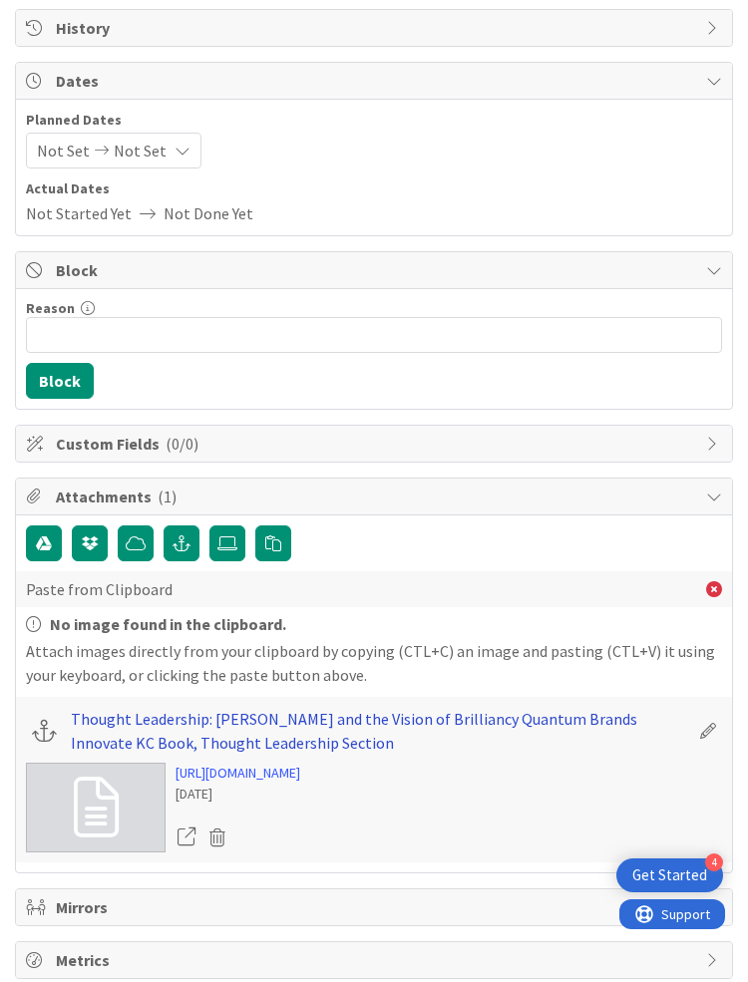
click at [325, 712] on link "Thought Leadership: [PERSON_NAME] and the Vision of Brilliancy Quantum Brands I…" at bounding box center [379, 731] width 617 height 48
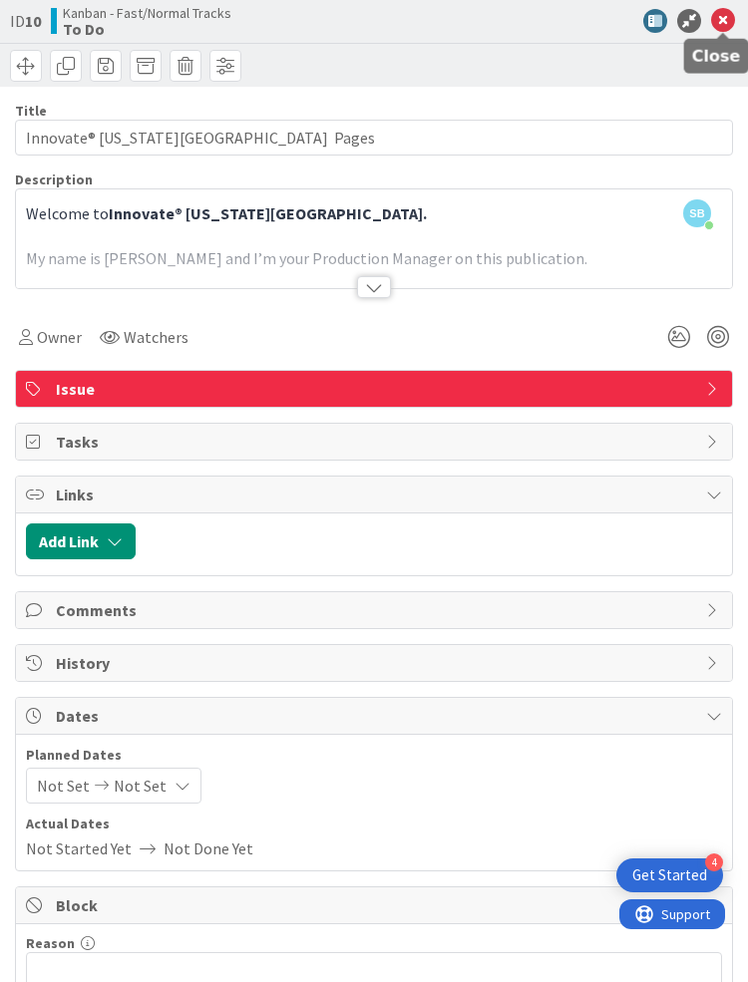
click at [717, 20] on icon at bounding box center [723, 21] width 24 height 24
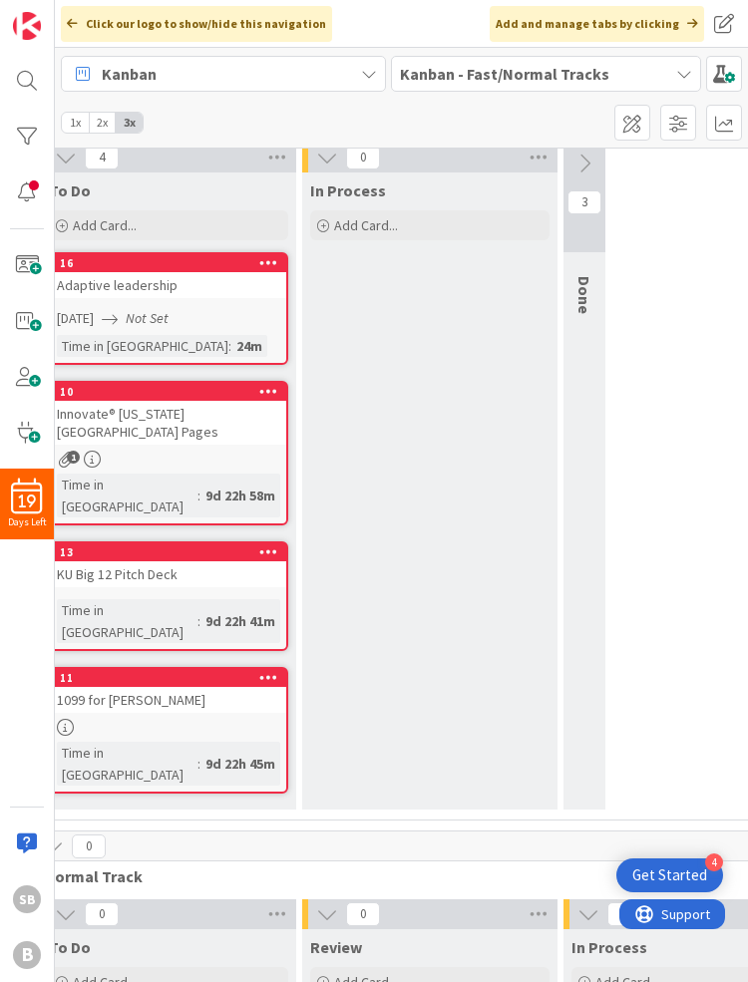
click at [268, 389] on icon at bounding box center [268, 391] width 19 height 14
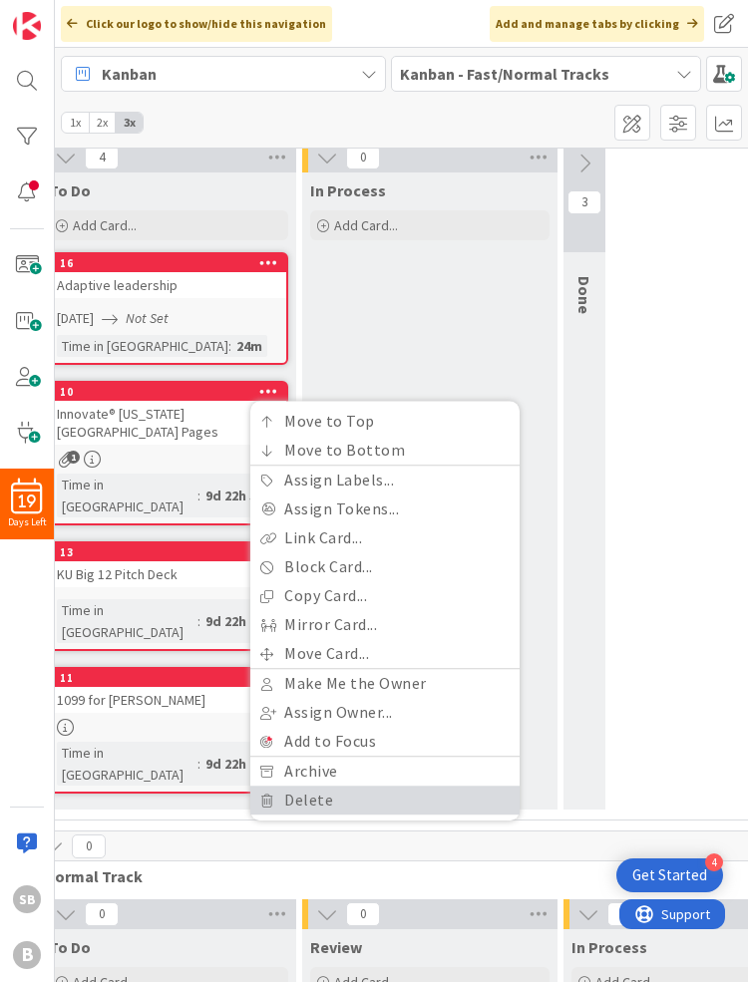
click at [306, 800] on link "Delete" at bounding box center [384, 800] width 269 height 29
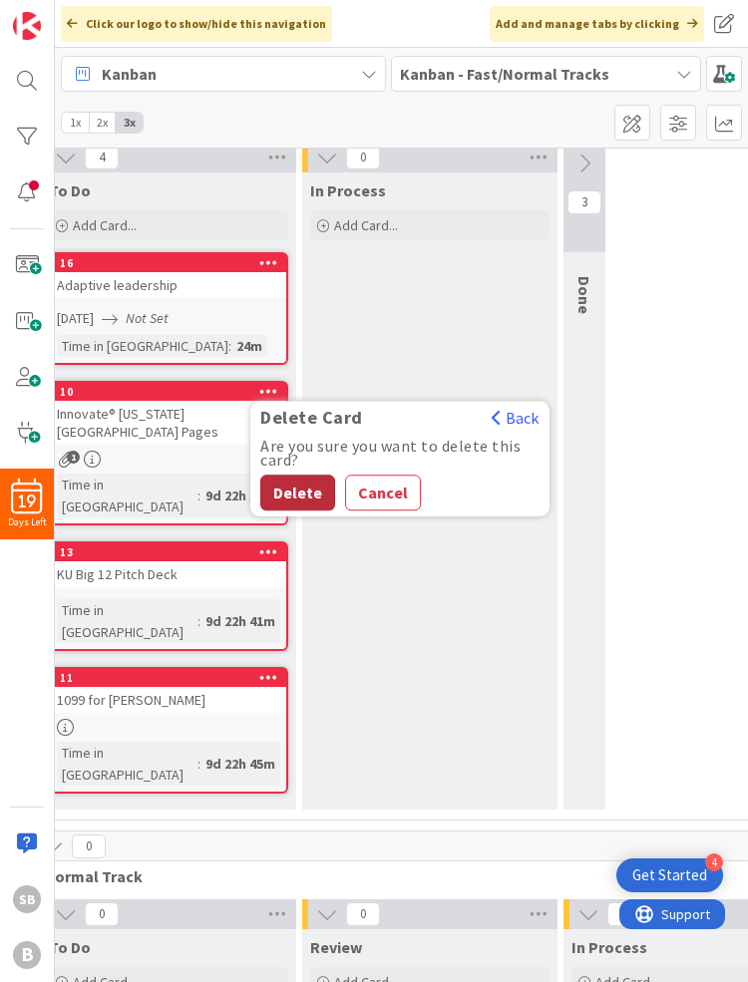
click at [293, 504] on button "Delete" at bounding box center [297, 493] width 75 height 36
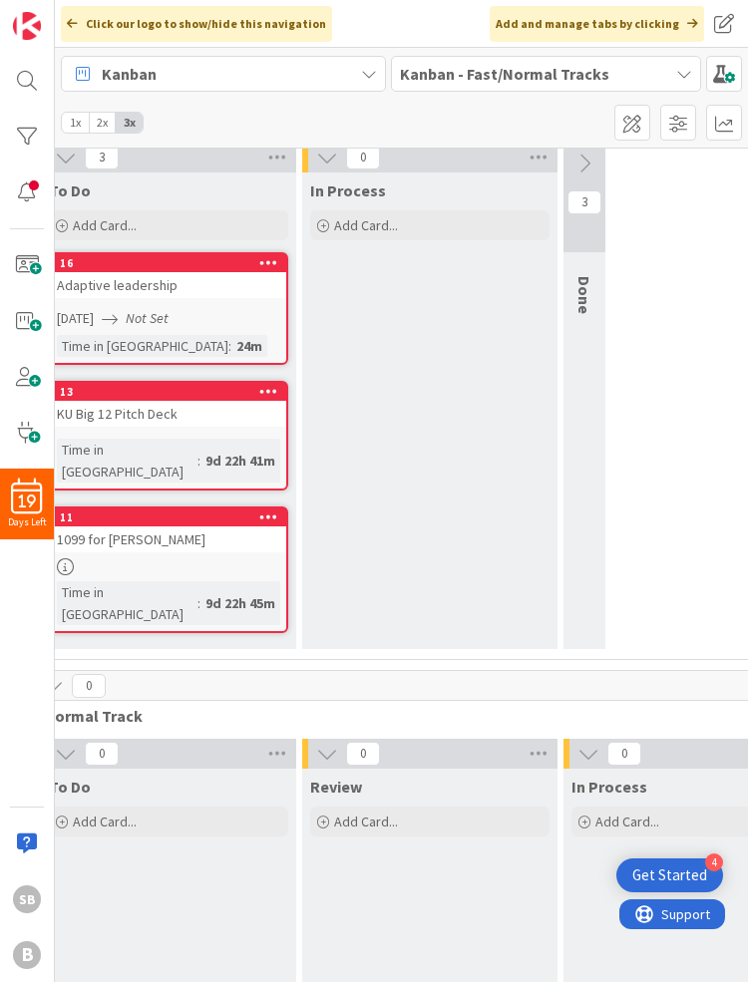
click at [393, 461] on div "In Process Add Card..." at bounding box center [429, 410] width 255 height 477
click at [263, 510] on icon at bounding box center [268, 517] width 19 height 14
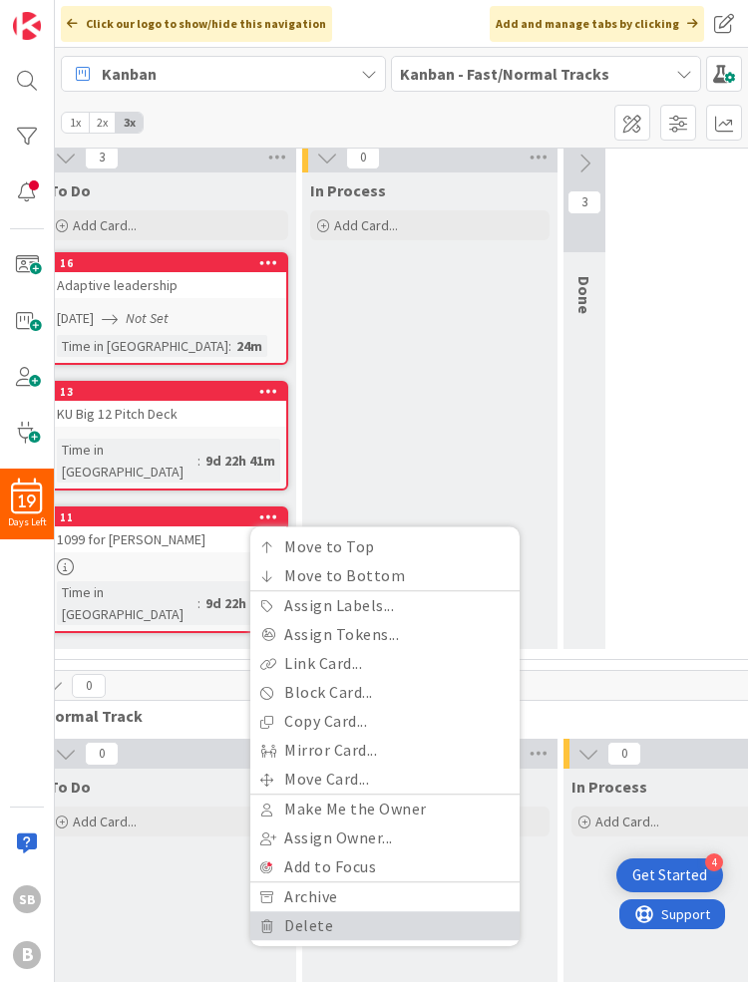
click at [341, 887] on link "Delete" at bounding box center [384, 925] width 269 height 29
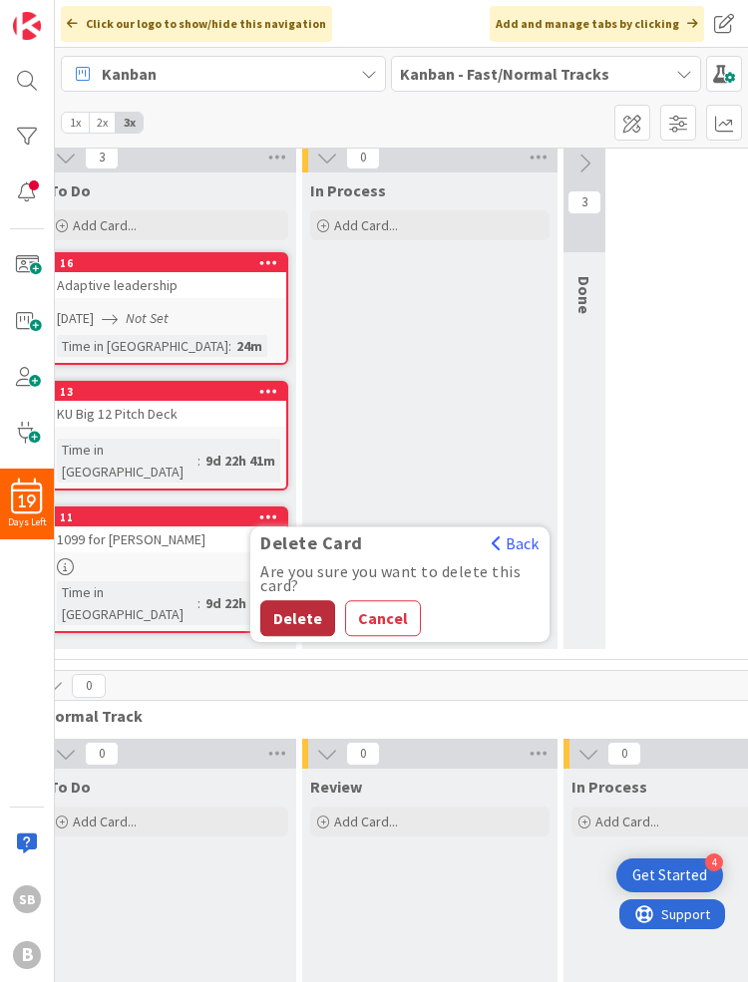
click at [292, 600] on button "Delete" at bounding box center [297, 618] width 75 height 36
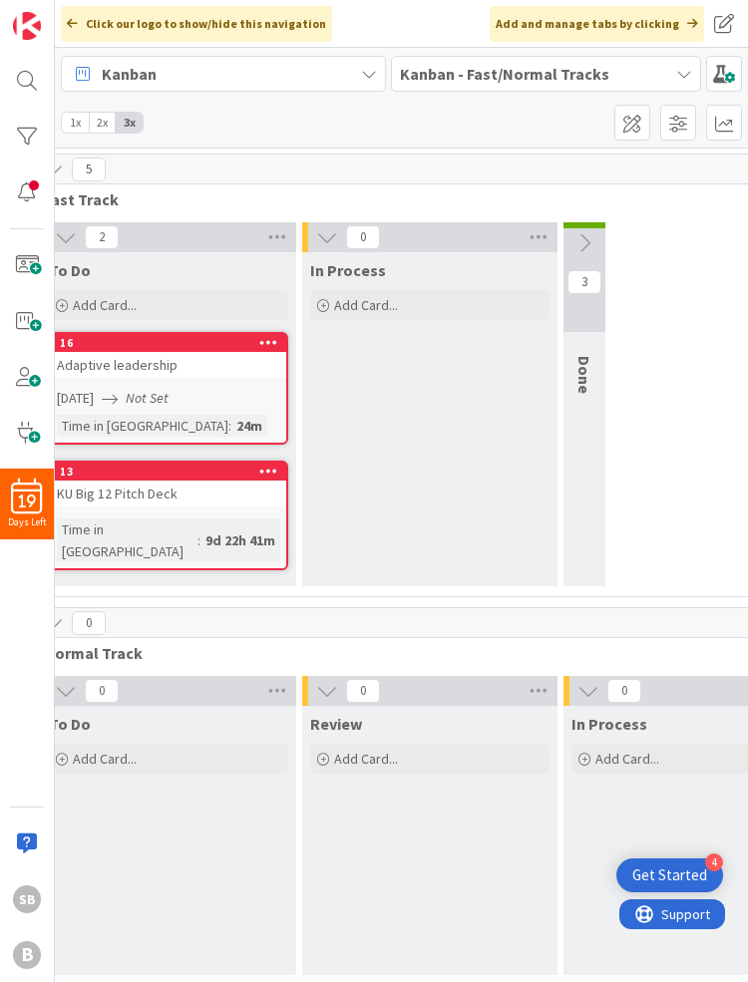
click at [326, 482] on div "In Process Add Card..." at bounding box center [429, 419] width 255 height 334
click at [179, 489] on div "KU Big 12 Pitch Deck" at bounding box center [168, 494] width 235 height 26
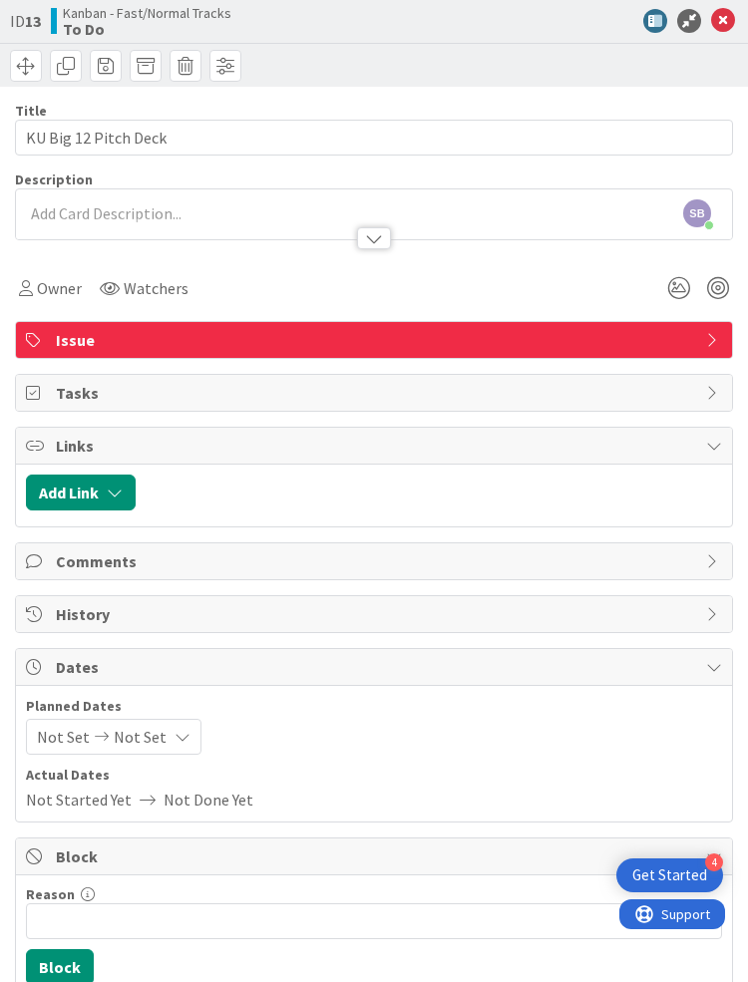
click at [197, 171] on div "Description" at bounding box center [374, 180] width 718 height 18
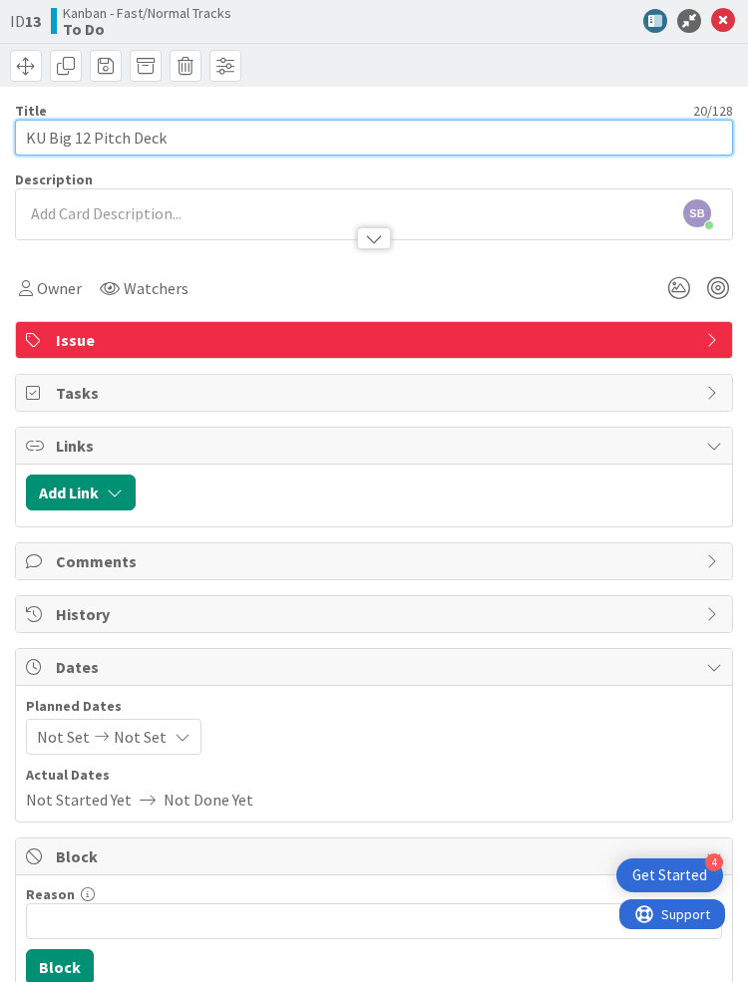
click at [192, 150] on input "KU Big 12 Pitch Deck" at bounding box center [374, 138] width 718 height 36
drag, startPoint x: 192, startPoint y: 150, endPoint x: -93, endPoint y: 97, distance: 290.0
click at [0, 97] on html "4 Get Started 19 Days Left SB B Click our logo to show/hide this navigation Add…" at bounding box center [374, 491] width 748 height 982
